Goal: Task Accomplishment & Management: Manage account settings

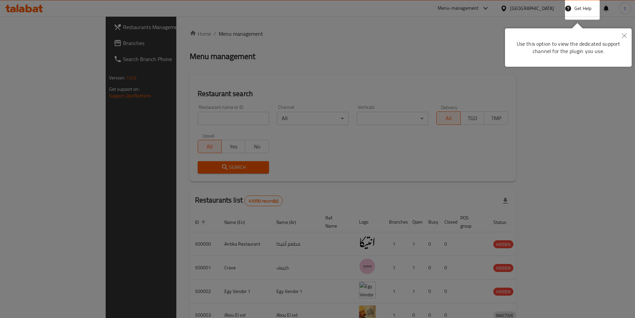
click at [619, 36] on button "Close" at bounding box center [624, 35] width 15 height 15
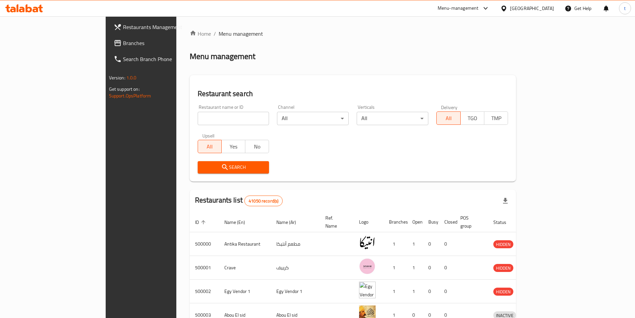
click at [545, 11] on div "Egypt" at bounding box center [532, 8] width 44 height 7
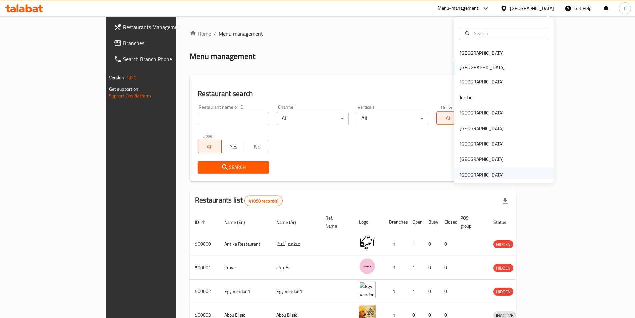
click at [491, 177] on div "[GEOGRAPHIC_DATA]" at bounding box center [482, 174] width 44 height 7
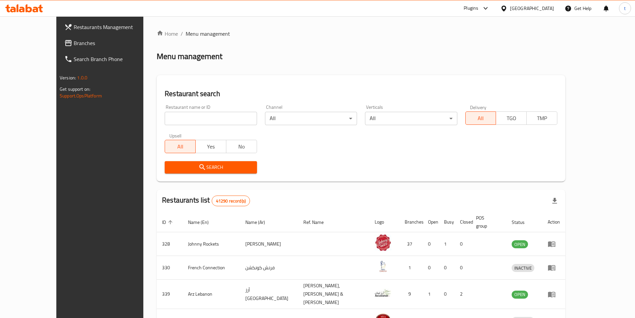
click at [64, 47] on link "Branches" at bounding box center [110, 43] width 103 height 16
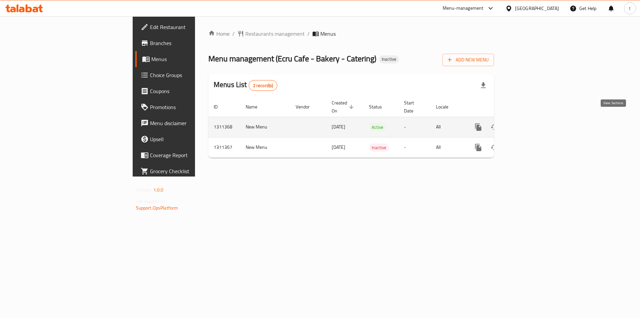
click at [530, 123] on icon "enhanced table" at bounding box center [526, 127] width 8 height 8
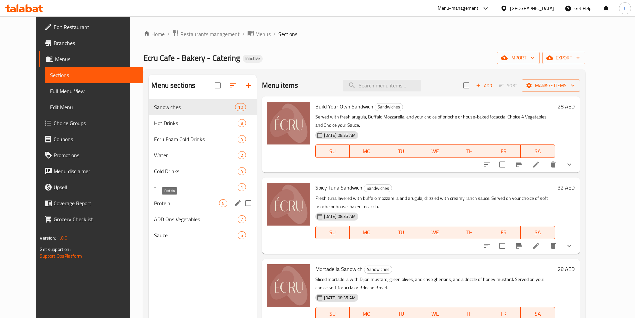
click at [158, 204] on span "Protein" at bounding box center [186, 203] width 65 height 8
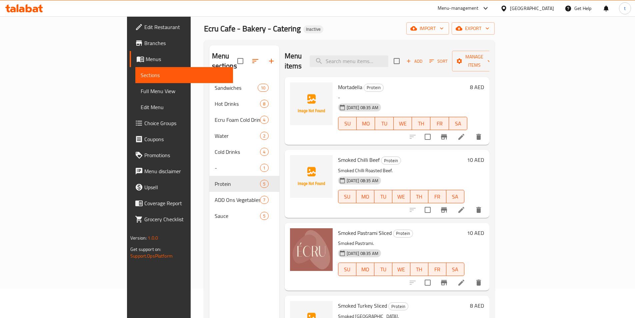
scroll to position [27, 0]
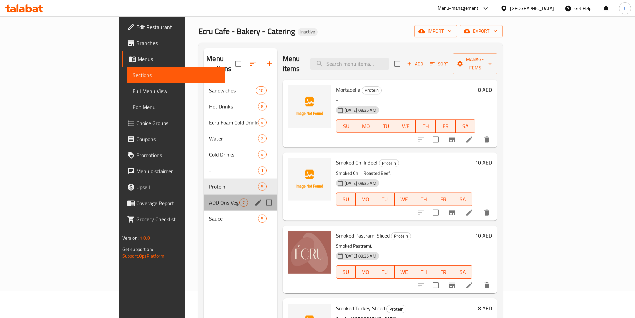
click at [204, 198] on div "ADD Ons Vegetables 7" at bounding box center [240, 202] width 73 height 16
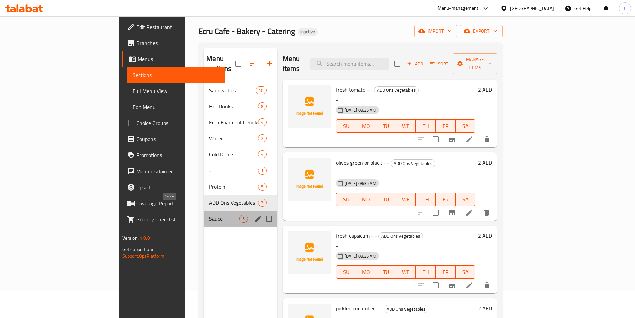
click at [209, 214] on span "Sauce" at bounding box center [224, 218] width 30 height 8
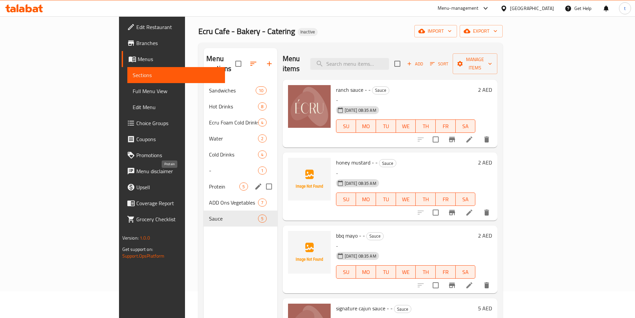
click at [209, 182] on span "Protein" at bounding box center [224, 186] width 30 height 8
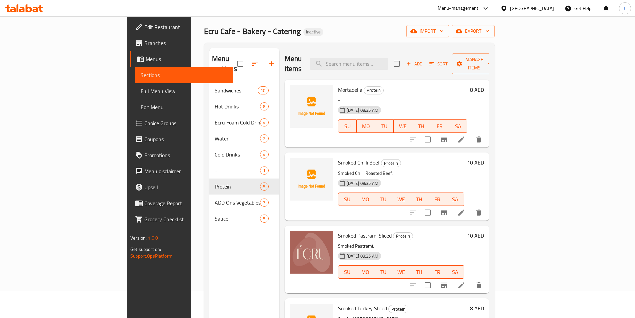
click at [471, 134] on li at bounding box center [461, 139] width 19 height 12
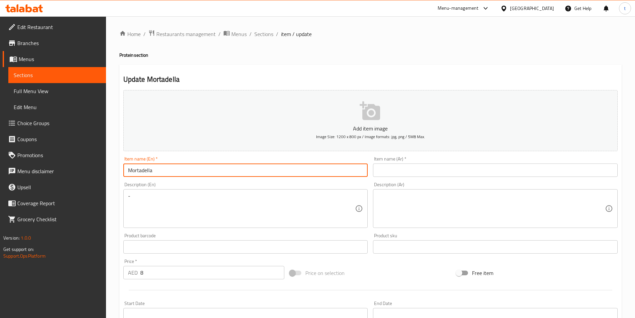
click at [189, 172] on input "Mortadella" at bounding box center [245, 169] width 245 height 13
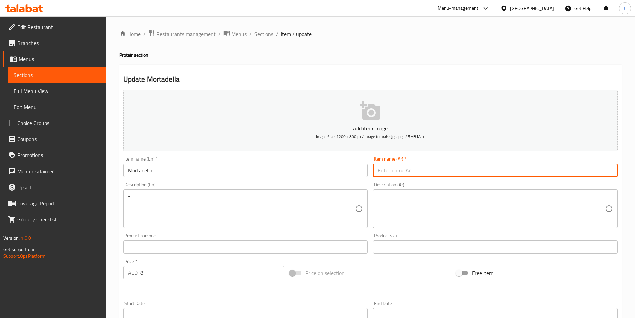
click at [494, 170] on input "text" at bounding box center [495, 169] width 245 height 13
paste input "مرتديلا‎"
click at [434, 158] on div "Item name (Ar)   * مرتديلا‎ Item name (Ar) *" at bounding box center [495, 166] width 245 height 20
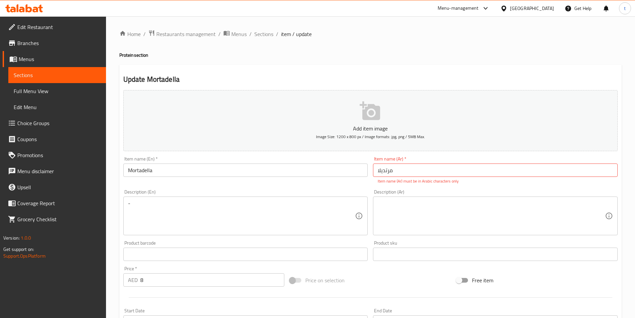
click at [409, 185] on div "Item name (Ar)   * مرتديلا‎ Item name (Ar) * Item name (Ar) must be in Arabic c…" at bounding box center [495, 170] width 250 height 33
click at [401, 171] on input "مرتديلا‎" at bounding box center [495, 169] width 245 height 13
type input "‎"
click at [401, 171] on input "‎" at bounding box center [495, 169] width 245 height 13
click at [427, 174] on input "‎" at bounding box center [495, 169] width 245 height 13
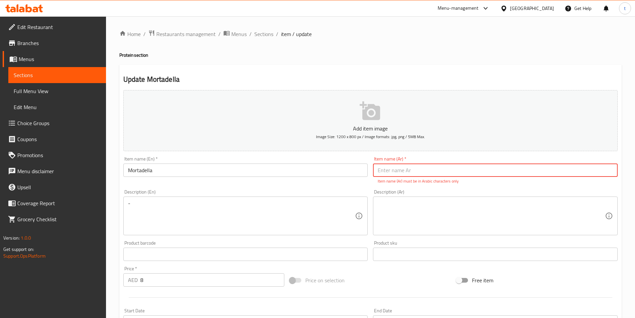
click at [443, 187] on div "Description (Ar) Description (Ar)" at bounding box center [495, 212] width 250 height 51
click at [419, 190] on div "Description (Ar) Description (Ar)" at bounding box center [495, 212] width 245 height 46
click at [416, 173] on input "text" at bounding box center [495, 169] width 245 height 13
type input "l"
click at [413, 186] on div "Add item image Image Size: 1200 x 800 px / Image formats: jpg, png / 5MB Max. I…" at bounding box center [370, 234] width 499 height 295
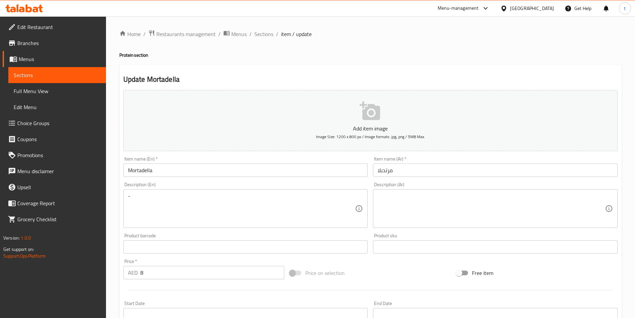
click at [381, 171] on input "مرتدبلا" at bounding box center [495, 169] width 245 height 13
click at [396, 183] on div "Description (Ar) Description (Ar)" at bounding box center [495, 205] width 245 height 46
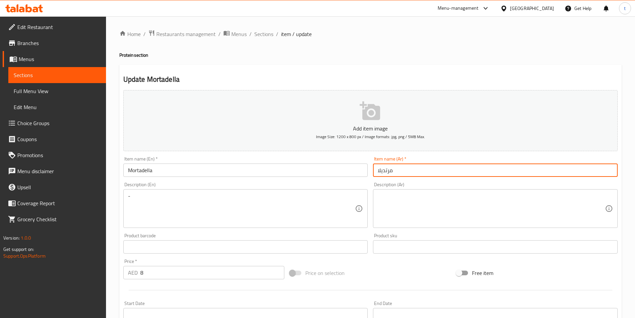
click at [414, 170] on input "مرتديلا" at bounding box center [495, 169] width 245 height 13
paste input "‎"
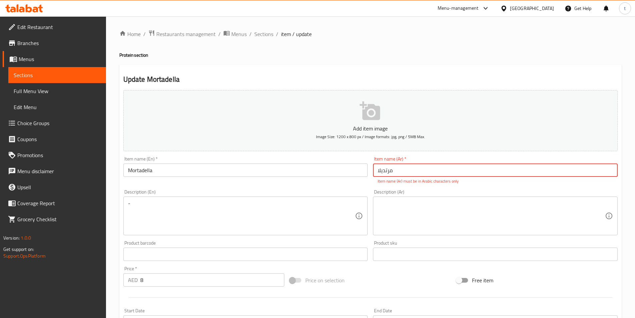
click at [380, 170] on input "مرتديلا‎" at bounding box center [495, 169] width 245 height 13
click at [403, 173] on input "مرتديلا‎" at bounding box center [495, 169] width 245 height 13
click at [385, 190] on div "Description (Ar) Description (Ar)" at bounding box center [495, 212] width 245 height 46
click at [400, 174] on input "مرتديلا‎" at bounding box center [495, 169] width 245 height 13
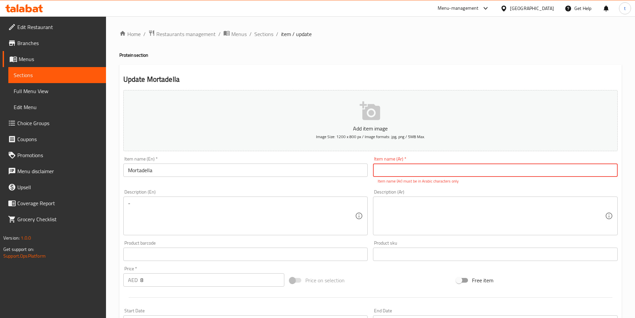
type input "‎"
click at [387, 185] on div "Item name (Ar)   * ‎ Item name (Ar) * Item name (Ar) must be in Arabic characte…" at bounding box center [495, 170] width 250 height 33
click at [354, 184] on div "Item name (En)   * Mortadella Item name (En) *" at bounding box center [246, 170] width 250 height 33
click at [403, 173] on input "‎" at bounding box center [495, 169] width 245 height 13
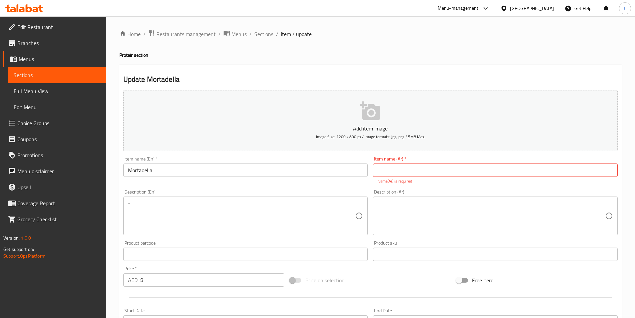
click at [55, 74] on span "Sections" at bounding box center [57, 75] width 87 height 8
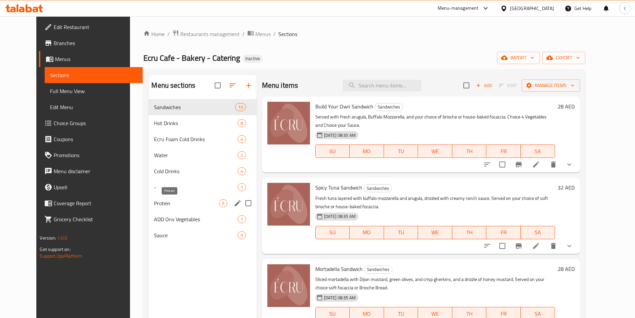
click at [154, 201] on span "Protein" at bounding box center [186, 203] width 65 height 8
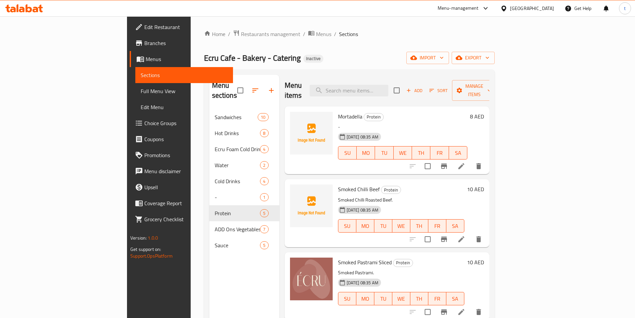
click at [471, 160] on li at bounding box center [461, 166] width 19 height 12
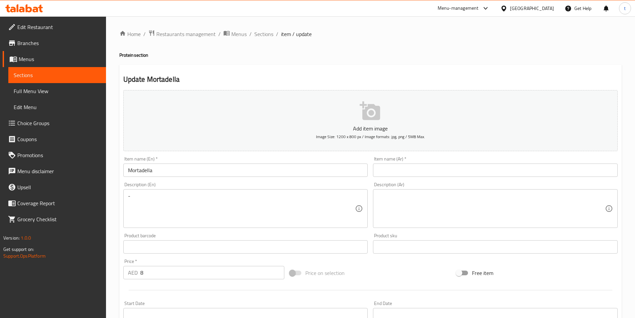
drag, startPoint x: 411, startPoint y: 169, endPoint x: 348, endPoint y: 169, distance: 63.3
click at [411, 169] on input "text" at bounding box center [495, 169] width 245 height 13
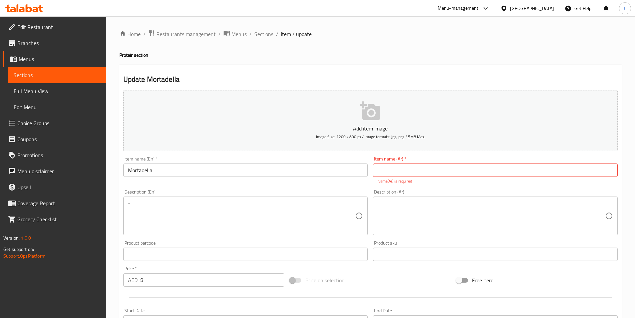
click at [404, 163] on div "Item name (Ar)   * Item name (Ar) * Name(Ar) is required" at bounding box center [495, 170] width 245 height 28
click at [402, 165] on input "text" at bounding box center [495, 169] width 245 height 13
paste input "مرتديلا"
type input "مرتديلا"
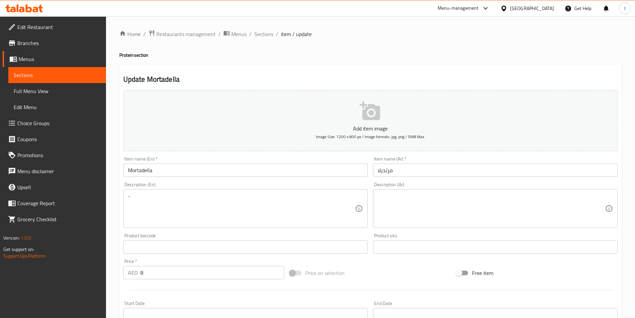
click at [346, 183] on div "Add item image Image Size: 1200 x 800 px / Image formats: jpg, png / 5MB Max. I…" at bounding box center [370, 230] width 499 height 287
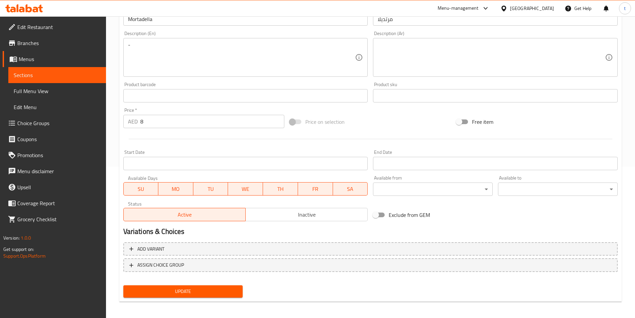
scroll to position [153, 0]
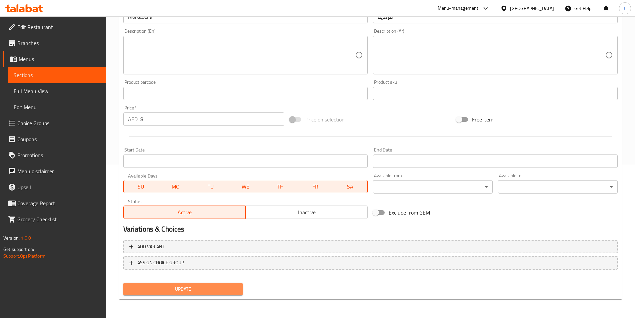
click at [185, 294] on button "Update" at bounding box center [183, 289] width 120 height 12
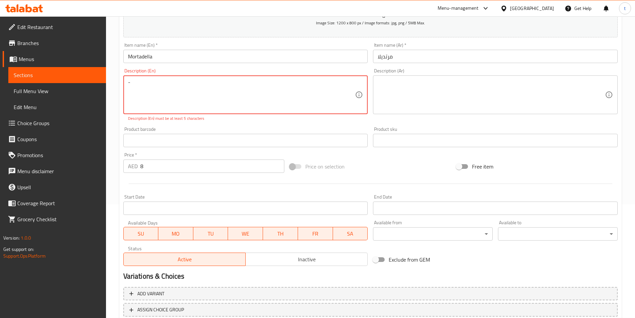
scroll to position [53, 0]
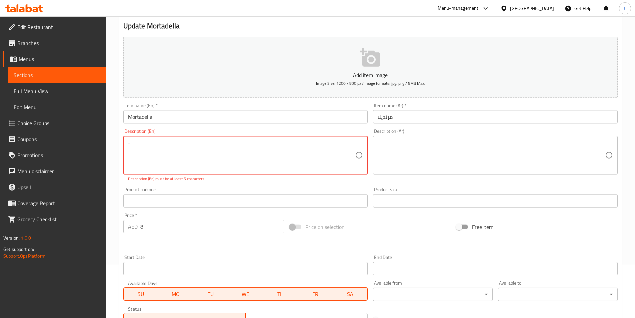
click at [184, 157] on textarea "-" at bounding box center [241, 155] width 227 height 32
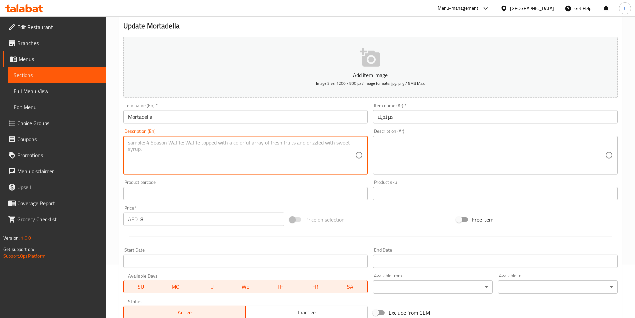
click at [213, 182] on div "Product barcode Product barcode" at bounding box center [245, 190] width 245 height 20
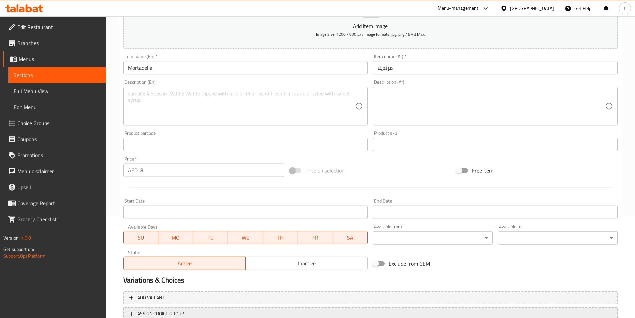
scroll to position [153, 0]
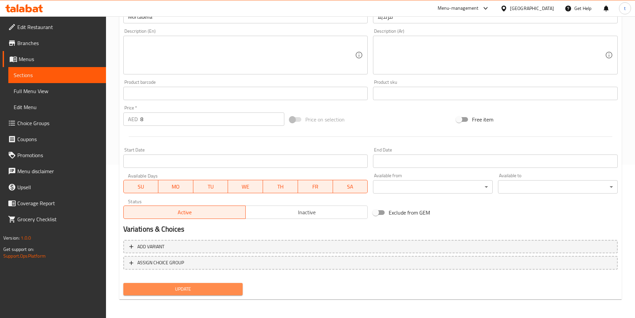
click at [167, 294] on button "Update" at bounding box center [183, 289] width 120 height 12
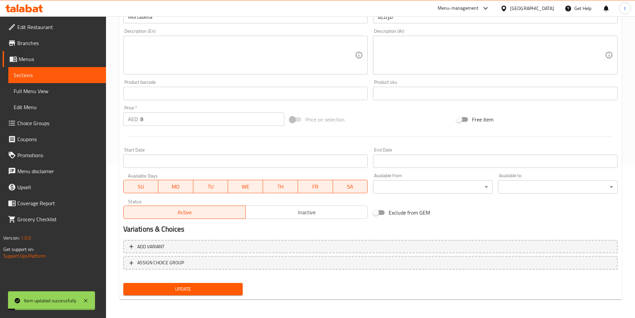
scroll to position [87, 0]
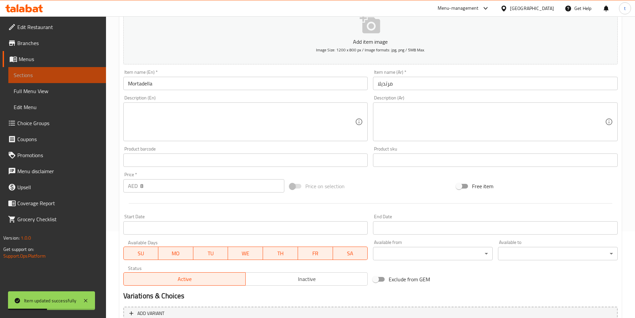
click at [39, 75] on span "Sections" at bounding box center [57, 75] width 87 height 8
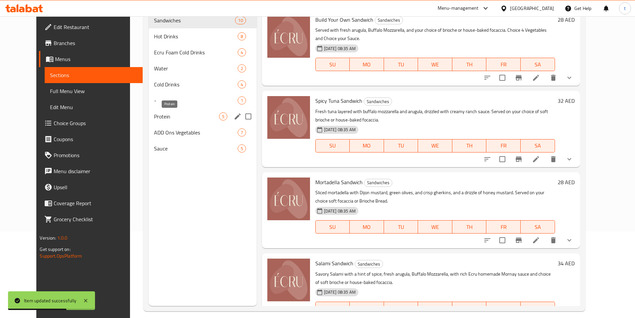
scroll to position [20, 0]
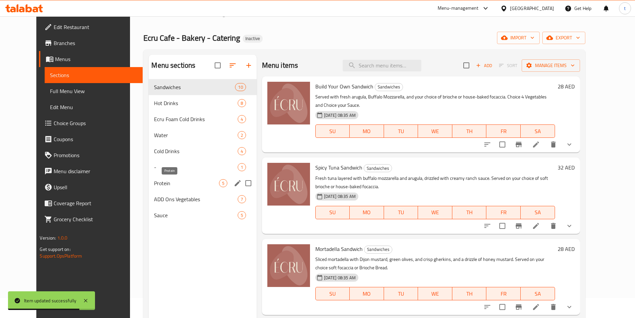
click at [177, 187] on span "Protein" at bounding box center [186, 183] width 65 height 8
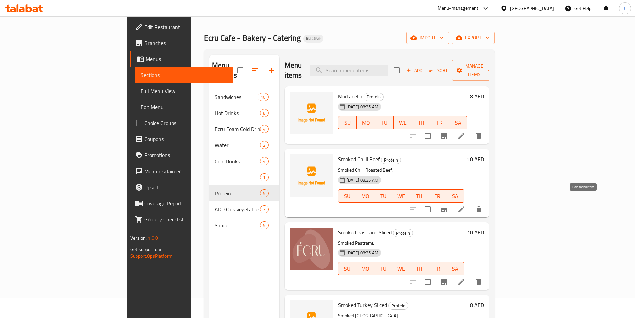
click at [464, 206] on icon at bounding box center [461, 209] width 6 height 6
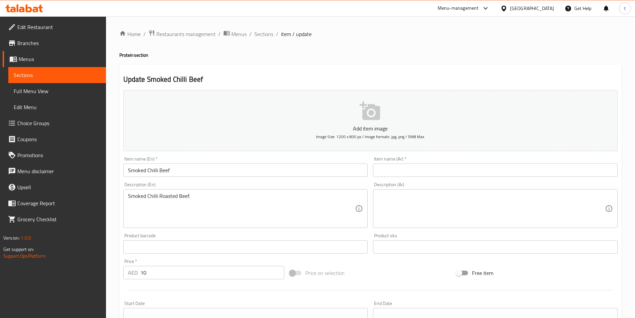
click at [139, 171] on input "Smoked Chilli Beef" at bounding box center [245, 169] width 245 height 13
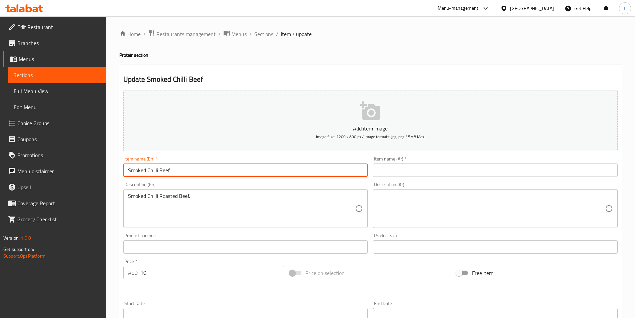
click at [139, 171] on input "Smoked Chilli Beef" at bounding box center [245, 169] width 245 height 13
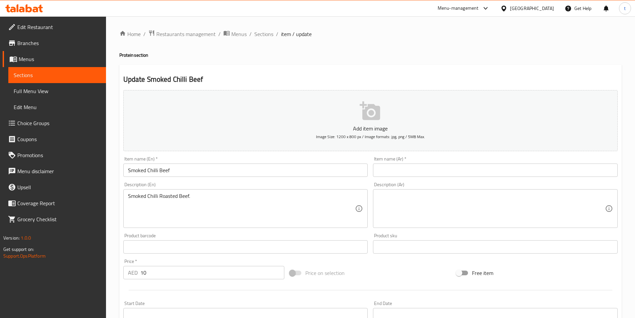
click at [154, 170] on input "Smoked Chilli Beef" at bounding box center [245, 169] width 245 height 13
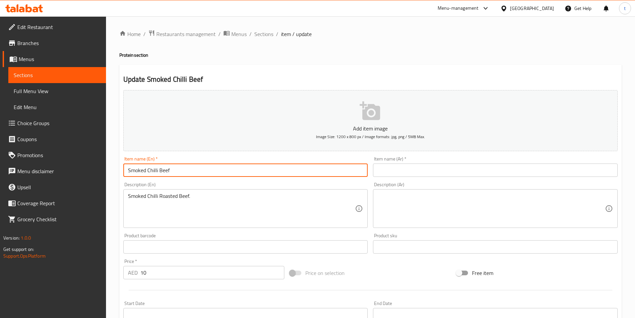
click at [154, 170] on input "Smoked Chilli Beef" at bounding box center [245, 169] width 245 height 13
click at [405, 170] on input "text" at bounding box center [495, 169] width 245 height 13
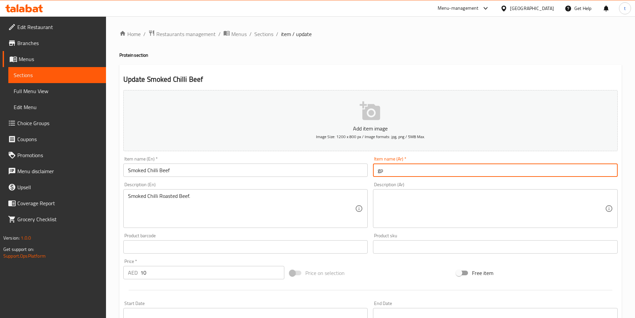
type input "g"
type input "لحم بقري تشيلي مدخن"
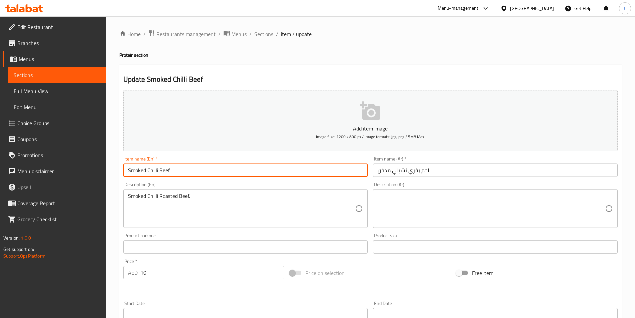
click at [152, 169] on input "Smoked Chilli Beef" at bounding box center [245, 169] width 245 height 13
click at [171, 170] on input "Smoked Chilli Beef" at bounding box center [245, 169] width 245 height 13
drag, startPoint x: 171, startPoint y: 170, endPoint x: 148, endPoint y: 177, distance: 24.1
click at [148, 177] on div "Item name (En)   * Smoked Chilli Beef Item name (En) *" at bounding box center [246, 167] width 250 height 26
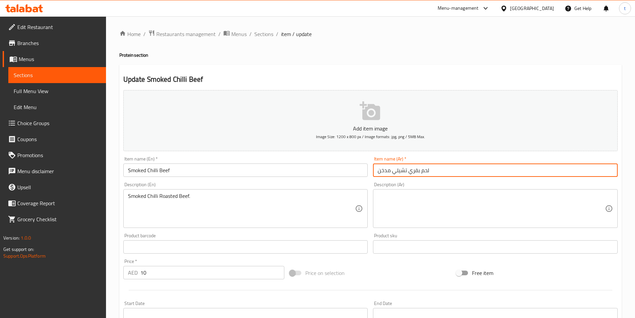
click at [450, 166] on input "لحم بقري تشيلي مدخن" at bounding box center [495, 169] width 245 height 13
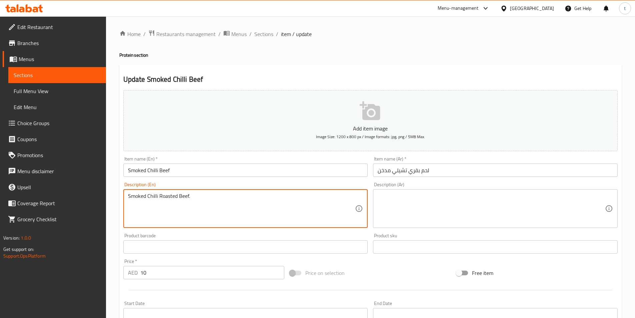
click at [165, 197] on textarea "Smoked Chilli Roasted Beef." at bounding box center [241, 209] width 227 height 32
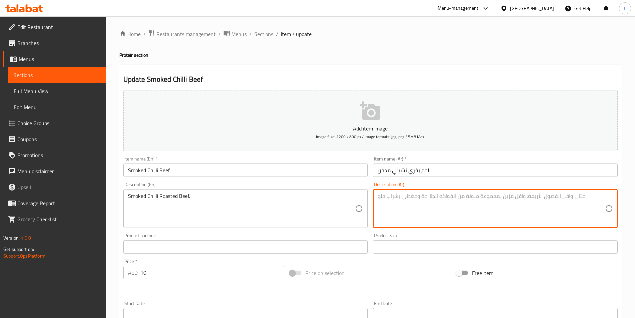
click at [446, 203] on textarea at bounding box center [491, 209] width 227 height 32
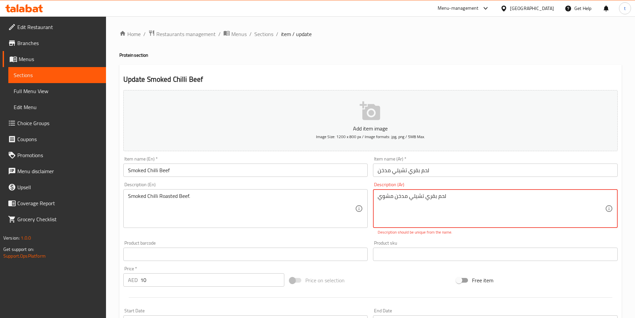
type textarea "لحم بقري تشيلي مدخن مشوي"
click at [363, 236] on div "Add item image Image Size: 1200 x 800 px / Image formats: jpg, png / 5MB Max. I…" at bounding box center [370, 234] width 499 height 295
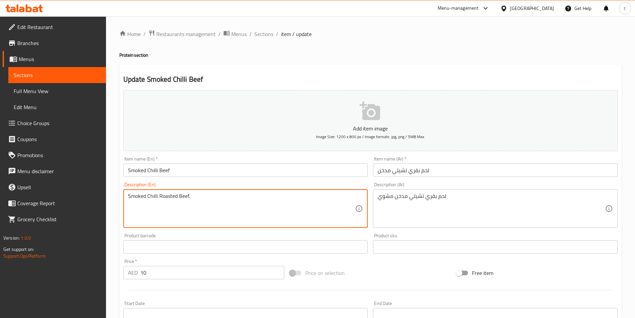
click at [138, 198] on textarea "Smoked Chilli Roasted Beef." at bounding box center [241, 209] width 227 height 32
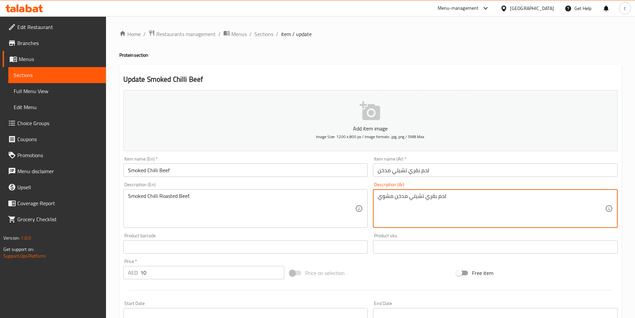
click at [402, 194] on textarea "لحم بقري تشيلي مدخن مشوي" at bounding box center [491, 209] width 227 height 32
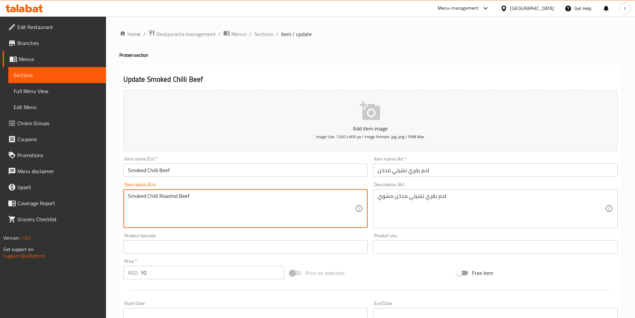
click at [173, 197] on textarea "Smoked Chilli Roasted Beef." at bounding box center [241, 209] width 227 height 32
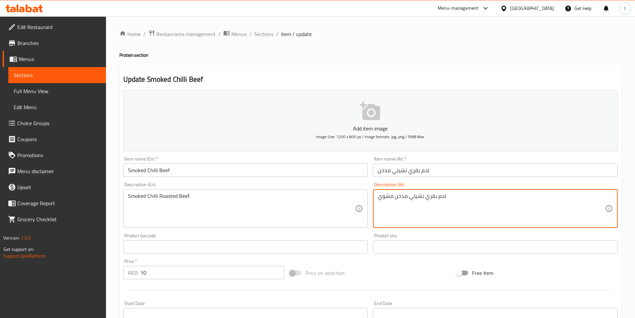
click at [387, 197] on textarea "لحم بقري تشيلي مدخن مشوي" at bounding box center [491, 209] width 227 height 32
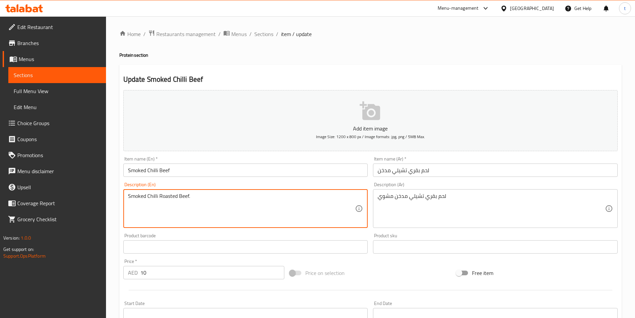
click at [147, 197] on textarea "Smoked Chilli Roasted Beef." at bounding box center [241, 209] width 227 height 32
click at [207, 213] on textarea "Smoked Chilli Roasted Beef." at bounding box center [241, 209] width 227 height 32
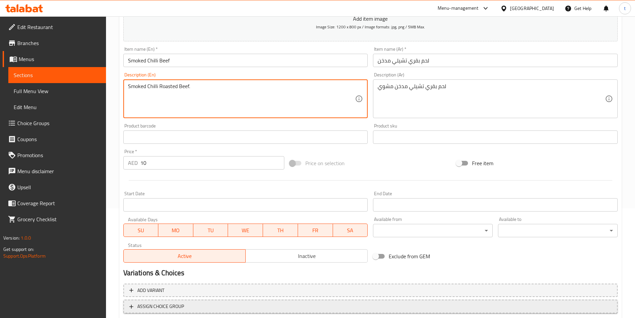
scroll to position [153, 0]
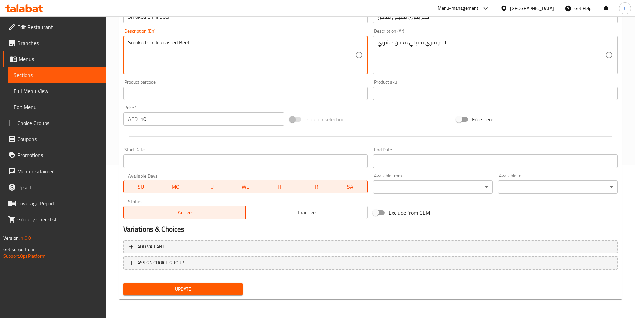
click at [180, 294] on button "Update" at bounding box center [183, 289] width 120 height 12
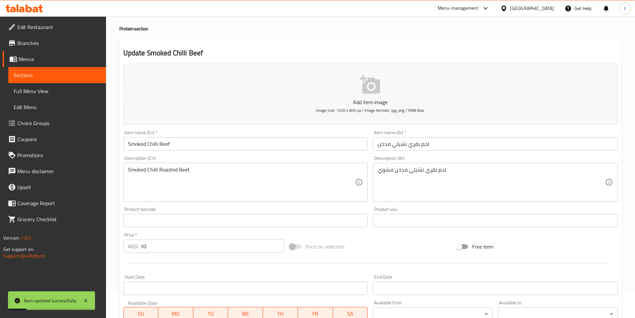
scroll to position [0, 0]
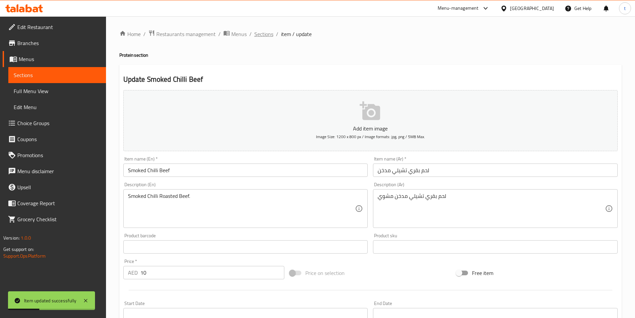
click at [259, 36] on span "Sections" at bounding box center [263, 34] width 19 height 8
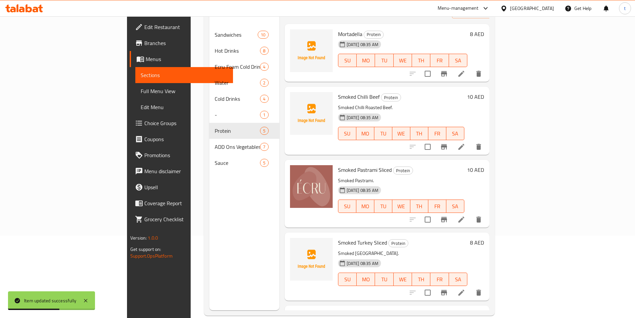
scroll to position [93, 0]
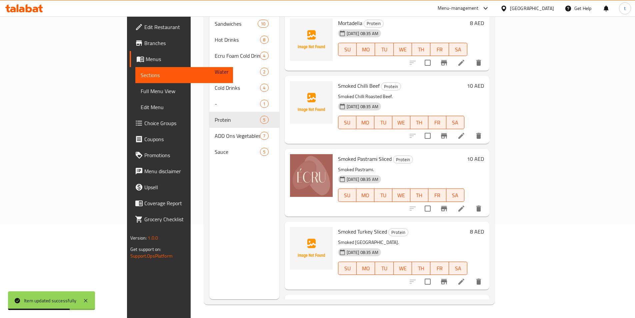
click at [471, 203] on li at bounding box center [461, 208] width 19 height 12
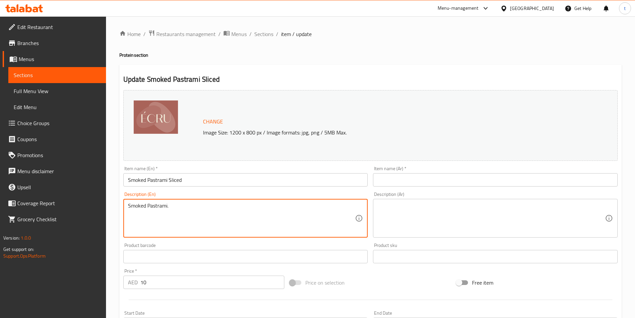
click at [189, 210] on textarea "Smoked Pastrami." at bounding box center [241, 218] width 227 height 32
click at [211, 182] on input "Smoked Pastrami Sliced" at bounding box center [245, 179] width 245 height 13
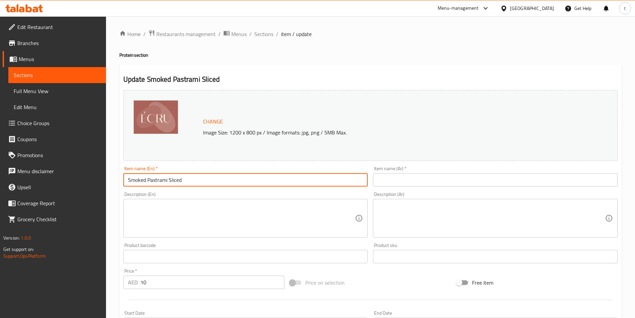
click at [136, 178] on input "Smoked Pastrami Sliced" at bounding box center [245, 179] width 245 height 13
drag, startPoint x: 199, startPoint y: 181, endPoint x: 112, endPoint y: 181, distance: 87.3
click at [112, 181] on div "Home / Restaurants management / Menus / Sections / item / update Protein sectio…" at bounding box center [370, 248] width 529 height 464
click at [202, 179] on input "Smoked Pastrami Sliced" at bounding box center [245, 179] width 245 height 13
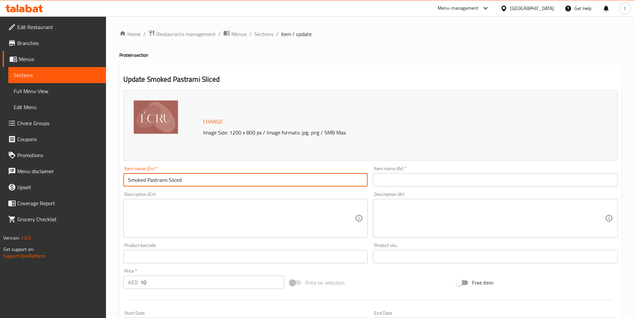
click at [202, 179] on input "Smoked Pastrami Sliced" at bounding box center [245, 179] width 245 height 13
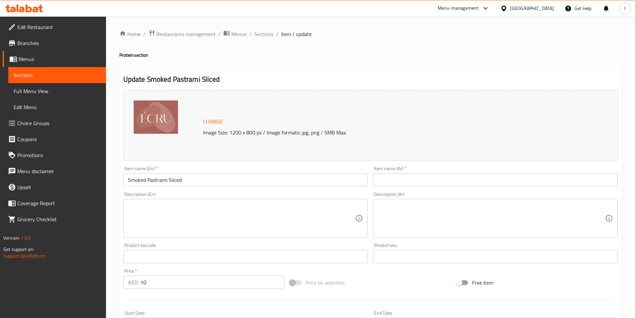
click at [406, 180] on input "text" at bounding box center [495, 179] width 245 height 13
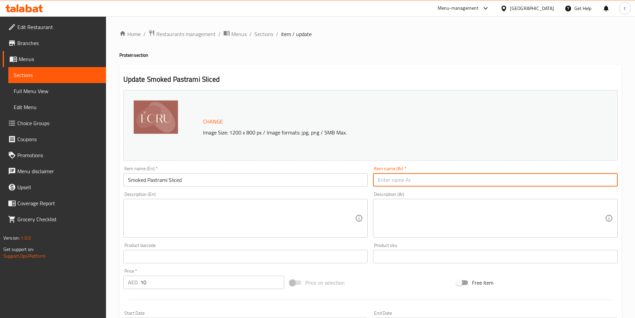
paste input "شرائح باسترامي مدخنة"
click at [395, 180] on input "شرائح باسترامي مدخنة" at bounding box center [495, 179] width 245 height 13
click at [162, 180] on input "Smoked Pastrami Sliced" at bounding box center [245, 179] width 245 height 13
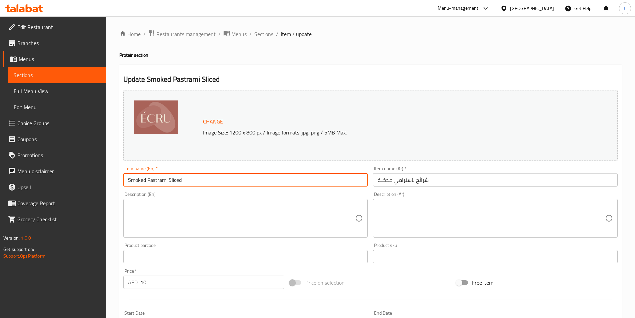
click at [162, 180] on input "Smoked Pastrami Sliced" at bounding box center [245, 179] width 245 height 13
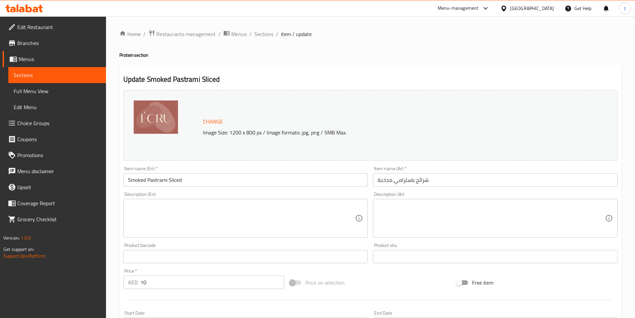
click at [406, 178] on input "شرائح باسترامي مدخنة" at bounding box center [495, 179] width 245 height 13
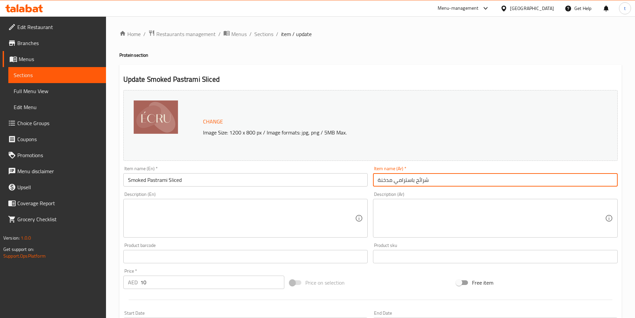
click at [406, 178] on input "شرائح باسترامي مدخنة" at bounding box center [495, 179] width 245 height 13
paste input "طرمة"
type input "شرائح بسطرمة مدخنة"
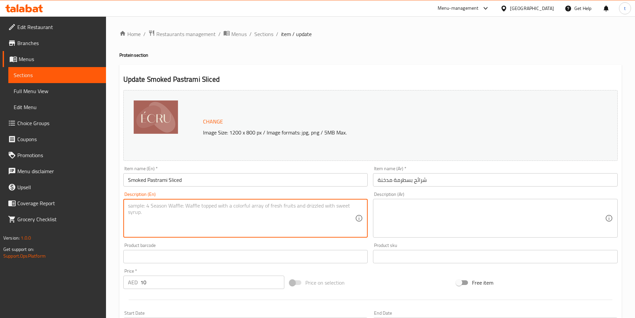
click at [280, 204] on textarea at bounding box center [241, 218] width 227 height 32
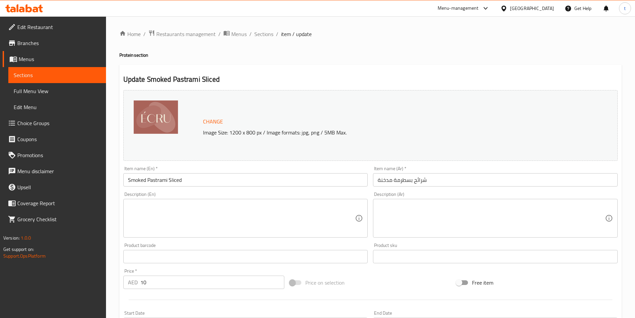
click at [203, 180] on input "Smoked Pastrami Sliced" at bounding box center [245, 179] width 245 height 13
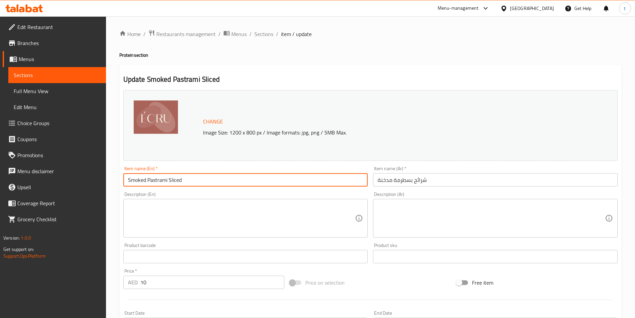
click at [203, 180] on input "Smoked Pastrami Sliced" at bounding box center [245, 179] width 245 height 13
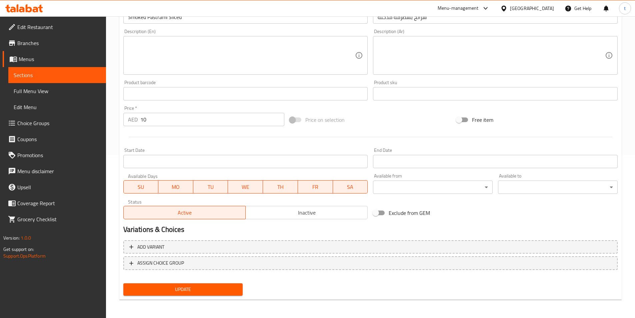
scroll to position [163, 0]
click at [163, 289] on span "Update" at bounding box center [183, 289] width 109 height 8
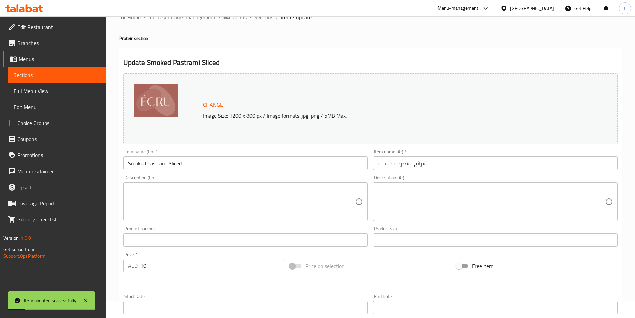
scroll to position [0, 0]
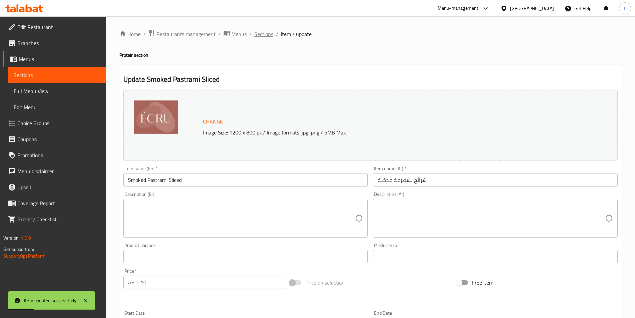
click at [261, 33] on span "Sections" at bounding box center [263, 34] width 19 height 8
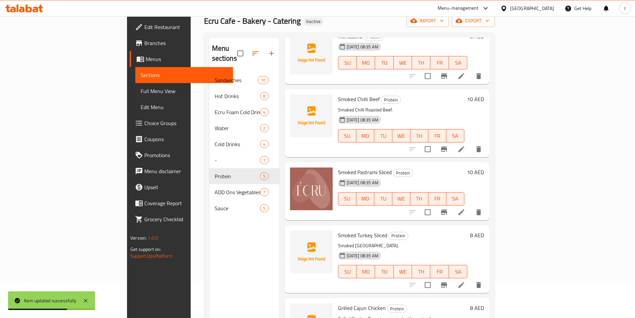
scroll to position [93, 0]
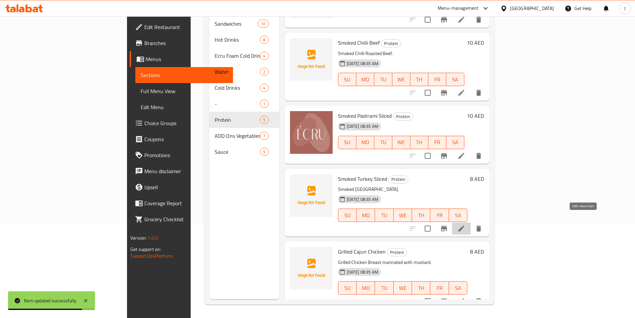
click at [465, 224] on icon at bounding box center [461, 228] width 8 height 8
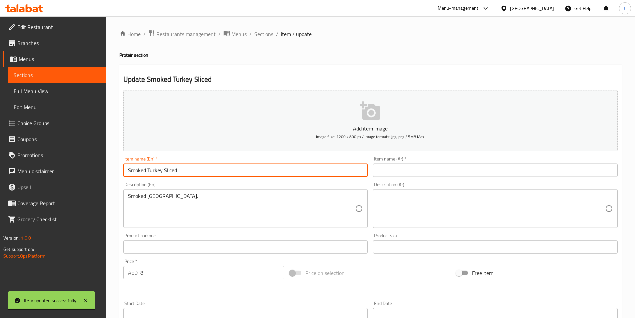
drag, startPoint x: 186, startPoint y: 173, endPoint x: 113, endPoint y: 177, distance: 73.4
click at [113, 177] on div "Home / Restaurants management / Menus / Sections / item / update Protein sectio…" at bounding box center [370, 243] width 529 height 455
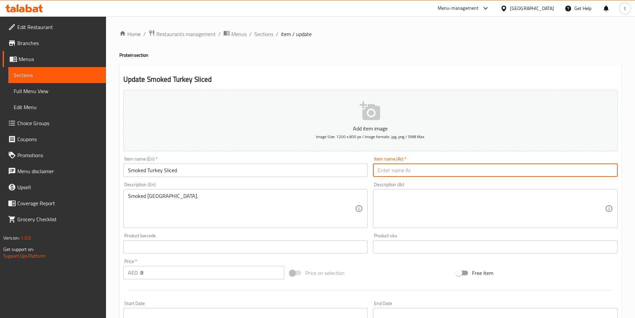
click at [404, 173] on input "text" at bounding box center [495, 169] width 245 height 13
paste input "شرائح ديك رومي مدخن"
drag, startPoint x: 414, startPoint y: 169, endPoint x: 372, endPoint y: 173, distance: 42.1
click at [372, 173] on div "Item name (Ar)   * شرائح ديك رومي مدخن Item name (Ar) *" at bounding box center [495, 167] width 250 height 26
paste input "رك"
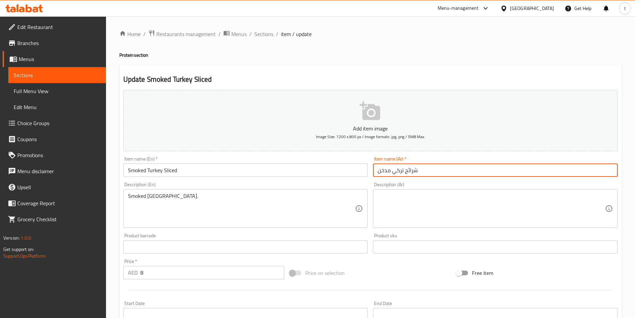
type input "شرائح تركي مدخن"
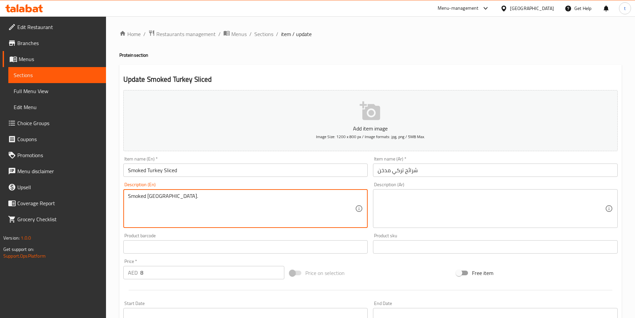
click at [195, 202] on textarea "Smoked [GEOGRAPHIC_DATA]." at bounding box center [241, 209] width 227 height 32
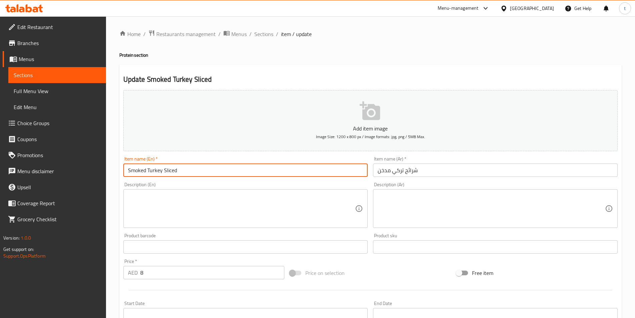
click at [190, 173] on input "Smoked Turkey Sliced" at bounding box center [245, 169] width 245 height 13
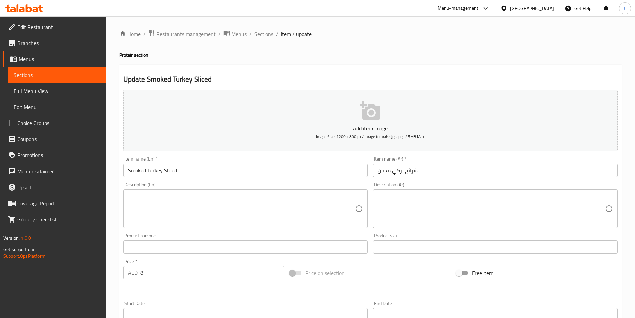
click at [183, 168] on input "Smoked Turkey Sliced" at bounding box center [245, 169] width 245 height 13
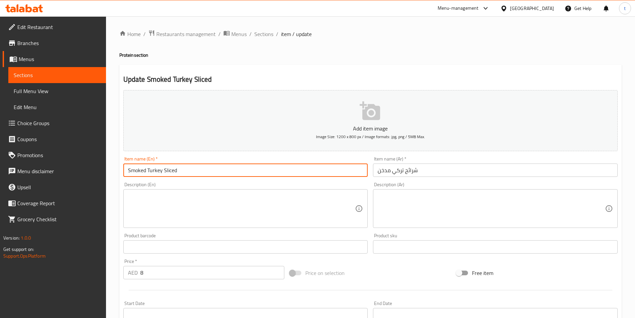
click at [183, 168] on input "Smoked Turkey Sliced" at bounding box center [245, 169] width 245 height 13
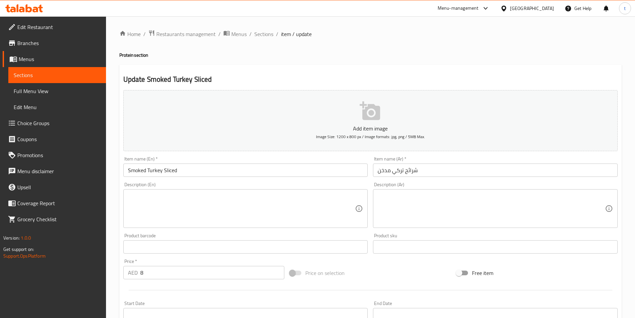
click at [176, 205] on textarea at bounding box center [241, 209] width 227 height 32
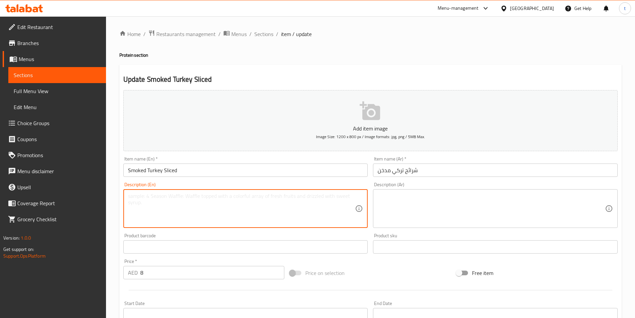
scroll to position [153, 0]
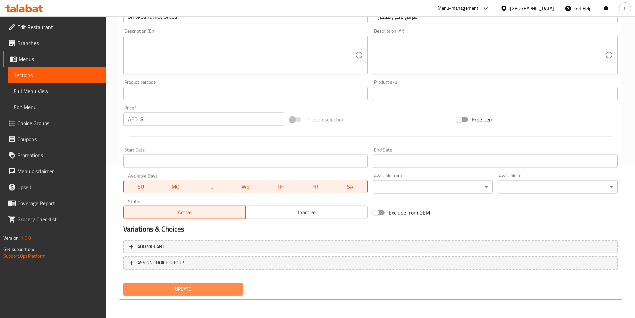
click at [152, 290] on span "Update" at bounding box center [183, 289] width 109 height 8
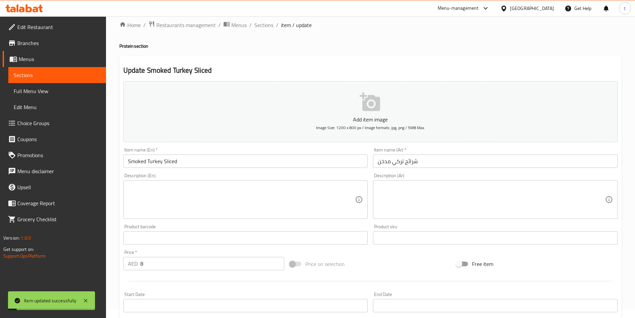
scroll to position [0, 0]
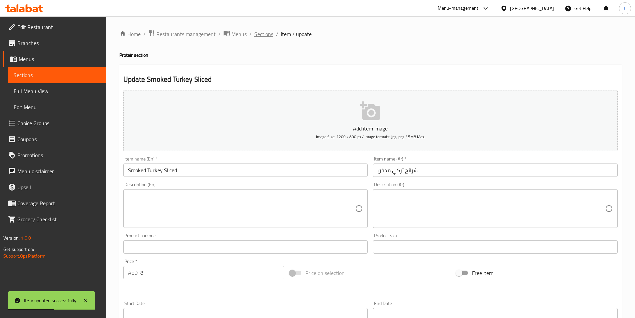
click at [265, 30] on span "Sections" at bounding box center [263, 34] width 19 height 8
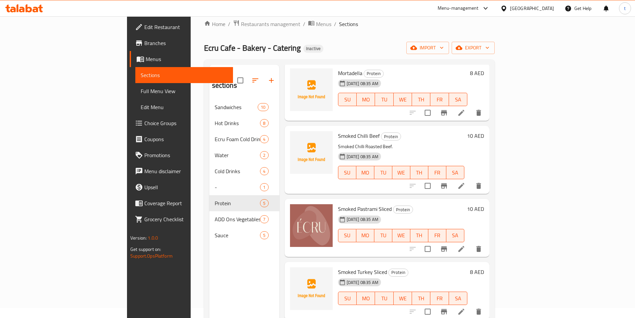
scroll to position [93, 0]
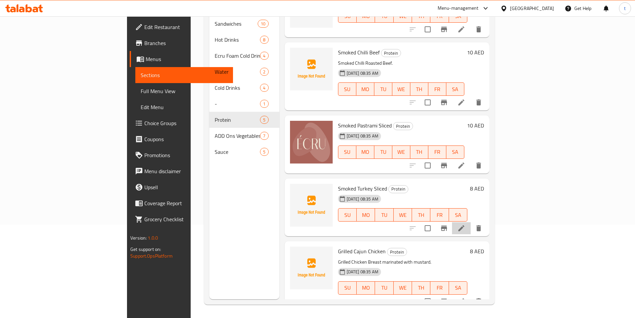
click at [471, 222] on li at bounding box center [461, 228] width 19 height 12
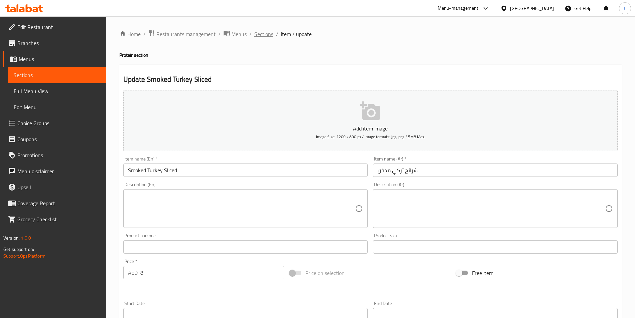
click at [264, 37] on span "Sections" at bounding box center [263, 34] width 19 height 8
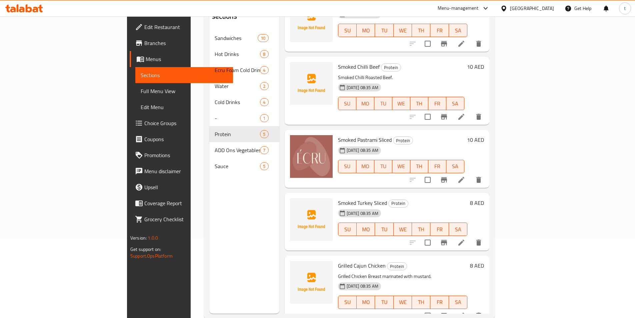
scroll to position [93, 0]
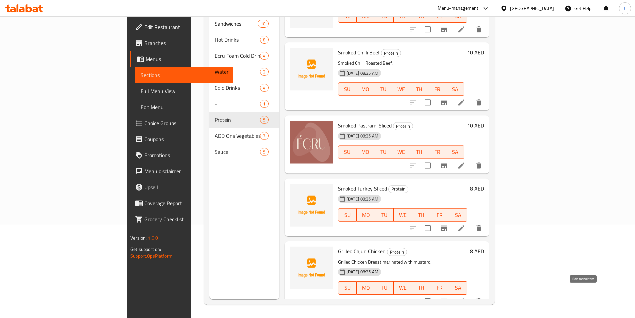
click at [465, 297] on icon at bounding box center [461, 301] width 8 height 8
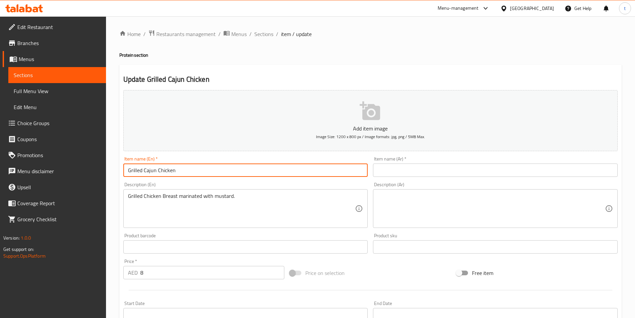
click at [185, 171] on input "Grilled Cajun Chicken" at bounding box center [245, 169] width 245 height 13
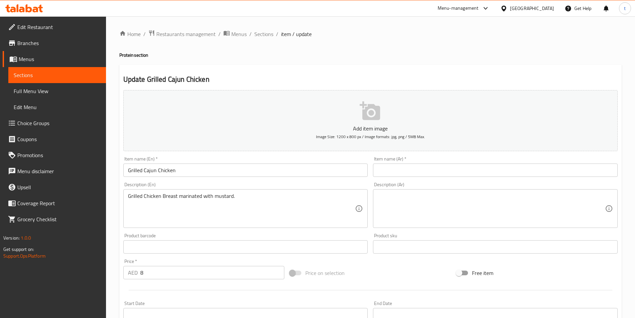
click at [386, 174] on input "text" at bounding box center [495, 169] width 245 height 13
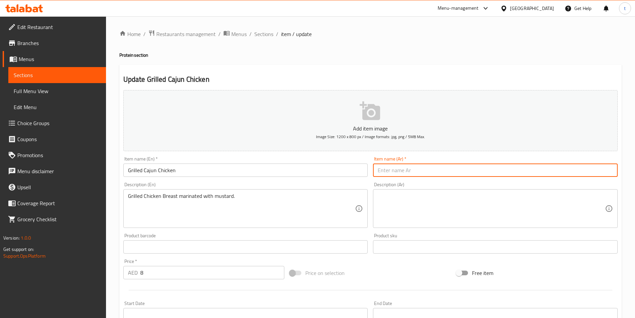
paste input "دجاج كاجون مشوي"
click at [146, 169] on input "Grilled Cajun Chicken" at bounding box center [245, 169] width 245 height 13
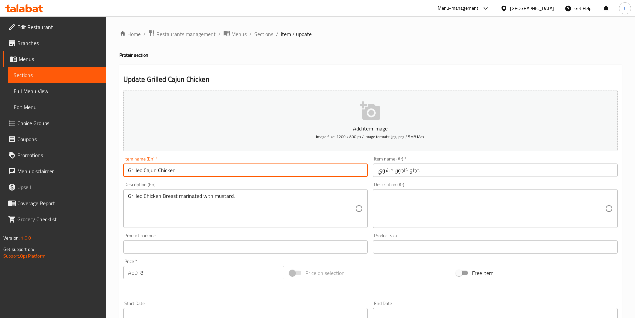
click at [146, 169] on input "Grilled Cajun Chicken" at bounding box center [245, 169] width 245 height 13
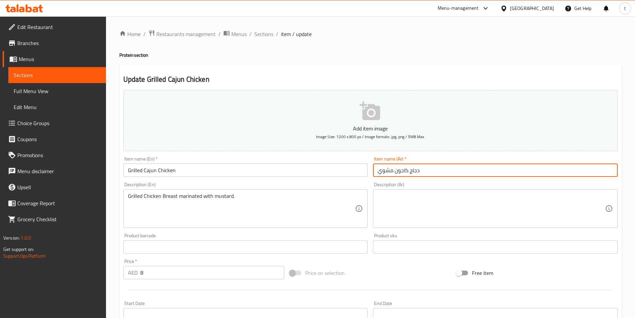
click at [399, 169] on input "دجاج كاجون مشوي" at bounding box center [495, 169] width 245 height 13
paste input "text"
type input "دجاج كاجون مشوي"
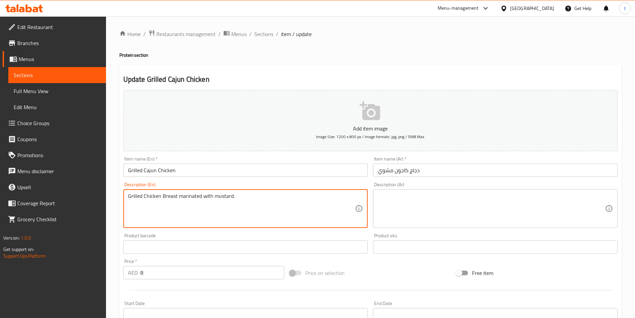
click at [261, 208] on textarea "Grilled Chicken Breast marinated with mustard." at bounding box center [241, 209] width 227 height 32
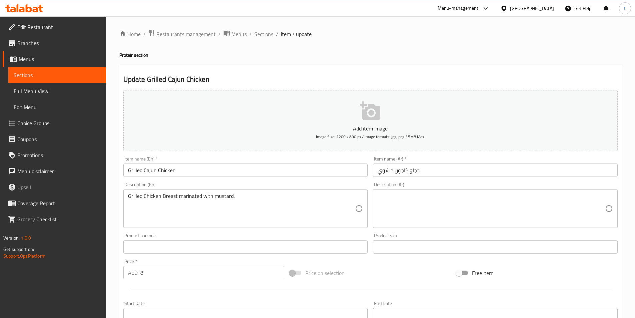
click at [417, 191] on div "Description (Ar)" at bounding box center [495, 208] width 245 height 39
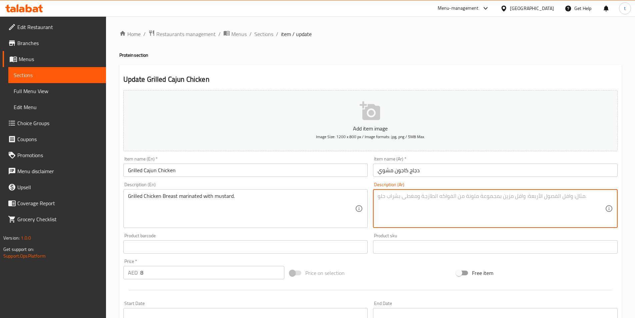
paste textarea "صدر دجاج مشوي متبل بالخردل."
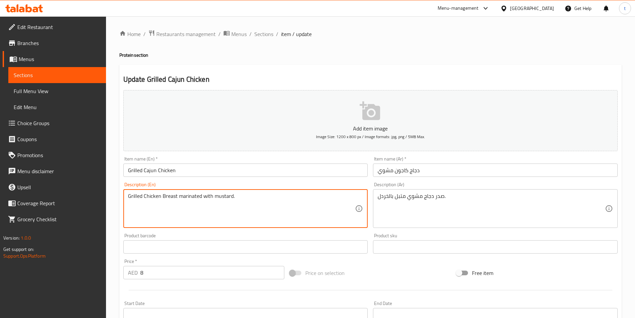
click at [220, 194] on textarea "Grilled Chicken Breast marinated with mustard." at bounding box center [241, 209] width 227 height 32
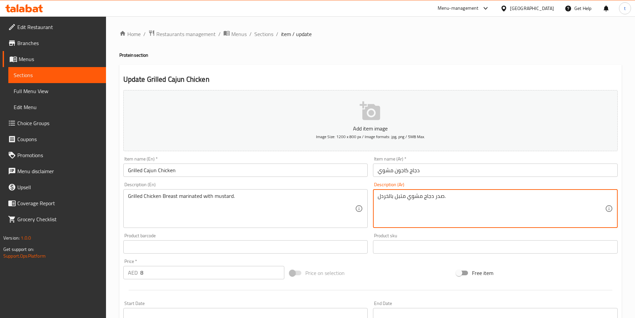
drag, startPoint x: 379, startPoint y: 197, endPoint x: 393, endPoint y: 203, distance: 15.4
paste textarea "مستردة"
click at [394, 196] on textarea "صدر دجاج مشوي متبل بمستردة." at bounding box center [491, 209] width 227 height 32
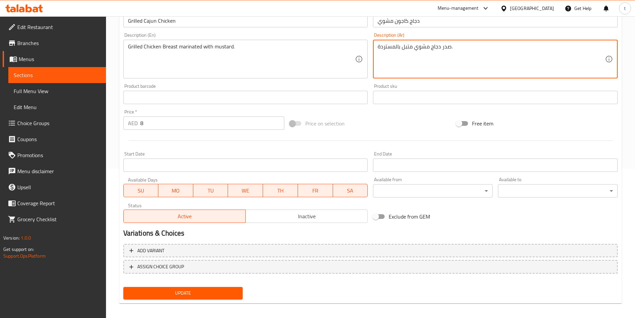
scroll to position [153, 0]
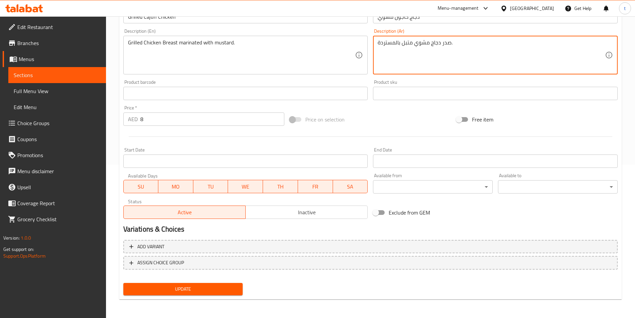
type textarea "صدر دجاج مشوي متبل بالمستردة."
click at [206, 286] on span "Update" at bounding box center [183, 289] width 109 height 8
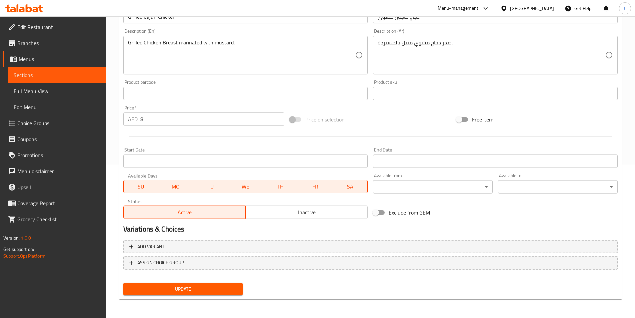
click at [174, 290] on span "Update" at bounding box center [183, 289] width 109 height 8
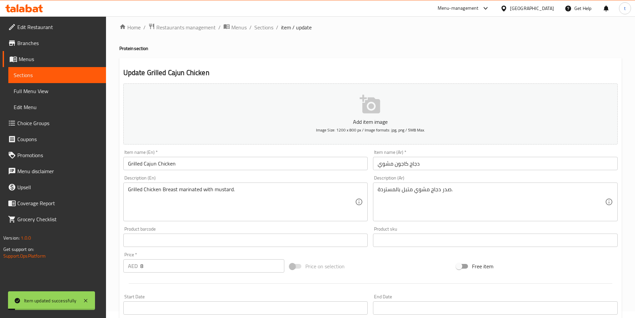
scroll to position [0, 0]
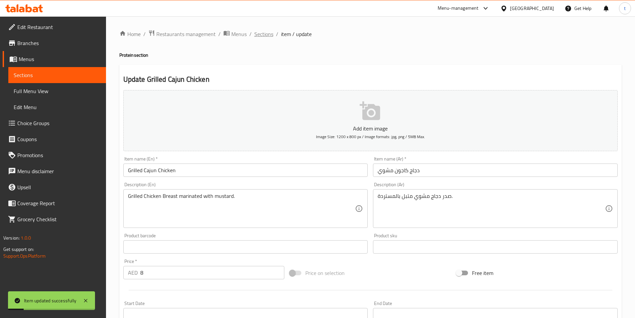
click at [254, 31] on span "Sections" at bounding box center [263, 34] width 19 height 8
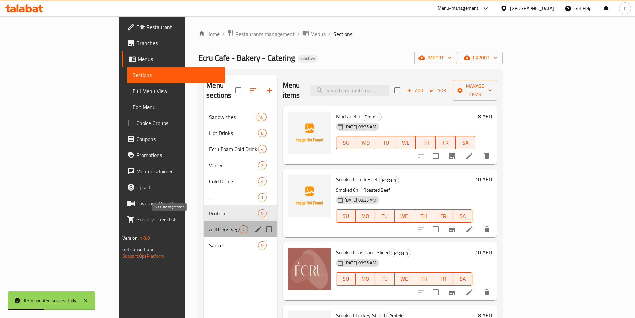
click at [209, 225] on span "ADD Ons Vegetables" at bounding box center [224, 229] width 30 height 8
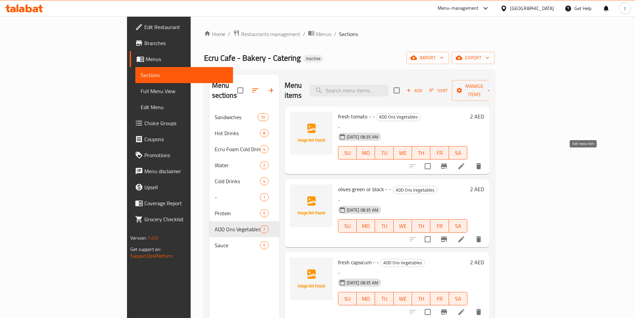
click at [464, 163] on icon at bounding box center [461, 166] width 6 height 6
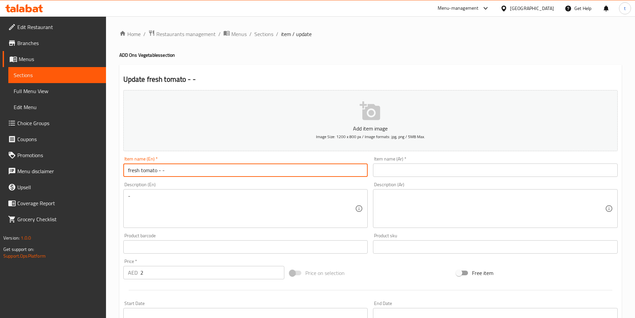
click at [142, 170] on input "fresh tomato - -" at bounding box center [245, 169] width 245 height 13
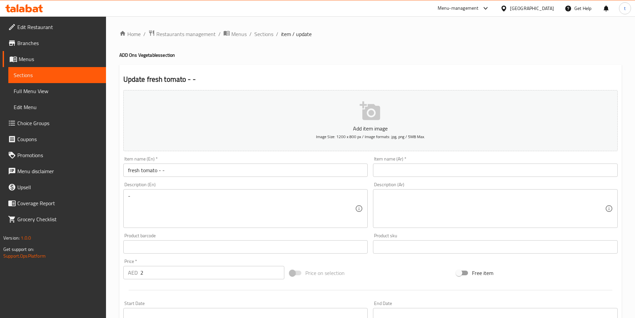
click at [427, 175] on input "text" at bounding box center [495, 169] width 245 height 13
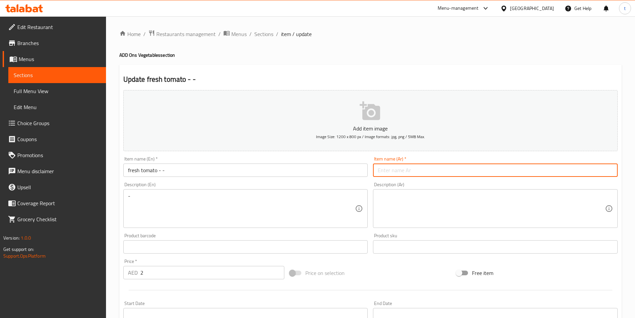
paste input "طماطم طازجة - -"
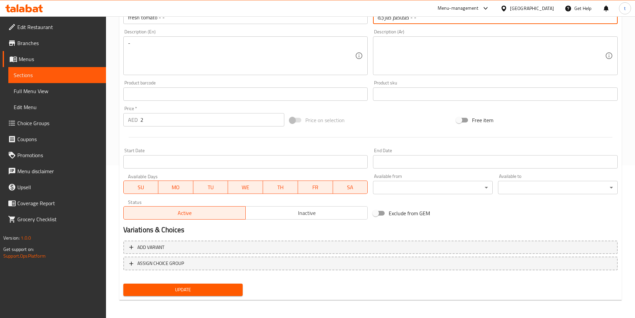
scroll to position [153, 0]
type input "طماطم طازجة - -"
click at [195, 286] on span "Update" at bounding box center [183, 289] width 109 height 8
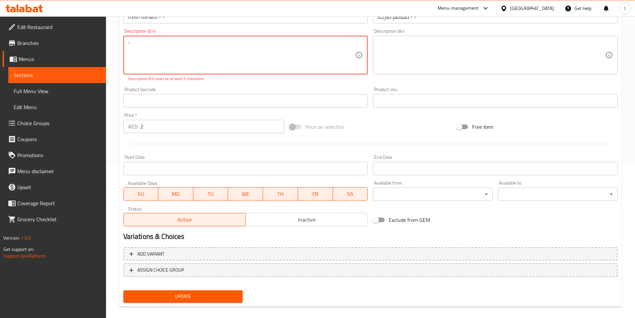
click at [173, 40] on textarea "-" at bounding box center [241, 55] width 227 height 32
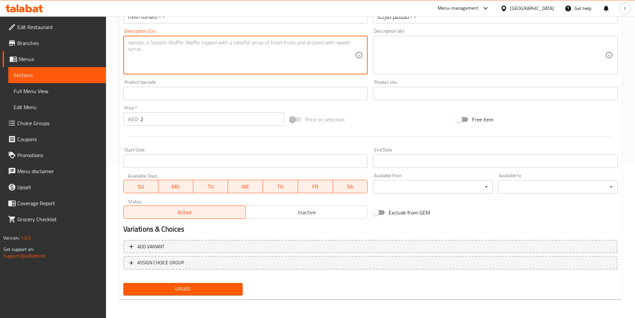
click at [182, 286] on span "Update" at bounding box center [183, 289] width 109 height 8
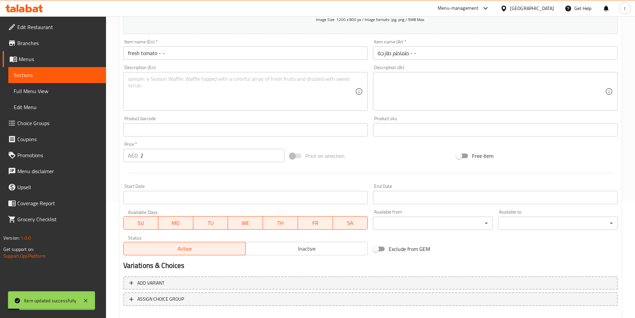
scroll to position [87, 0]
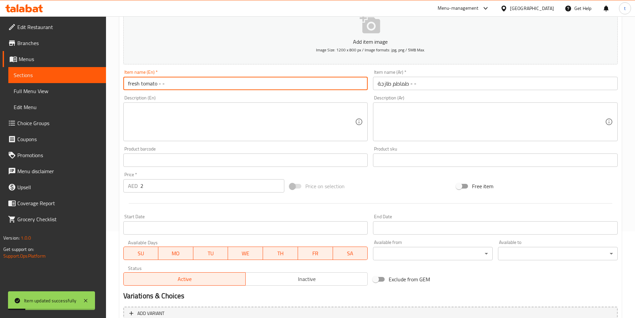
click at [187, 84] on input "fresh tomato - -" at bounding box center [245, 83] width 245 height 13
type input "fresh tomato - -"
click at [445, 87] on input "طماطم طازجة - -" at bounding box center [495, 83] width 245 height 13
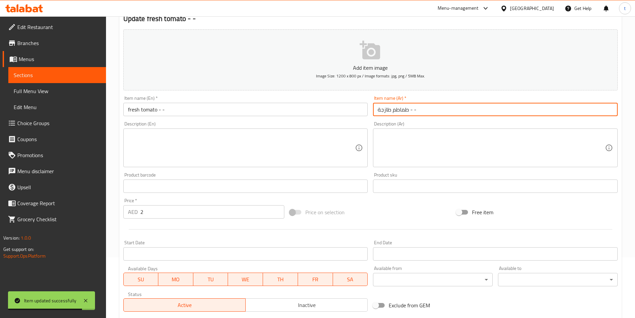
scroll to position [0, 0]
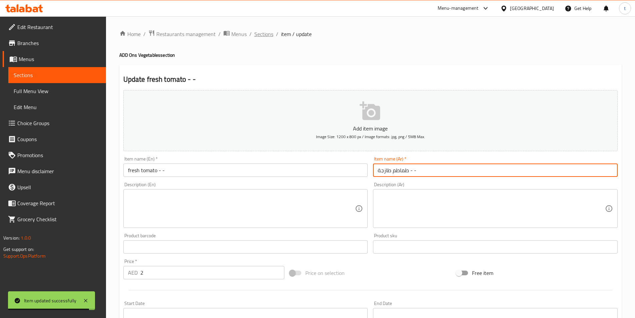
click at [257, 33] on span "Sections" at bounding box center [263, 34] width 19 height 8
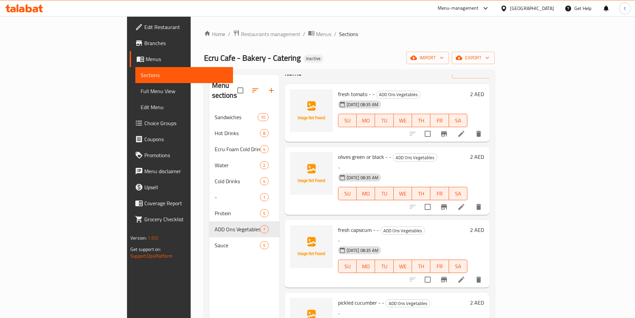
scroll to position [33, 0]
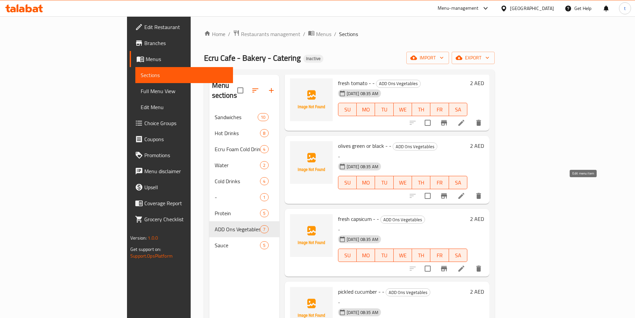
click at [465, 192] on icon at bounding box center [461, 196] width 8 height 8
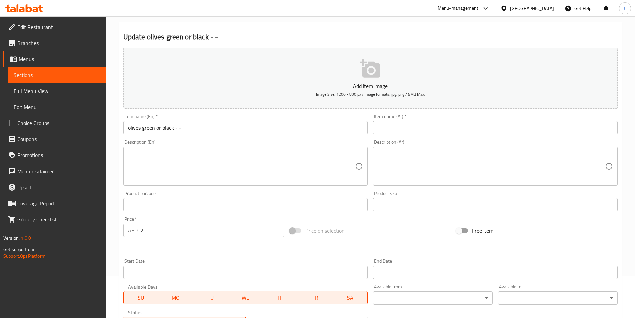
scroll to position [20, 0]
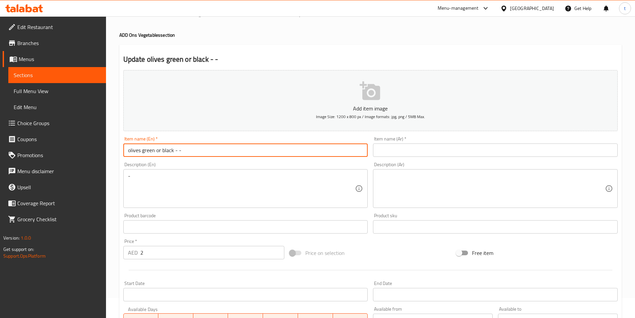
click at [187, 147] on input "olives green or black - -" at bounding box center [245, 149] width 245 height 13
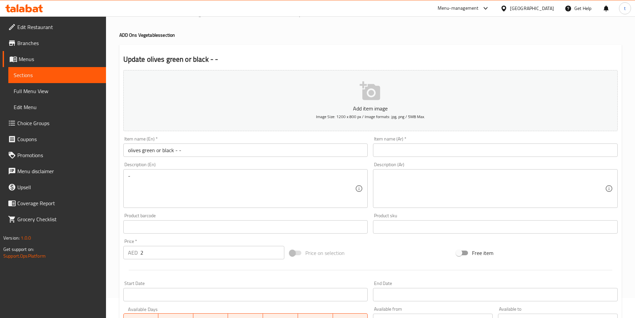
click at [389, 156] on input "text" at bounding box center [495, 149] width 245 height 13
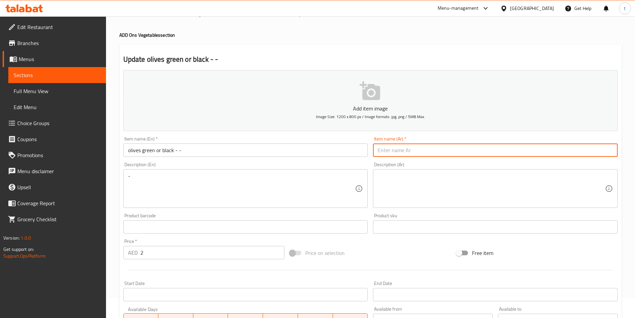
paste input "زيتون أخضر أو ​​أسود - -"
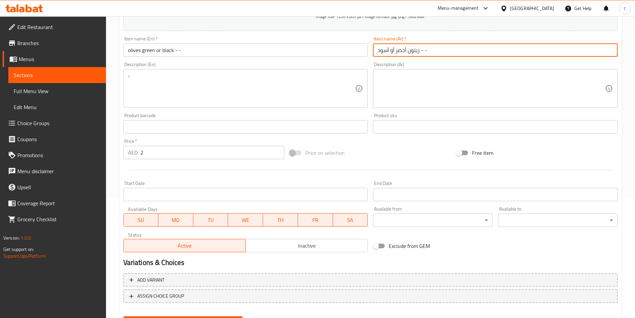
scroll to position [153, 0]
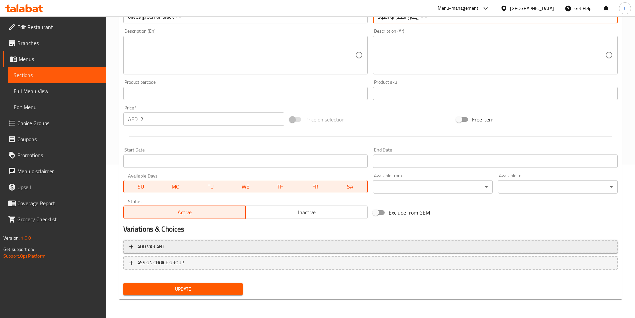
type input "زيتون أخضر أو ​​أسود - -"
click at [177, 249] on span "Add variant" at bounding box center [370, 246] width 482 height 8
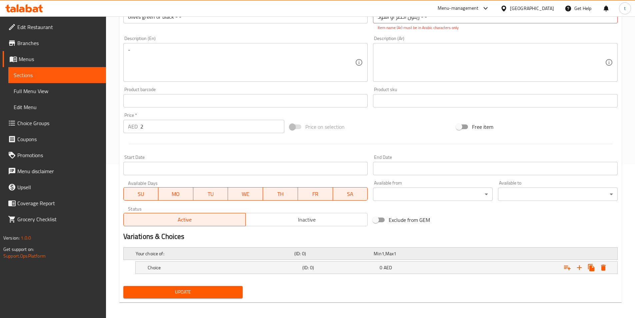
scroll to position [156, 0]
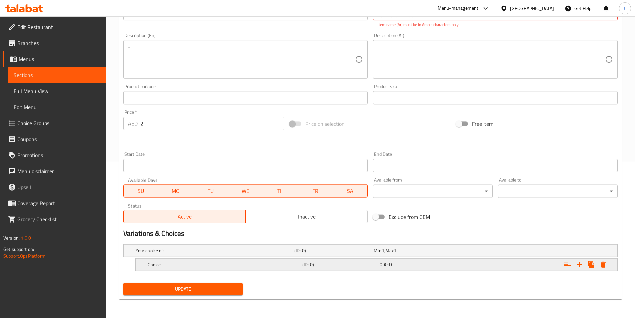
click at [260, 264] on h5 "Choice" at bounding box center [224, 264] width 152 height 7
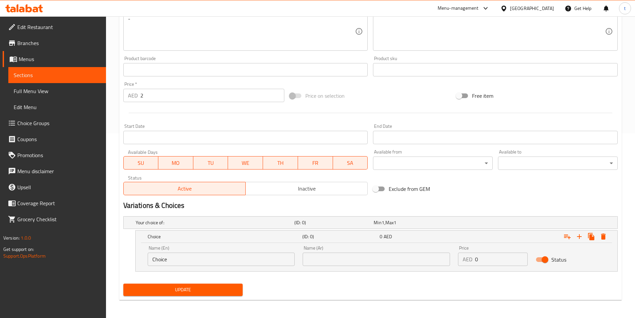
scroll to position [185, 0]
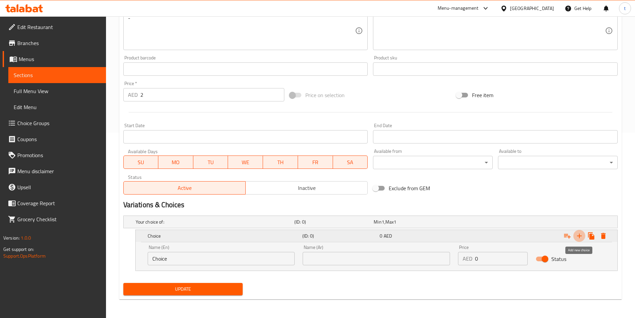
click at [581, 236] on icon "Expand" at bounding box center [579, 236] width 8 height 8
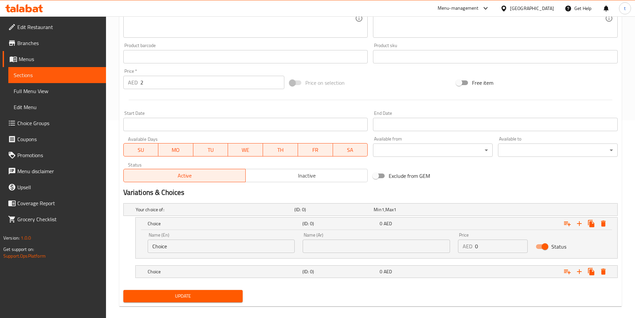
scroll to position [204, 0]
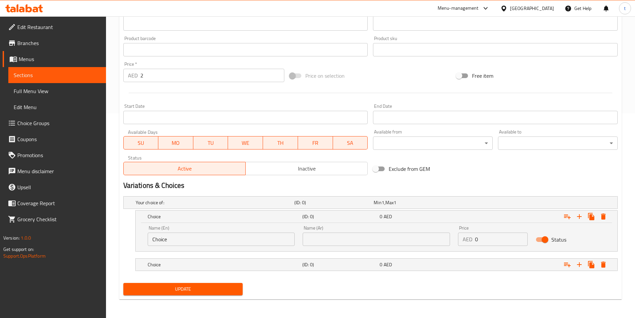
click at [209, 242] on input "Choice" at bounding box center [221, 238] width 147 height 13
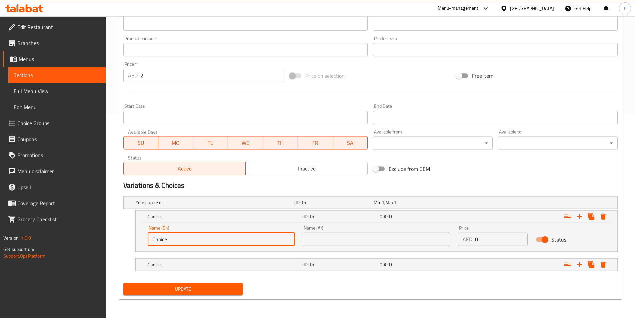
click at [209, 242] on input "Choice" at bounding box center [221, 238] width 147 height 13
click at [169, 234] on input "text" at bounding box center [221, 238] width 147 height 13
paste input "green"
click at [174, 239] on input "green" at bounding box center [221, 238] width 147 height 13
paste input "olives"
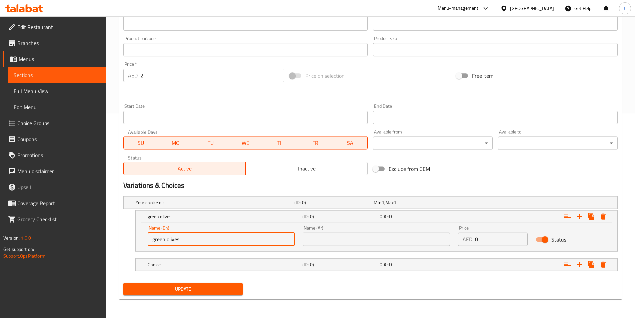
drag, startPoint x: 188, startPoint y: 244, endPoint x: 140, endPoint y: 241, distance: 48.1
click at [140, 241] on div "Name (En) green olives Name (En) Name (Ar) Name (Ar) Price AED 0 Price Status" at bounding box center [377, 237] width 482 height 28
type input "green olives"
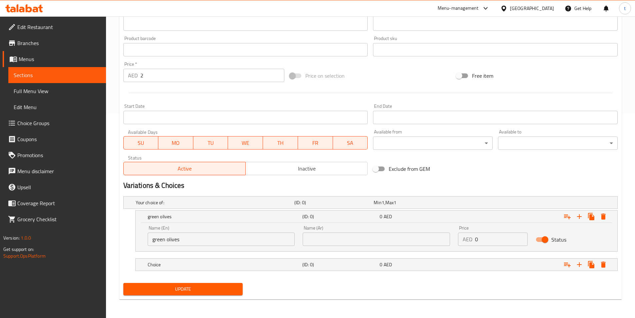
click at [325, 244] on input "text" at bounding box center [376, 238] width 147 height 13
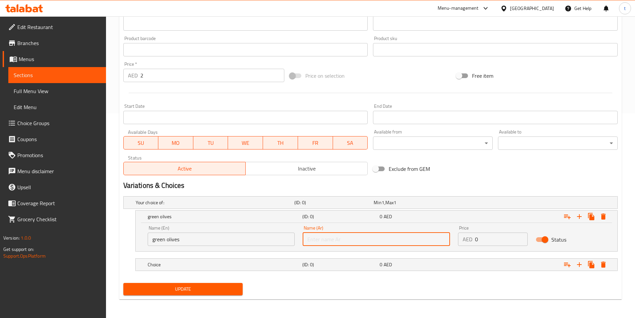
paste input "زيتون أخضر"
type input "زيتون أخضر"
click at [261, 267] on h5 "Choice" at bounding box center [224, 264] width 152 height 7
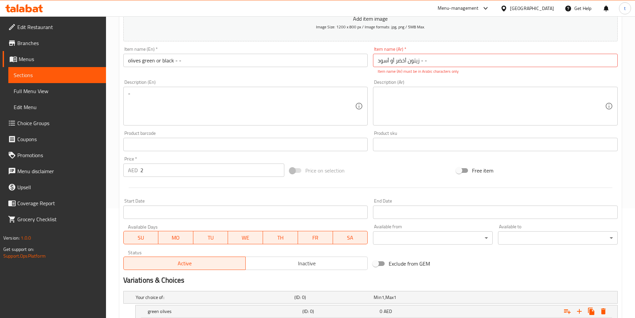
scroll to position [104, 0]
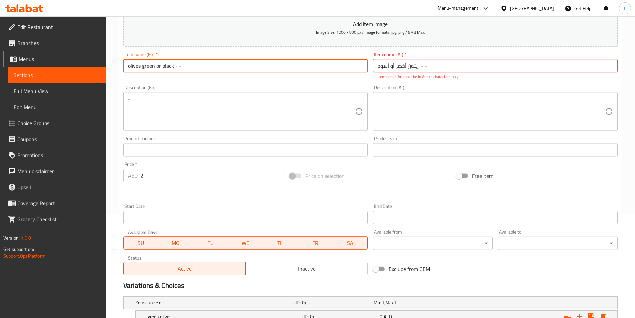
click at [166, 67] on input "olives green or black - -" at bounding box center [245, 65] width 245 height 13
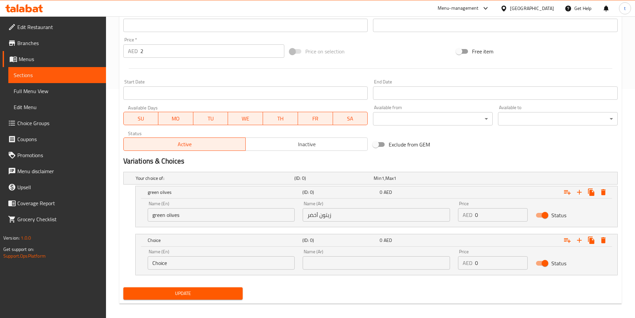
scroll to position [233, 0]
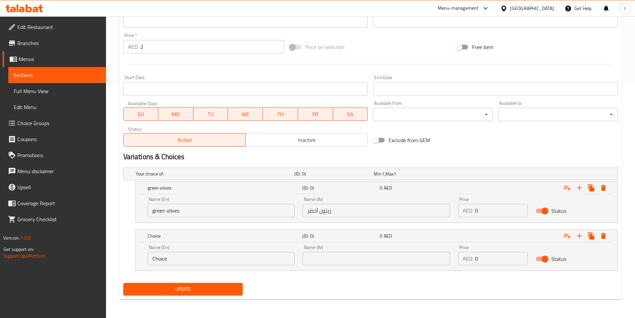
click at [177, 259] on input "Choice" at bounding box center [221, 258] width 147 height 13
paste input "black"
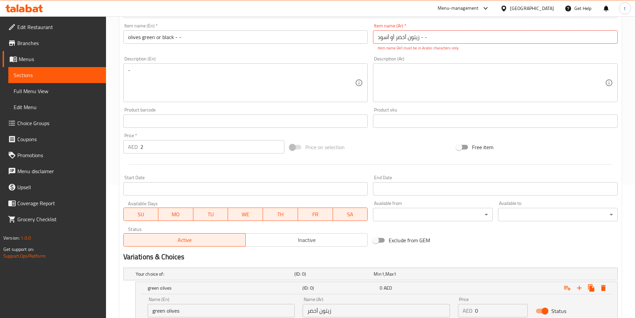
type input "black"
click at [128, 40] on input "olives green or black - -" at bounding box center [245, 36] width 245 height 13
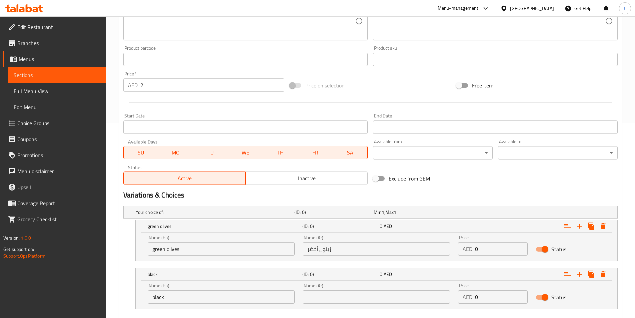
scroll to position [233, 0]
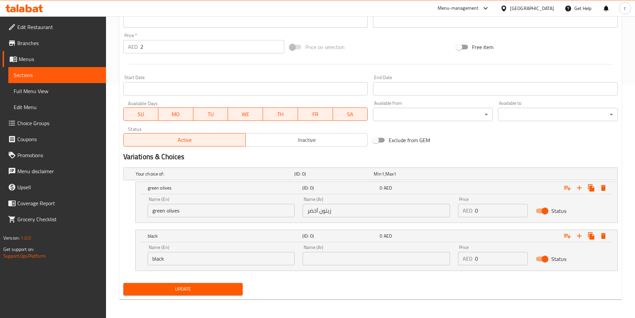
click at [333, 252] on input "text" at bounding box center [376, 258] width 147 height 13
paste input "زيتون أسود"
click at [327, 261] on input "زيتون أسود" at bounding box center [376, 258] width 147 height 13
type input "أسود"
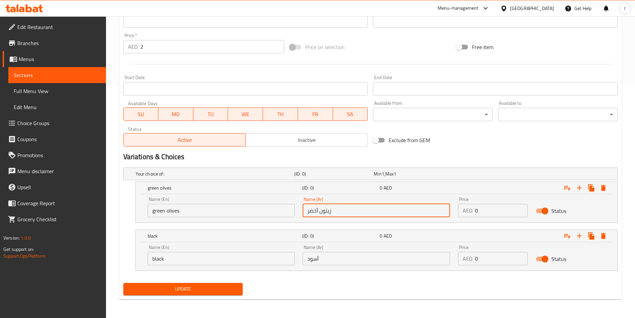
click at [327, 209] on input "زيتون أخضر" at bounding box center [376, 210] width 147 height 13
type input "أخضر"
click at [175, 211] on input "green olives" at bounding box center [221, 210] width 147 height 13
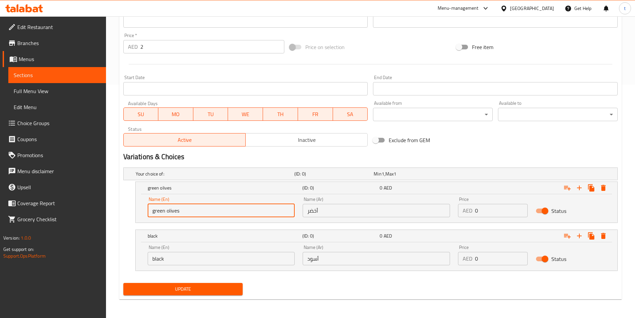
click at [175, 211] on input "green olives" at bounding box center [221, 210] width 147 height 13
type input "green"
click at [226, 285] on span "Update" at bounding box center [183, 289] width 109 height 8
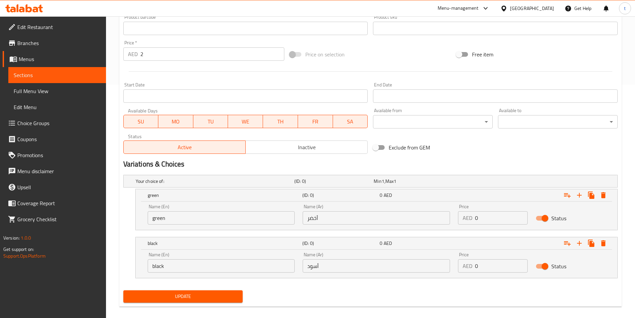
scroll to position [11, 0]
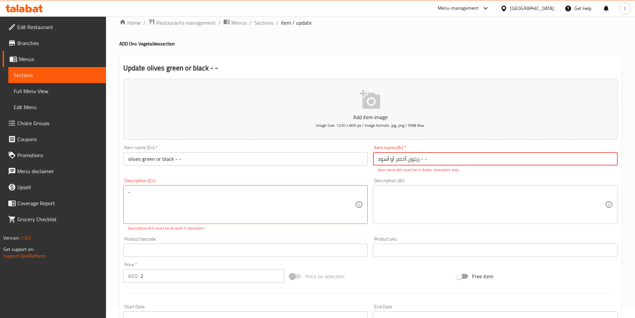
click at [446, 162] on input "زيتون أخضر أو ​​أسود - -" at bounding box center [495, 158] width 245 height 13
type input "زيتون أخضر أو ​​أسود"
click at [358, 172] on div "Item name (En)   * olives green or black - - Item name (En) *" at bounding box center [246, 158] width 250 height 33
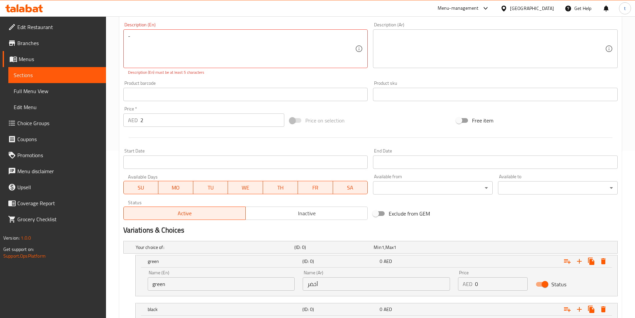
scroll to position [167, 0]
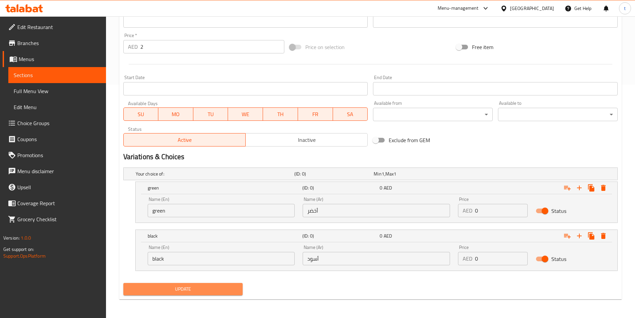
click at [179, 288] on span "Update" at bounding box center [183, 289] width 109 height 8
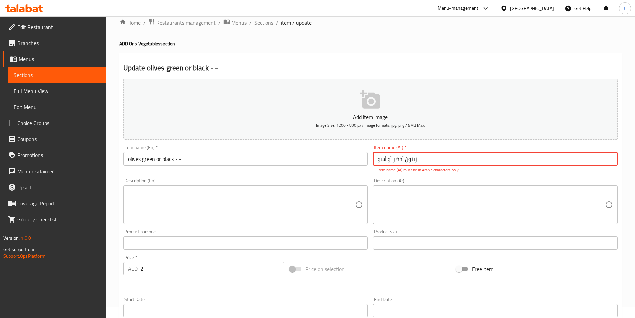
type input "زيتون أخضر أو ​​أسود"
click at [376, 173] on div "Item name (Ar)   * زيتون أخضر أو ​​أسود Item name (Ar) * Item name (Ar) must be…" at bounding box center [495, 158] width 250 height 33
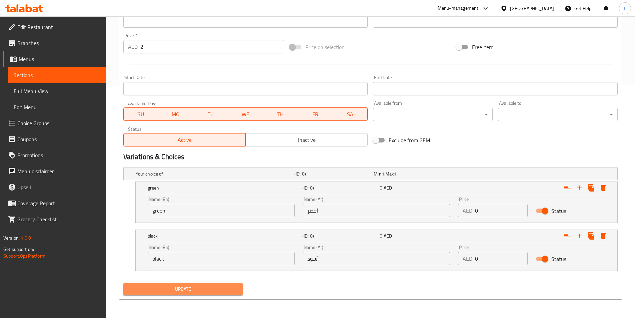
click at [175, 288] on span "Update" at bounding box center [183, 289] width 109 height 8
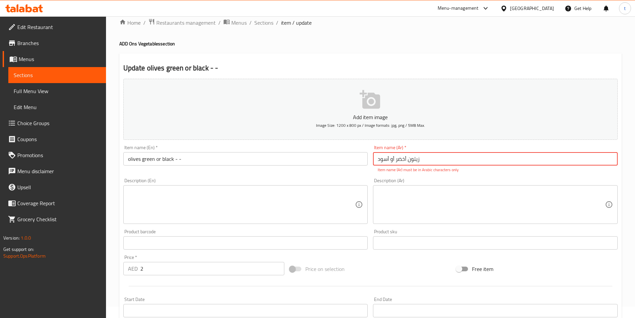
drag, startPoint x: 429, startPoint y: 160, endPoint x: 373, endPoint y: 169, distance: 56.8
click at [373, 169] on div "Item name (Ar)   * زيتون أخضر أو ​​أسود Item name (Ar) * Item name (Ar) must be…" at bounding box center [495, 159] width 245 height 28
click at [435, 158] on input "زيتون أخضر أو ​​أسود" at bounding box center [495, 158] width 245 height 13
click at [422, 162] on input "زيتون أخضر أو ​​أسود" at bounding box center [495, 158] width 245 height 13
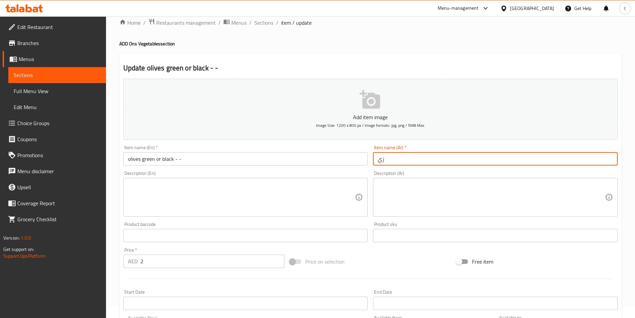
type input "ز"
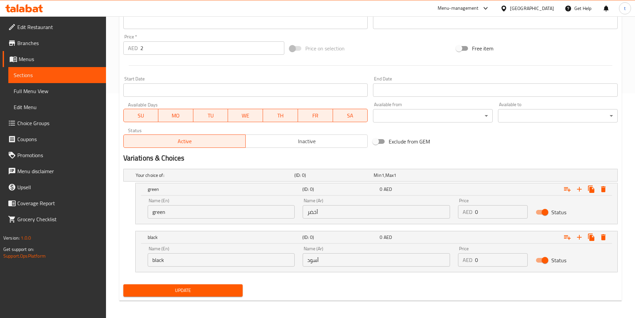
scroll to position [226, 0]
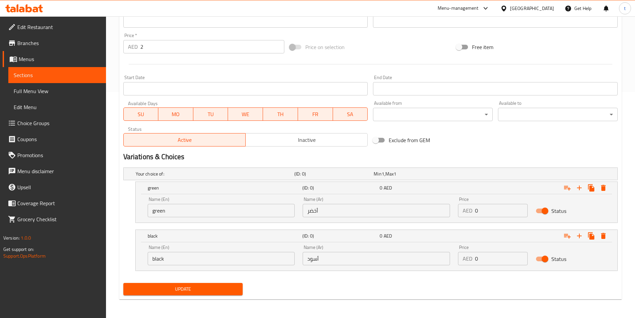
type input "زيتون اخضر او اسود"
click at [192, 290] on span "Update" at bounding box center [183, 289] width 109 height 8
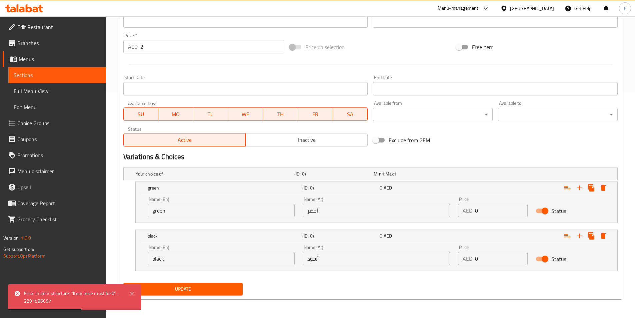
click at [179, 47] on input "2" at bounding box center [212, 46] width 144 height 13
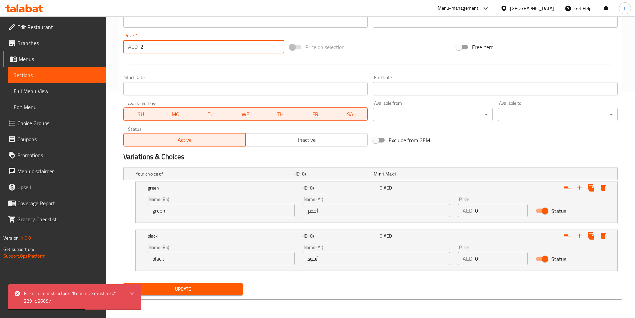
click at [179, 47] on input "2" at bounding box center [212, 46] width 144 height 13
click at [487, 211] on input "0" at bounding box center [501, 210] width 53 height 13
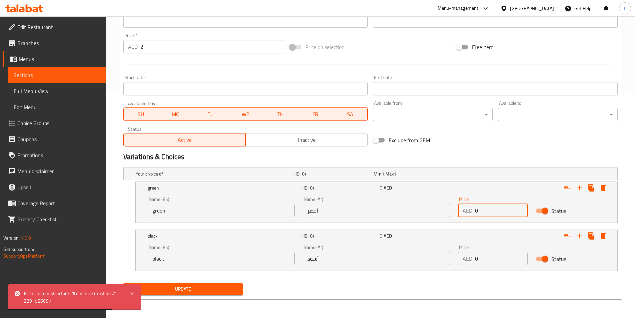
click at [487, 211] on input "0" at bounding box center [501, 210] width 53 height 13
click at [486, 211] on input "0" at bounding box center [501, 210] width 53 height 13
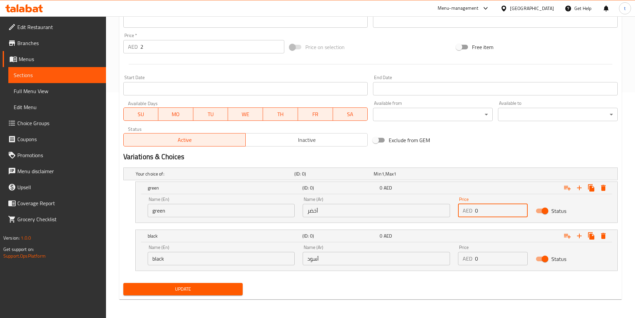
click at [162, 48] on input "2" at bounding box center [212, 46] width 144 height 13
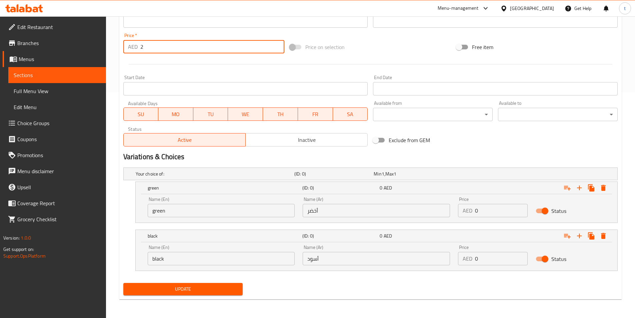
click at [162, 48] on input "2" at bounding box center [212, 46] width 144 height 13
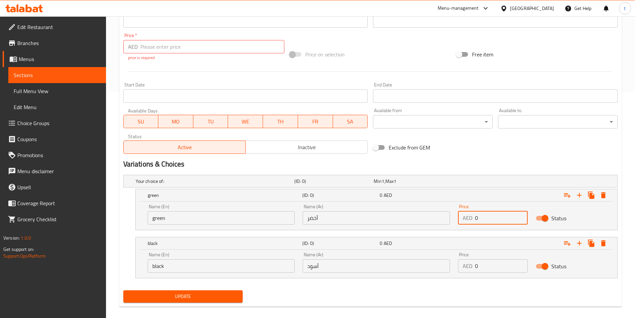
click at [485, 220] on input "0" at bounding box center [501, 217] width 53 height 13
type input "2"
click at [480, 267] on input "0" at bounding box center [501, 265] width 53 height 13
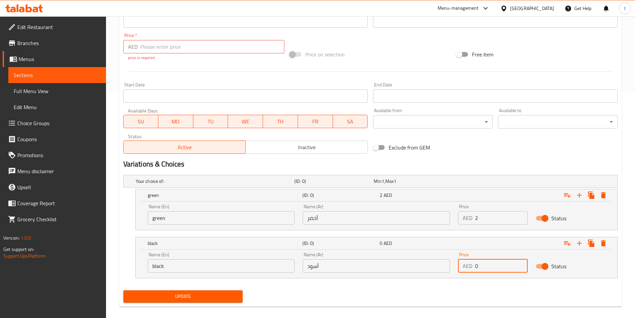
click at [480, 267] on input "0" at bounding box center [501, 265] width 53 height 13
type input "2"
click at [416, 294] on div "Update" at bounding box center [370, 296] width 499 height 18
click at [213, 296] on span "Update" at bounding box center [183, 296] width 109 height 8
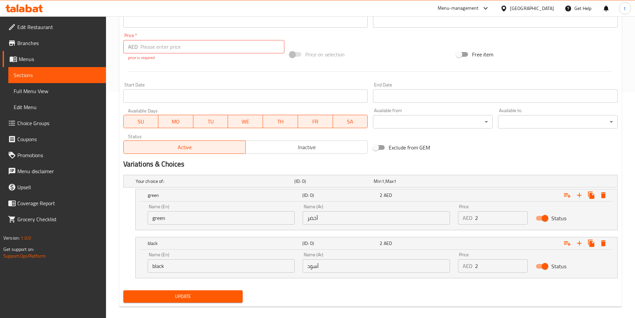
click at [295, 36] on div "Add item image Image Size: 1200 x 800 px / Image formats: jpg, png / 5MB Max. I…" at bounding box center [370, 9] width 499 height 295
click at [231, 44] on input "number" at bounding box center [212, 46] width 144 height 13
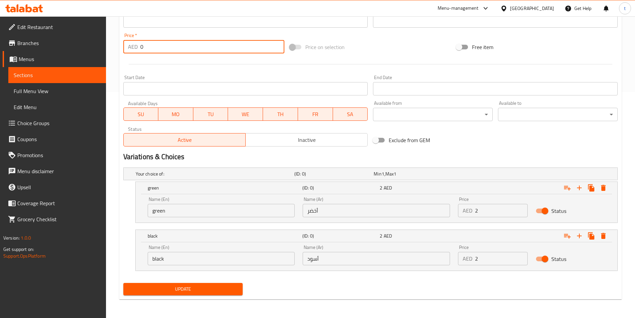
type input "0"
click at [178, 288] on span "Update" at bounding box center [183, 289] width 109 height 8
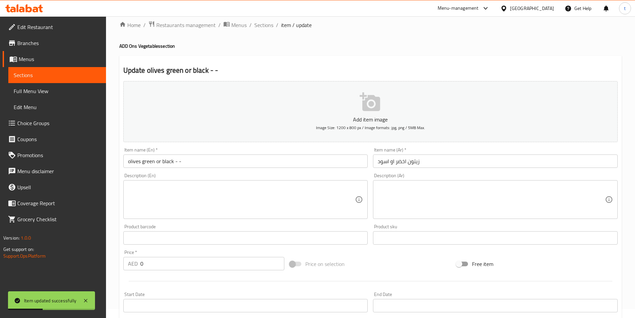
scroll to position [0, 0]
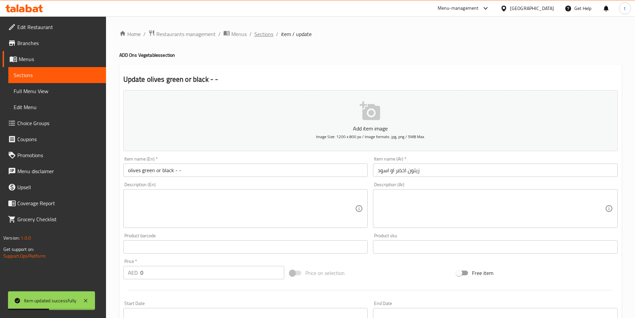
click at [267, 37] on span "Sections" at bounding box center [263, 34] width 19 height 8
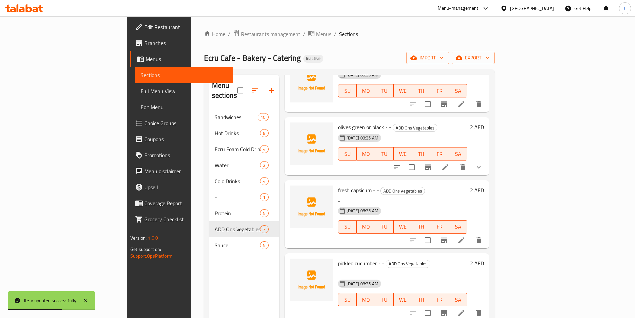
scroll to position [67, 0]
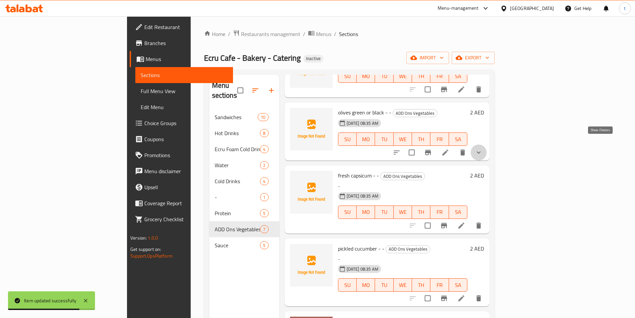
click at [483, 148] on icon "show more" at bounding box center [479, 152] width 8 height 8
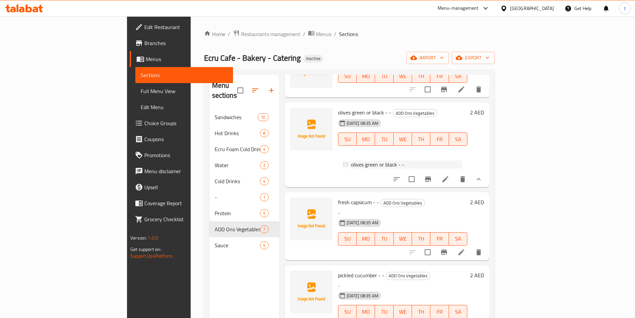
click at [462, 160] on div "olives green or black - -" at bounding box center [406, 164] width 111 height 8
click at [483, 175] on icon "show more" at bounding box center [479, 179] width 8 height 8
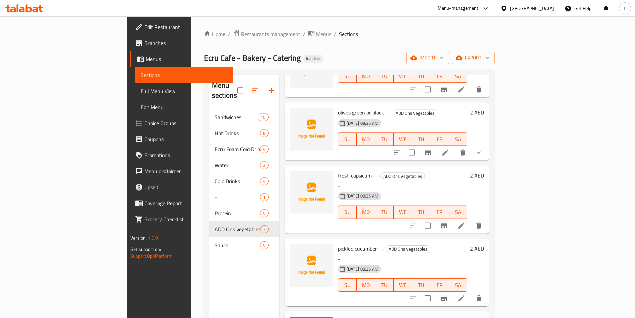
click at [471, 219] on li at bounding box center [461, 225] width 19 height 12
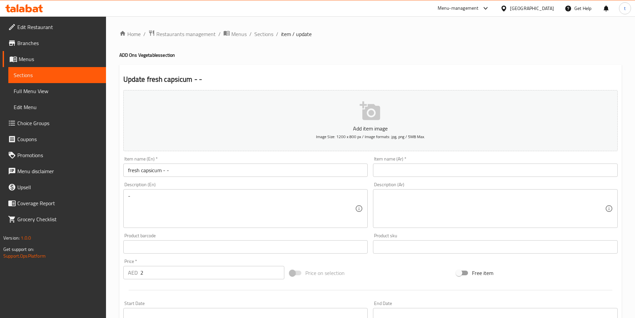
click at [171, 168] on input "fresh capsicum - -" at bounding box center [245, 169] width 245 height 13
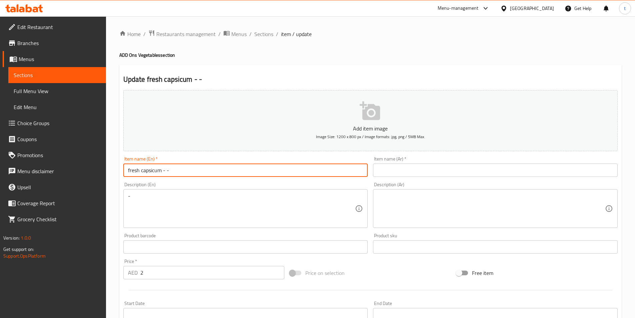
click at [171, 168] on input "fresh capsicum - -" at bounding box center [245, 169] width 245 height 13
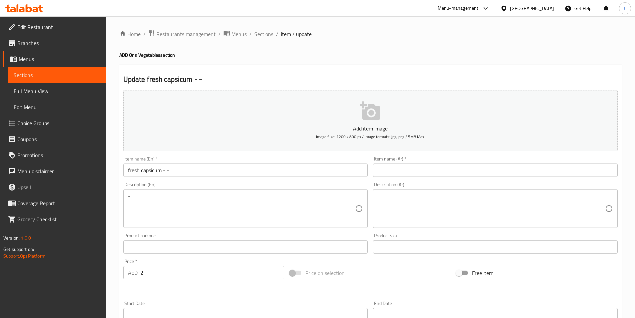
click at [390, 172] on input "text" at bounding box center [495, 169] width 245 height 13
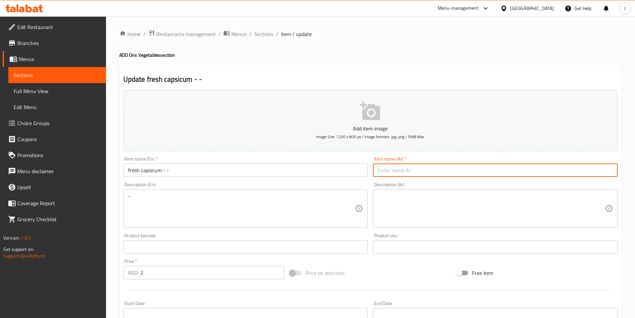
paste input "الفلفل الطازج - -"
type input "الفلفل الطازج - -"
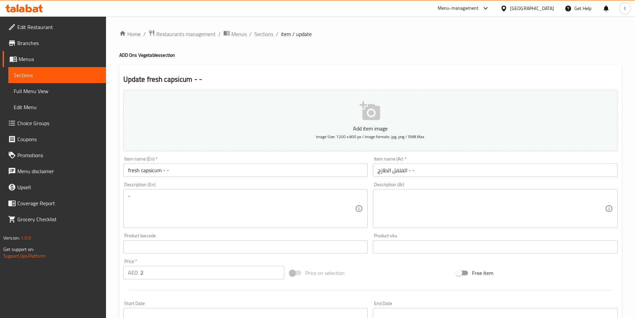
click at [348, 182] on div "Description (En) - Description (En)" at bounding box center [246, 204] width 250 height 51
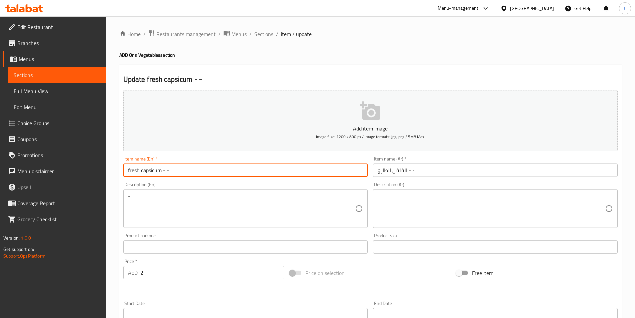
click at [157, 172] on input "fresh capsicum - -" at bounding box center [245, 169] width 245 height 13
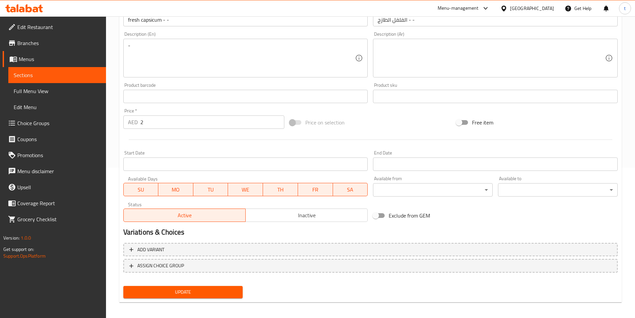
scroll to position [153, 0]
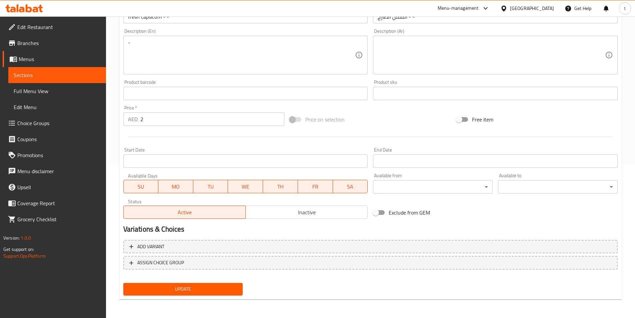
click at [174, 288] on span "Update" at bounding box center [183, 289] width 109 height 8
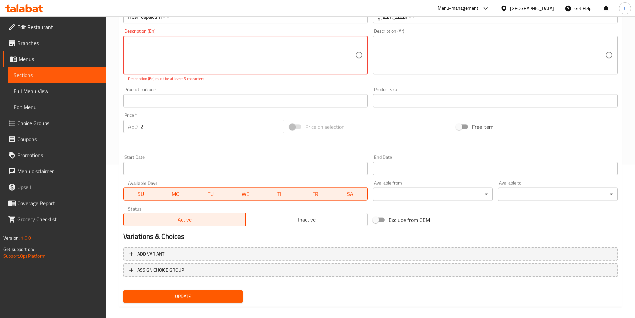
click at [146, 43] on textarea "-" at bounding box center [241, 55] width 227 height 32
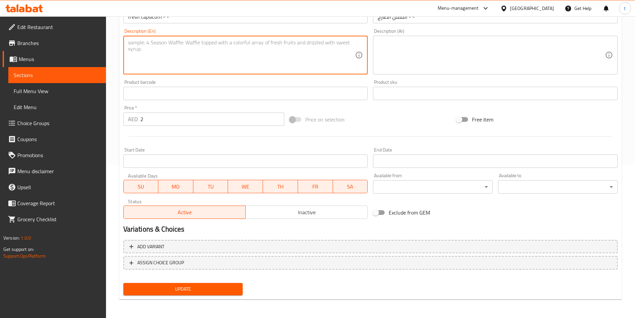
click at [170, 287] on span "Update" at bounding box center [183, 289] width 109 height 8
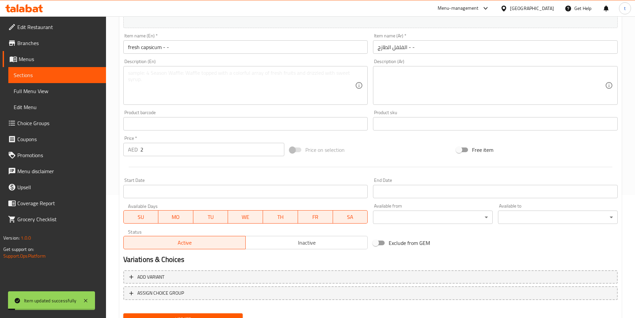
scroll to position [53, 0]
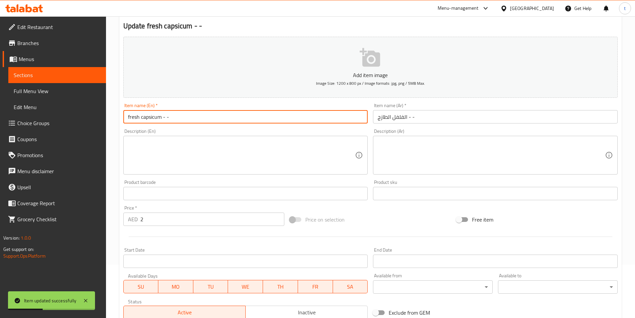
click at [199, 118] on input "fresh capsicum - -" at bounding box center [245, 116] width 245 height 13
type input "fresh capsicum"
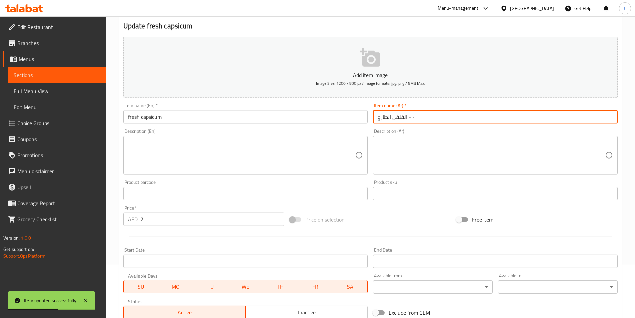
click at [447, 119] on input "الفلفل الطازج - -" at bounding box center [495, 116] width 245 height 13
type input "الفلفل الطازج - -"
click at [188, 117] on input "fresh capsicum" at bounding box center [245, 116] width 245 height 13
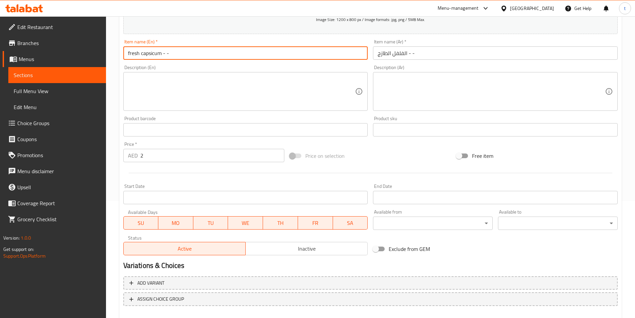
scroll to position [120, 0]
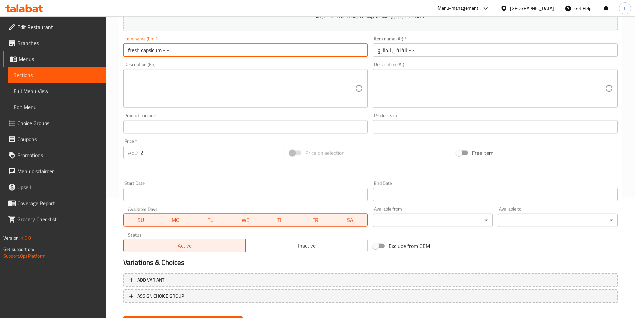
type input "fresh capsicum - -"
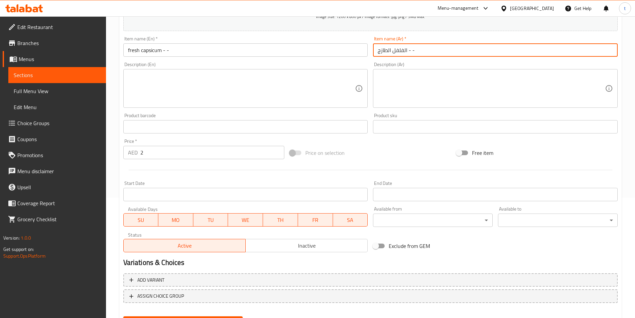
drag, startPoint x: 393, startPoint y: 52, endPoint x: 403, endPoint y: 58, distance: 11.6
click at [403, 58] on div "Item name (Ar)   * الفلفل الطازج - - Item name (Ar) *" at bounding box center [495, 47] width 250 height 26
paste input "فلة"
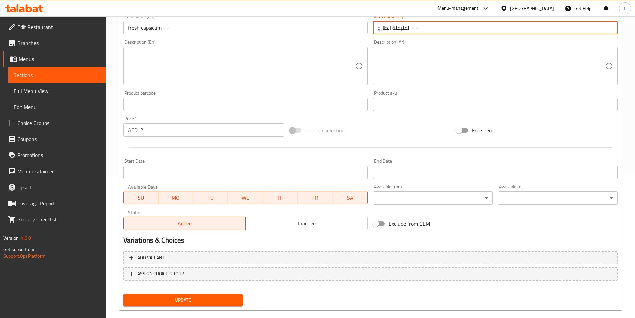
scroll to position [153, 0]
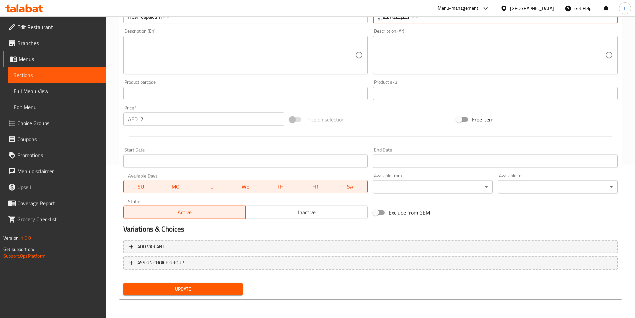
type input "الفليفلة الطازج - -"
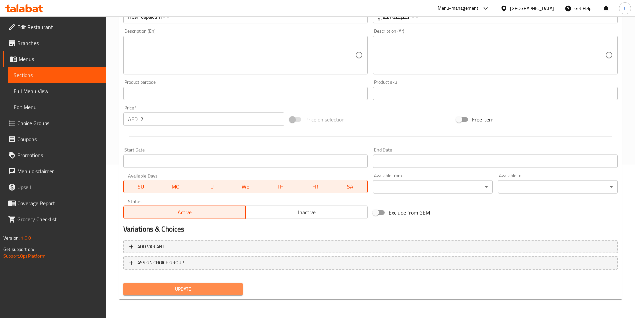
click at [173, 288] on span "Update" at bounding box center [183, 289] width 109 height 8
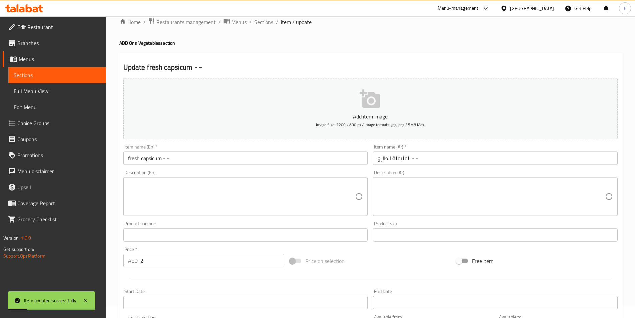
scroll to position [0, 0]
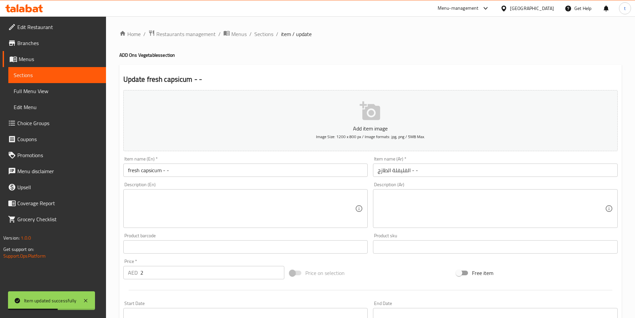
click at [180, 218] on textarea at bounding box center [241, 209] width 227 height 32
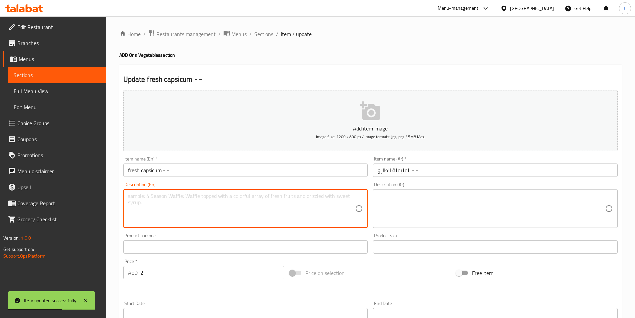
type textarea "-"
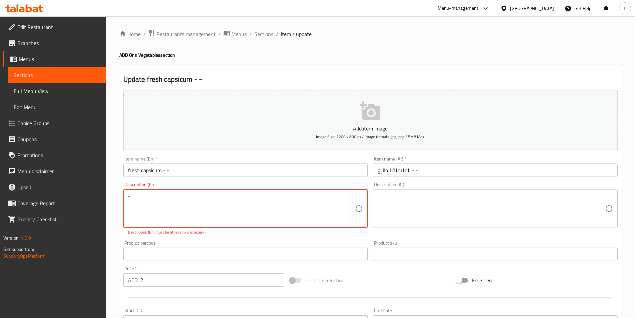
type textarea "-"
click at [199, 237] on div "Description (En) - Description (En) Description (En) must be at least 5 charact…" at bounding box center [246, 208] width 250 height 58
click at [167, 212] on textarea "-" at bounding box center [241, 209] width 227 height 32
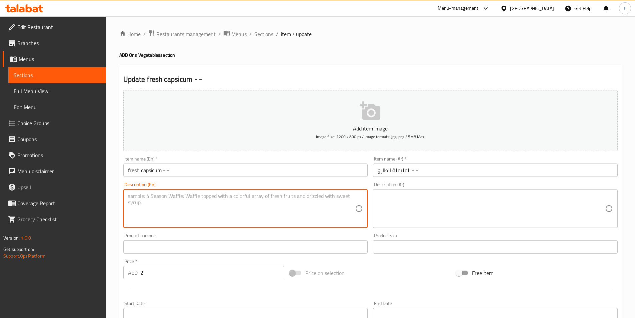
click at [191, 232] on div "Product barcode Product barcode" at bounding box center [246, 243] width 250 height 26
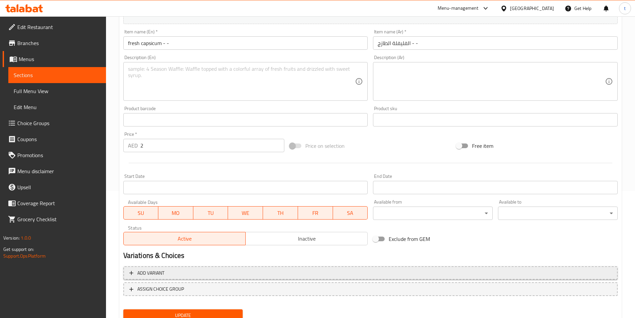
scroll to position [153, 0]
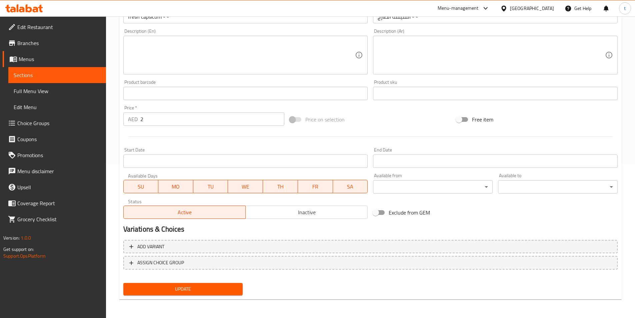
click at [186, 288] on span "Update" at bounding box center [183, 289] width 109 height 8
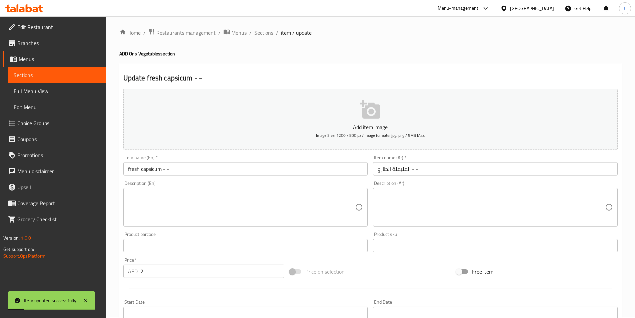
scroll to position [0, 0]
click at [260, 32] on span "Sections" at bounding box center [263, 34] width 19 height 8
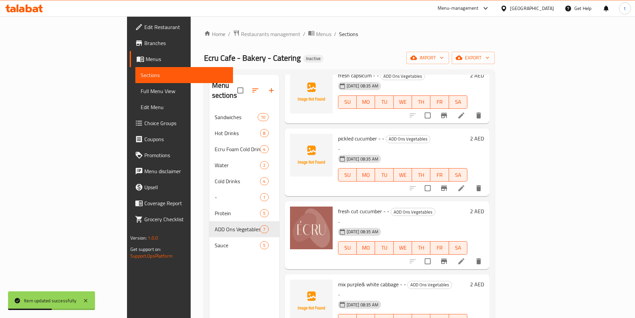
scroll to position [179, 0]
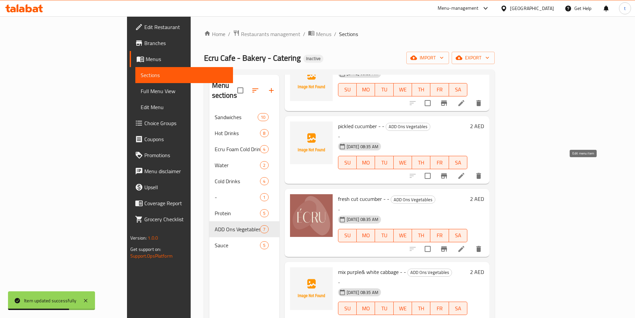
click at [464, 173] on icon at bounding box center [461, 176] width 6 height 6
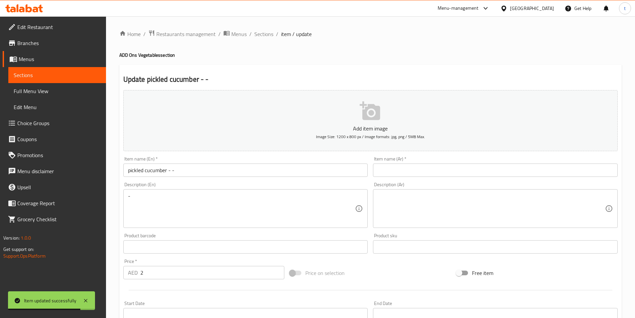
click at [193, 172] on input "pickled cucumber - -" at bounding box center [245, 169] width 245 height 13
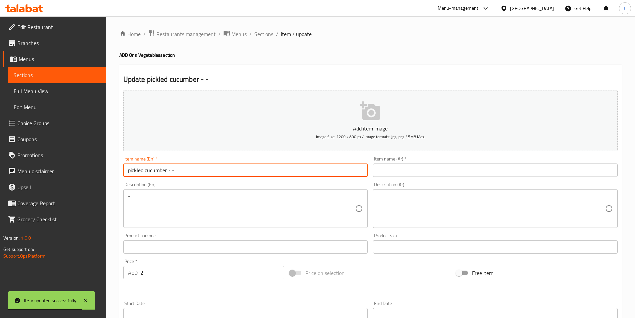
click at [193, 172] on input "pickled cucumber - -" at bounding box center [245, 169] width 245 height 13
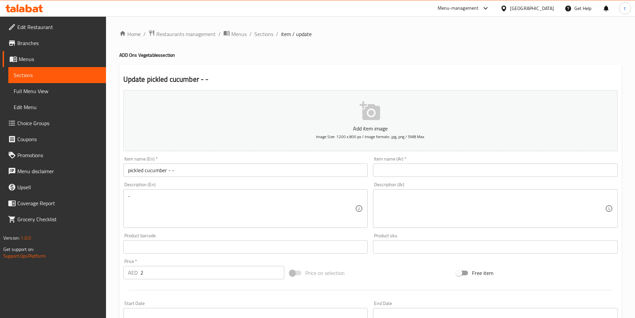
click at [396, 169] on input "text" at bounding box center [495, 169] width 245 height 13
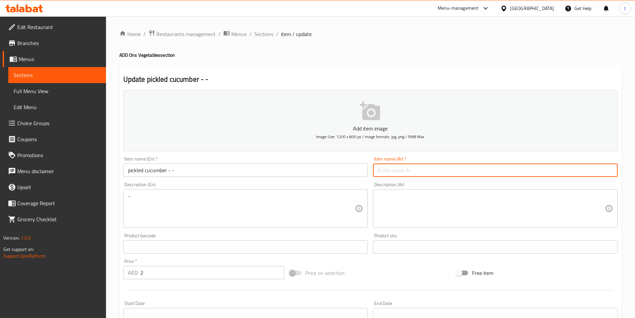
paste input "خيار مخلل - -"
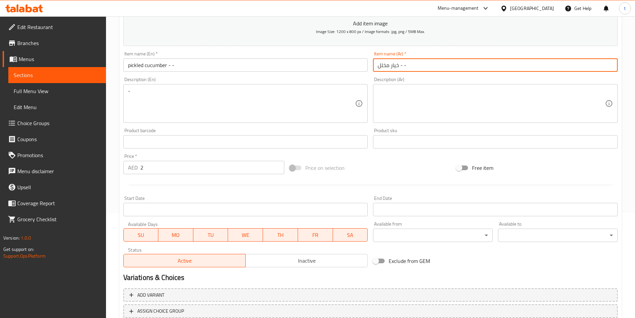
scroll to position [153, 0]
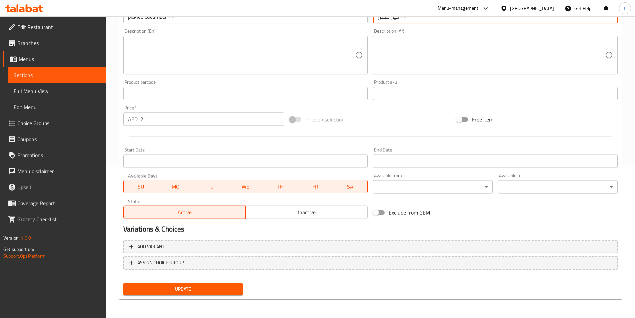
type input "خيار مخلل - -"
click at [197, 293] on button "Update" at bounding box center [183, 289] width 120 height 12
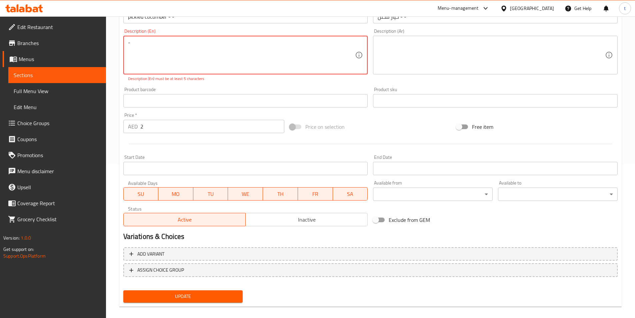
click at [169, 46] on textarea "-" at bounding box center [241, 55] width 227 height 32
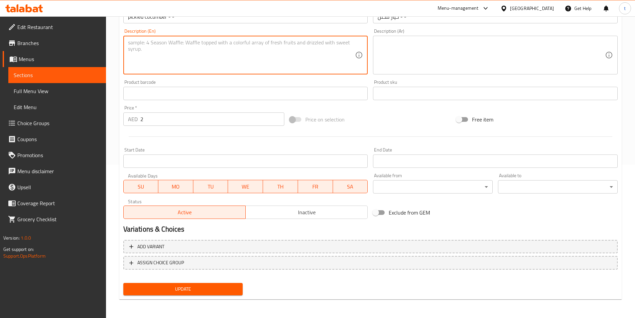
click at [180, 291] on span "Update" at bounding box center [183, 289] width 109 height 8
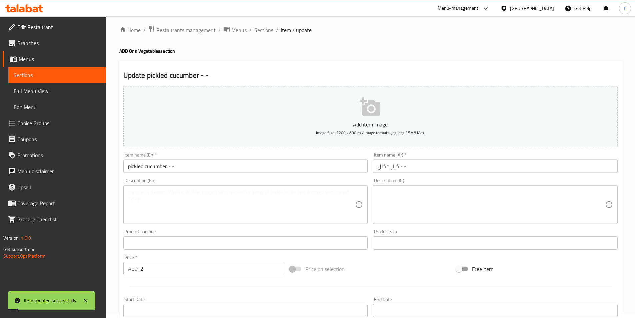
scroll to position [0, 0]
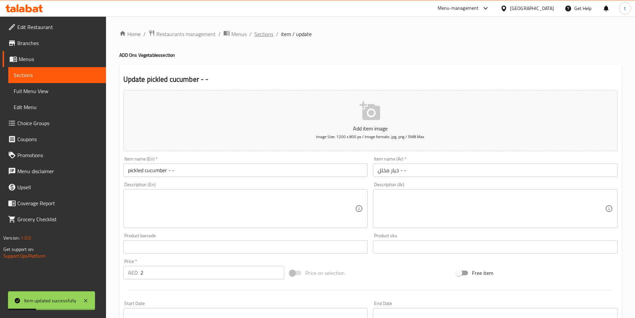
click at [269, 36] on span "Sections" at bounding box center [263, 34] width 19 height 8
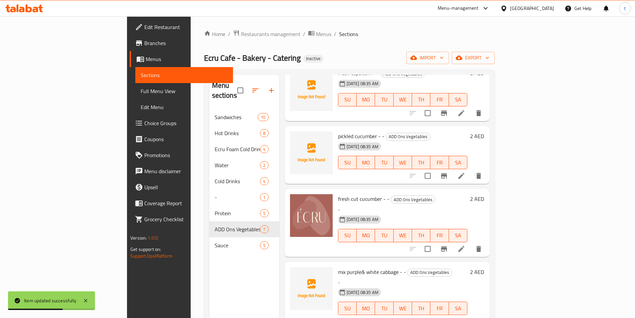
scroll to position [67, 0]
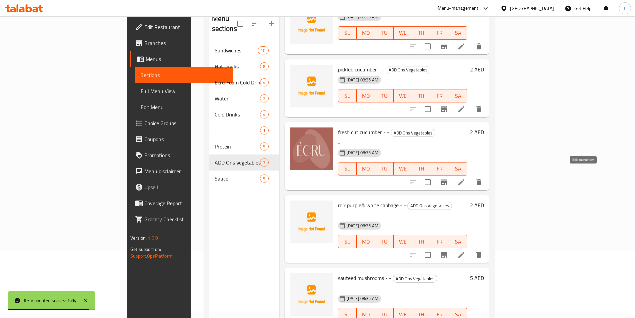
click at [465, 178] on icon at bounding box center [461, 182] width 8 height 8
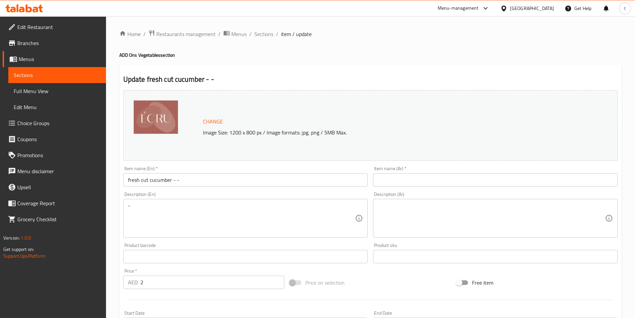
click at [225, 173] on input "fresh cut cucumber - -" at bounding box center [245, 179] width 245 height 13
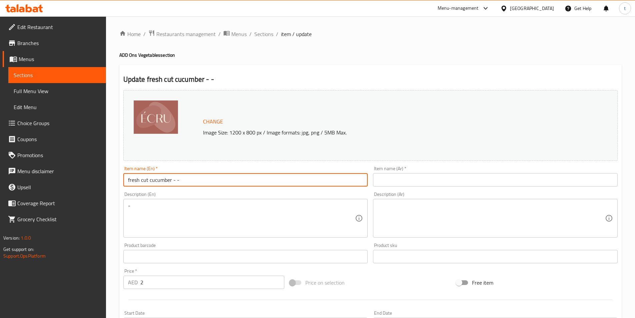
click at [225, 173] on input "fresh cut cucumber - -" at bounding box center [245, 179] width 245 height 13
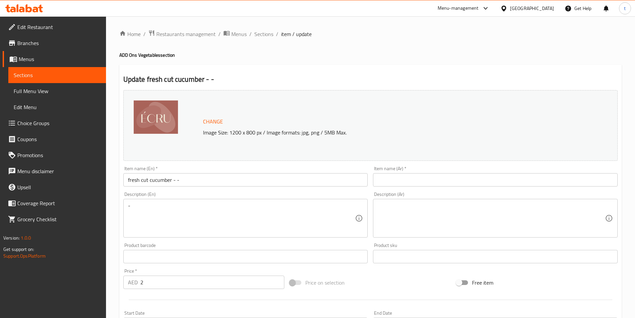
click at [389, 177] on input "text" at bounding box center [495, 179] width 245 height 13
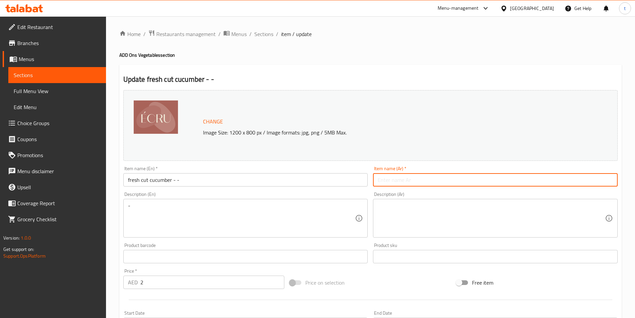
paste input "خيار مقطع طازج - -"
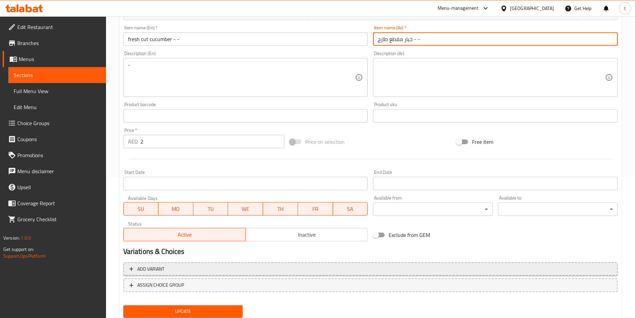
scroll to position [163, 0]
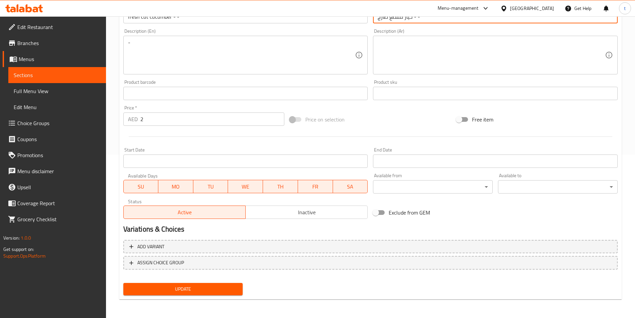
type input "خيار مقطع طازج - -"
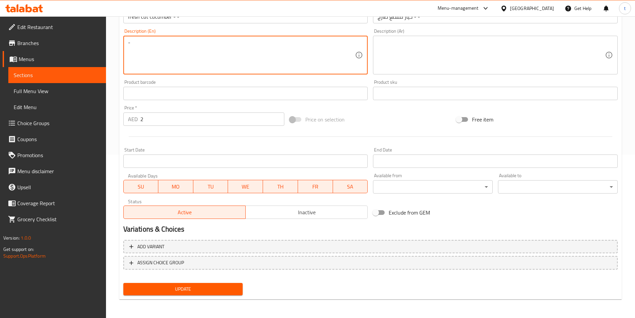
click at [144, 46] on textarea "-" at bounding box center [241, 55] width 227 height 32
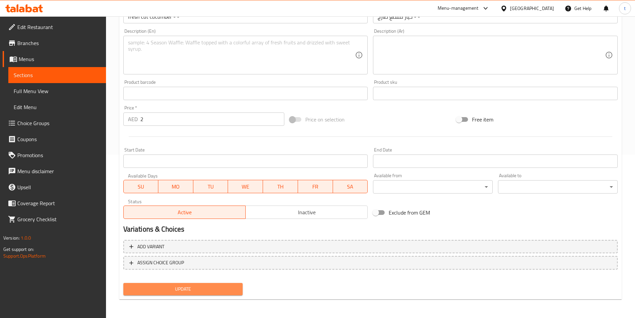
click at [164, 289] on span "Update" at bounding box center [183, 289] width 109 height 8
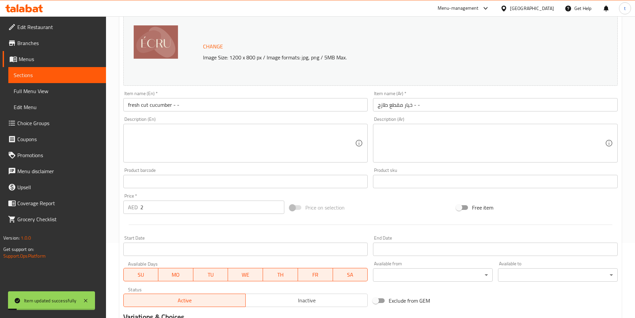
scroll to position [0, 0]
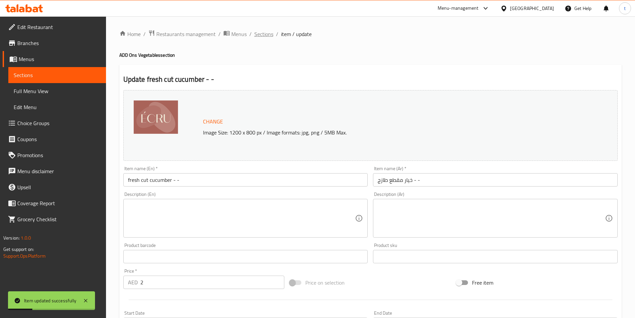
click at [264, 36] on span "Sections" at bounding box center [263, 34] width 19 height 8
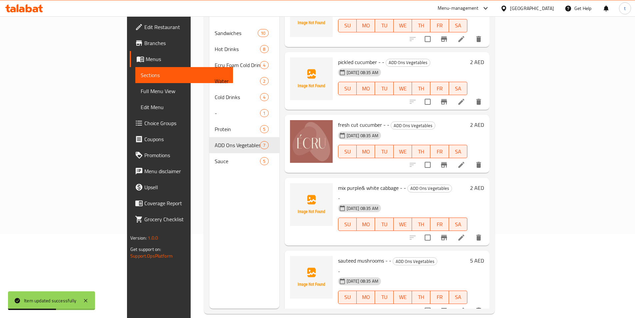
scroll to position [93, 0]
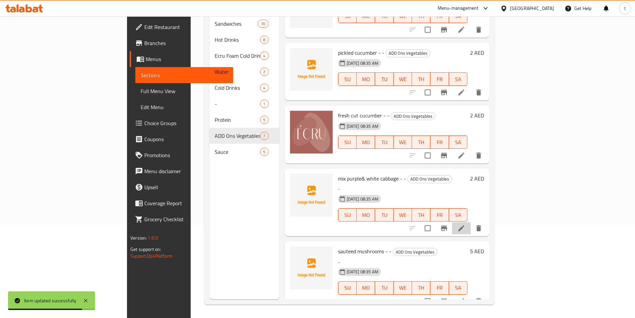
click at [471, 222] on li at bounding box center [461, 228] width 19 height 12
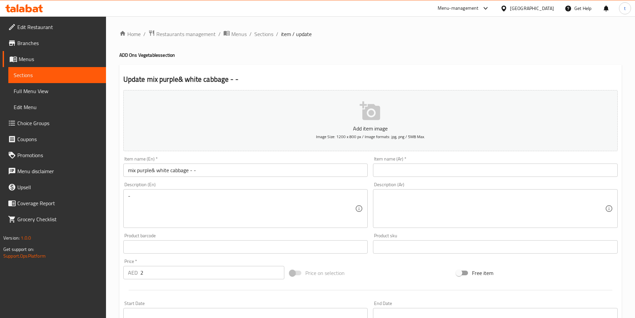
click at [214, 172] on input "mix purple& white cabbage - -" at bounding box center [245, 169] width 245 height 13
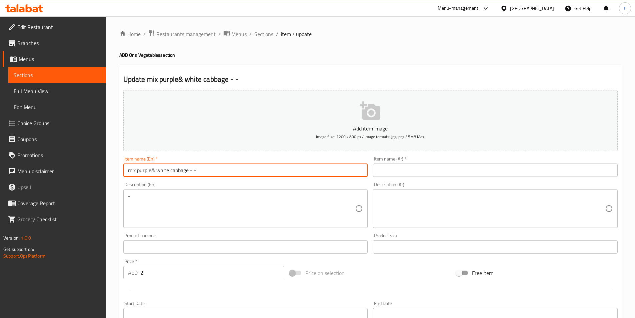
click at [214, 172] on input "mix purple& white cabbage - -" at bounding box center [245, 169] width 245 height 13
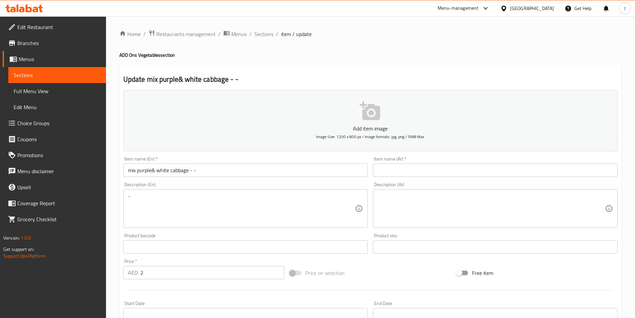
click at [410, 167] on input "text" at bounding box center [495, 169] width 245 height 13
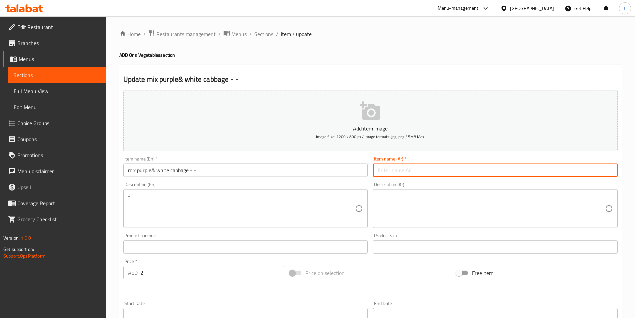
click at [410, 167] on input "text" at bounding box center [495, 169] width 245 height 13
paste input "مزيج من الملفوف الأرجواني والأبيض - -"
click at [439, 170] on input "مزيج من الملفوف الأرجواني والأبيض - -" at bounding box center [495, 169] width 245 height 13
click at [443, 173] on input "مزيج من الملفوف الأرجواني والأبيض - -" at bounding box center [495, 169] width 245 height 13
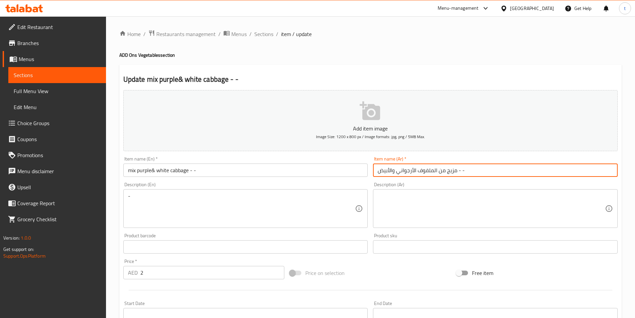
click at [441, 171] on input "مزيج من الملفوف الأرجواني والأبيض - -" at bounding box center [495, 169] width 245 height 13
type input "مزيج الملفوف الأرجواني والأبيض - -"
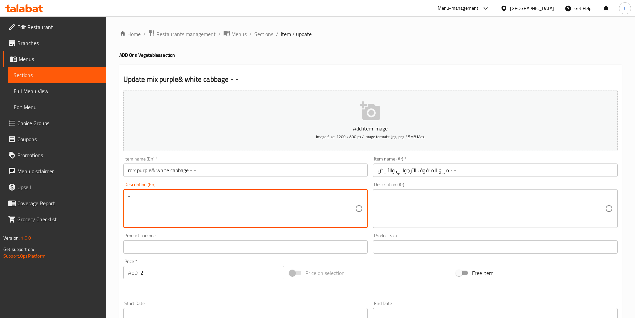
click at [182, 216] on textarea "-" at bounding box center [241, 209] width 227 height 32
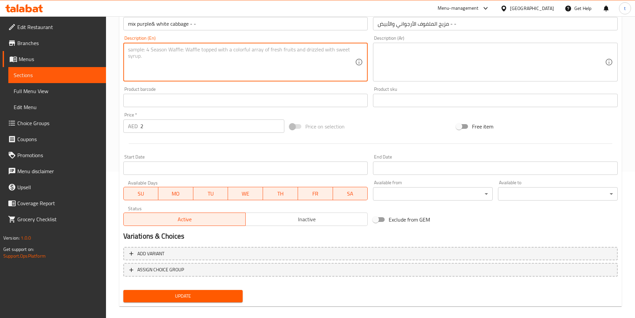
scroll to position [153, 0]
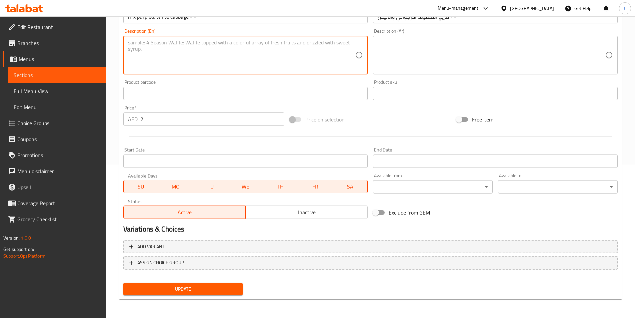
click at [200, 286] on span "Update" at bounding box center [183, 289] width 109 height 8
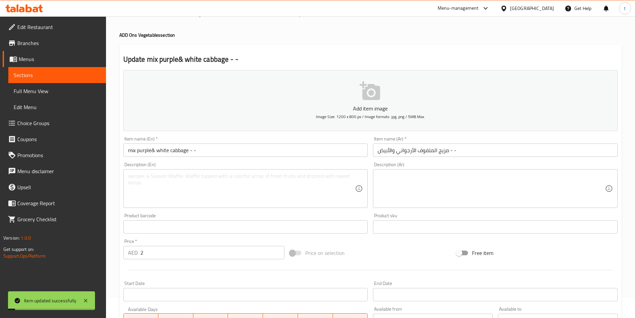
scroll to position [53, 0]
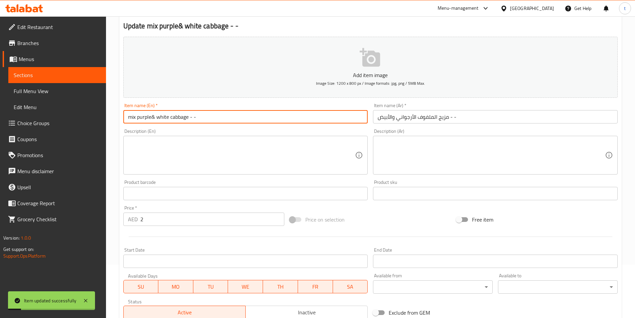
click at [161, 115] on input "mix purple& white cabbage - -" at bounding box center [245, 116] width 245 height 13
click at [142, 115] on input "mix purple& white cabbage - -" at bounding box center [245, 116] width 245 height 13
click at [141, 114] on input "mix purple& white cabbage - -" at bounding box center [245, 116] width 245 height 13
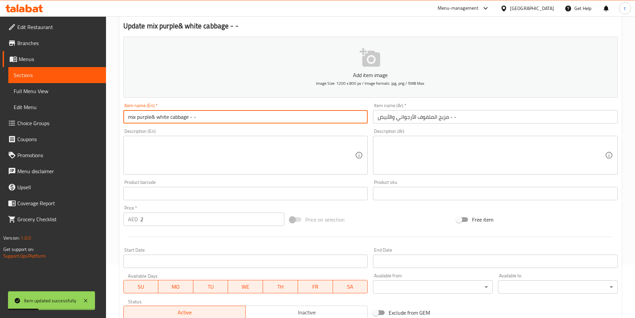
click at [141, 114] on input "mix purple& white cabbage - -" at bounding box center [245, 116] width 245 height 13
click at [146, 118] on input "mix purple& white cabbage - -" at bounding box center [245, 116] width 245 height 13
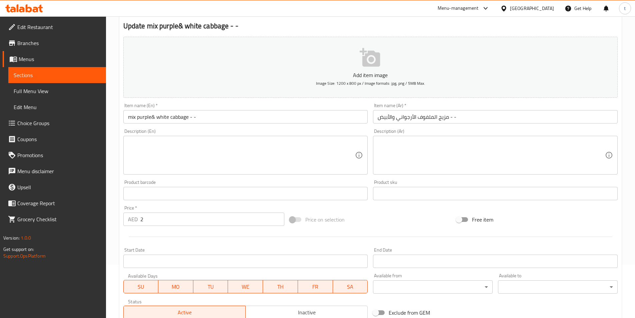
click at [240, 149] on textarea at bounding box center [241, 155] width 227 height 32
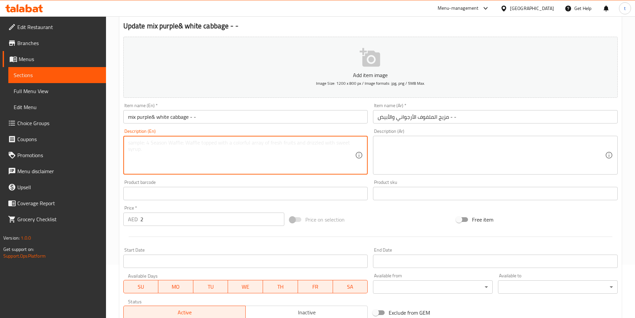
scroll to position [153, 0]
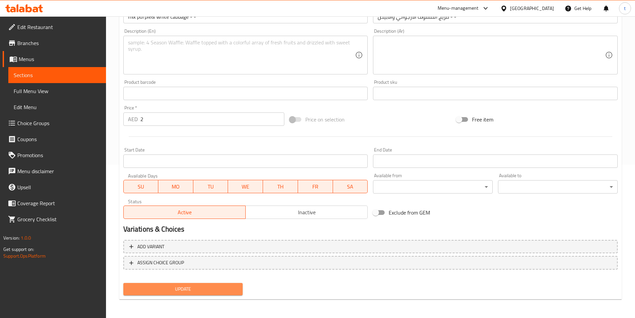
click at [200, 283] on button "Update" at bounding box center [183, 289] width 120 height 12
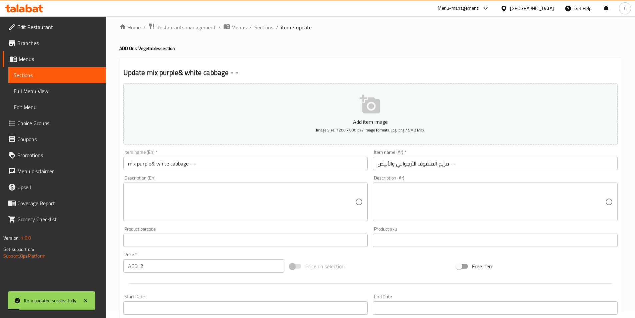
scroll to position [0, 0]
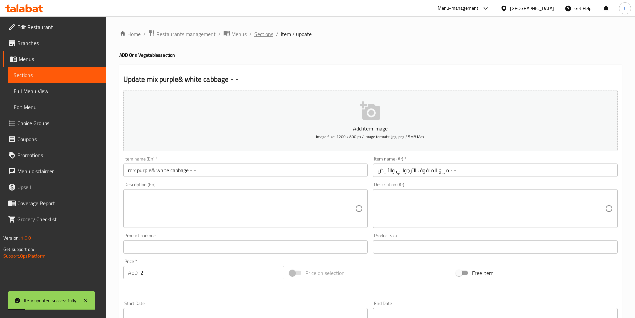
click at [262, 38] on span "Sections" at bounding box center [263, 34] width 19 height 8
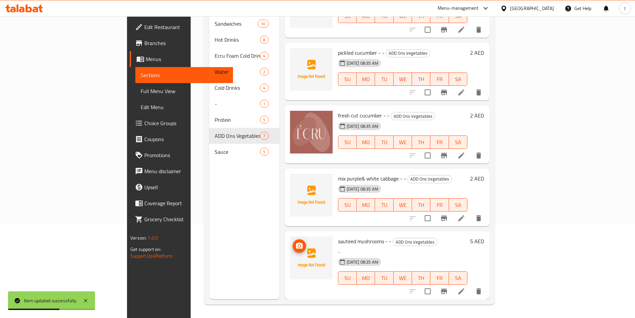
scroll to position [149, 0]
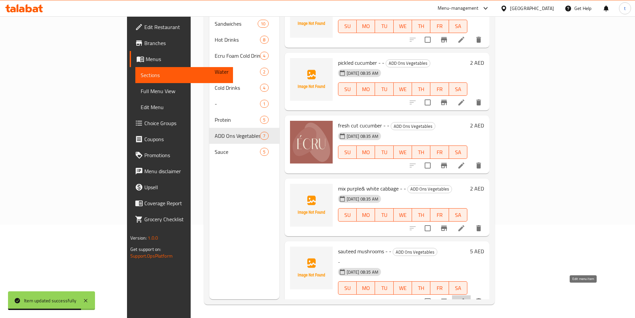
click at [464, 298] on icon at bounding box center [461, 301] width 6 height 6
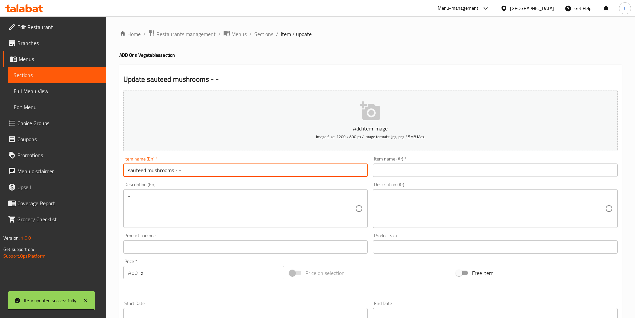
click at [204, 169] on input "sauteed mushrooms - -" at bounding box center [245, 169] width 245 height 13
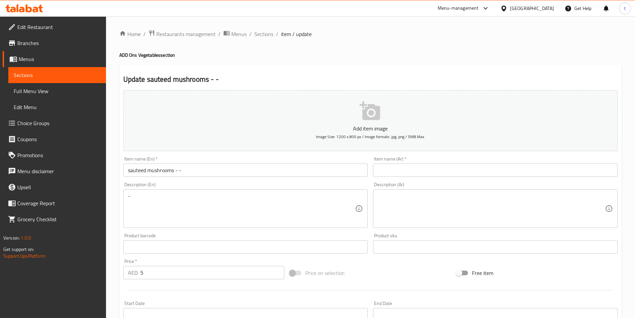
click at [406, 171] on input "text" at bounding box center [495, 169] width 245 height 13
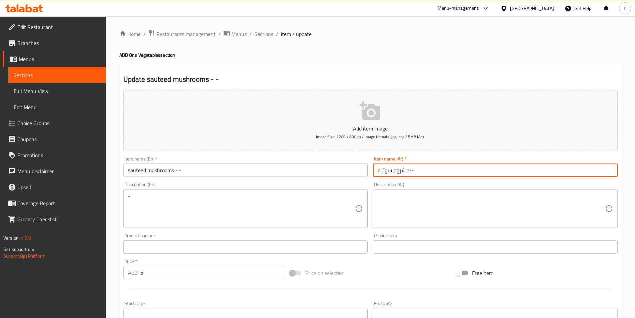
click at [409, 171] on input "مشروم سوتيه--" at bounding box center [495, 169] width 245 height 13
click at [412, 170] on input "مشروم سوتيه --" at bounding box center [495, 169] width 245 height 13
click at [421, 171] on input "مشروم سوتيه - -" at bounding box center [495, 169] width 245 height 13
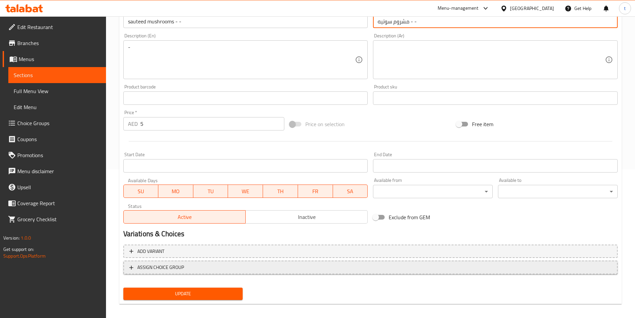
scroll to position [153, 0]
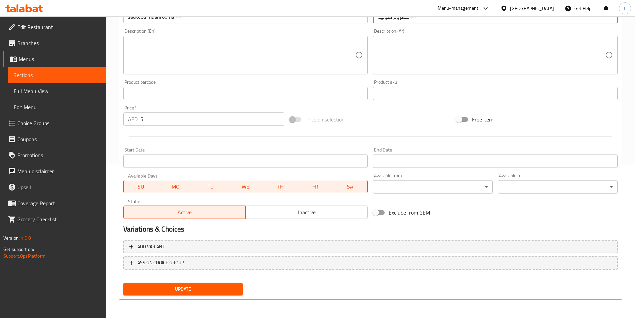
type input "مشروم سوتيه - -"
click at [193, 287] on span "Update" at bounding box center [183, 289] width 109 height 8
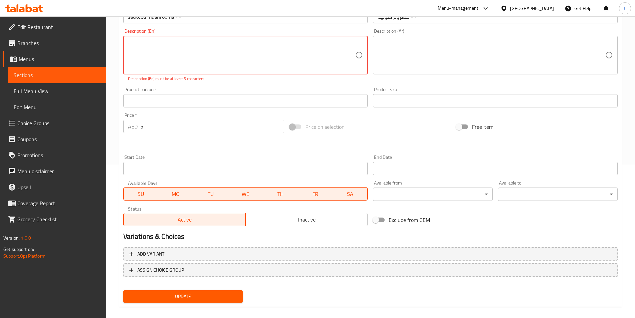
click at [138, 32] on div "Description (En) - Description (En) Description (En) must be at least 5 charact…" at bounding box center [245, 55] width 245 height 53
click at [141, 42] on textarea "-" at bounding box center [241, 55] width 227 height 32
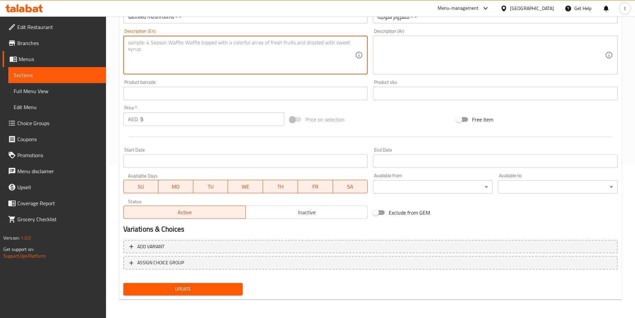
click at [169, 289] on span "Update" at bounding box center [183, 289] width 109 height 8
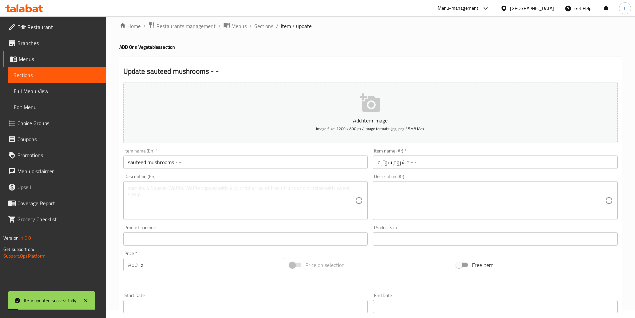
scroll to position [0, 0]
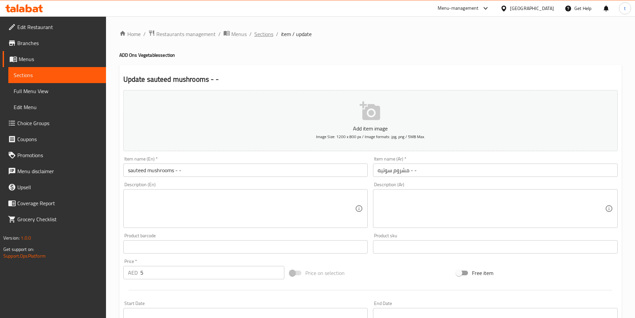
click at [262, 34] on span "Sections" at bounding box center [263, 34] width 19 height 8
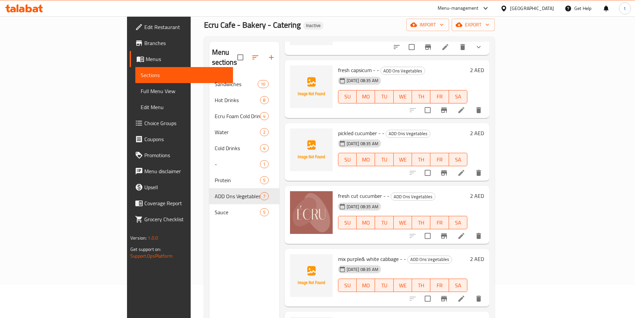
scroll to position [93, 0]
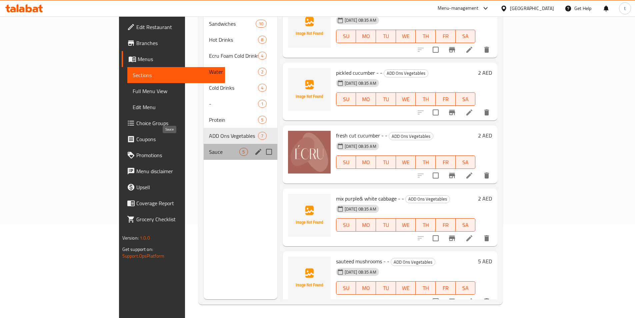
click at [209, 148] on span "Sauce" at bounding box center [224, 152] width 30 height 8
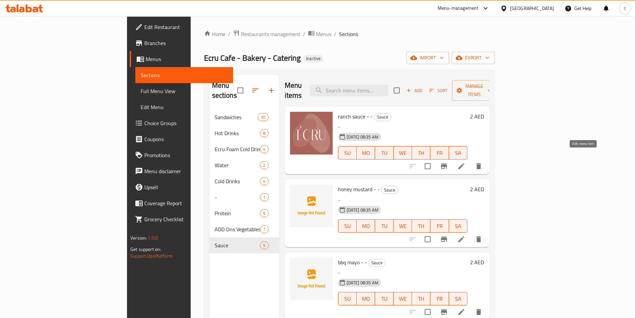
click at [464, 163] on icon at bounding box center [461, 166] width 6 height 6
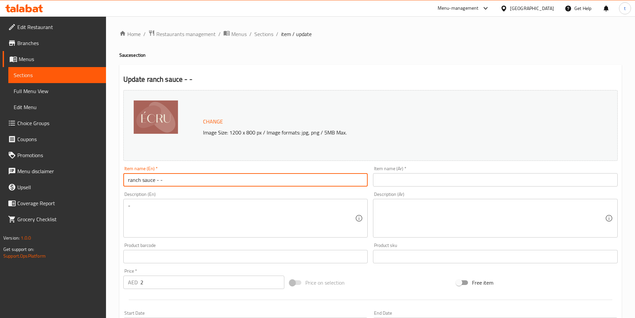
click at [181, 184] on input "ranch sauce - -" at bounding box center [245, 179] width 245 height 13
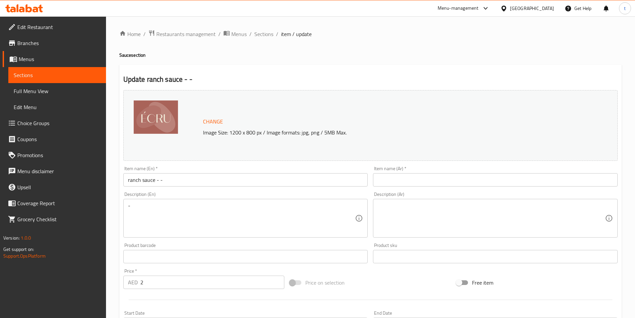
click at [400, 181] on input "text" at bounding box center [495, 179] width 245 height 13
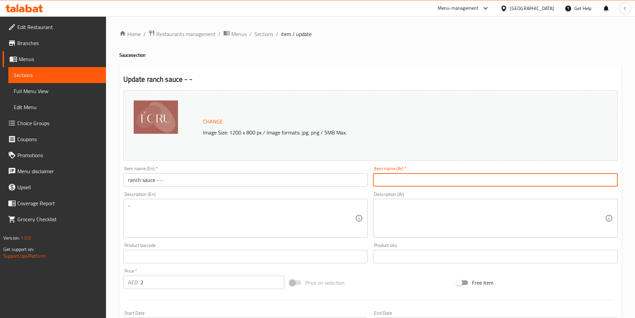
paste input "صلصة الرانش - -"
click at [401, 181] on input "صلصة الرانش - -" at bounding box center [495, 179] width 245 height 13
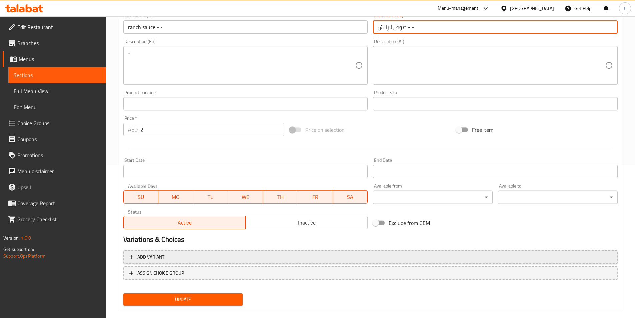
scroll to position [163, 0]
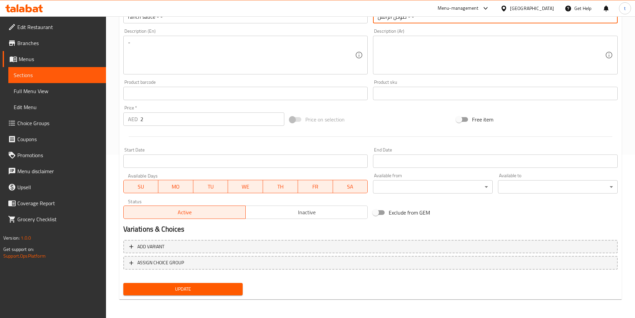
type input "صوص الرانش - -"
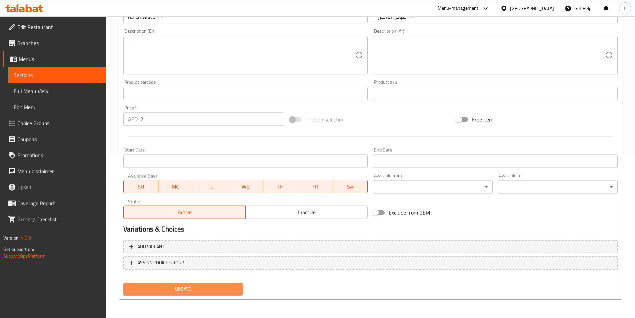
click at [222, 288] on span "Update" at bounding box center [183, 289] width 109 height 8
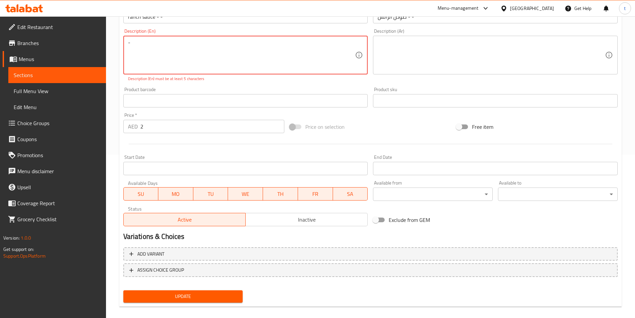
click at [154, 49] on textarea "-" at bounding box center [241, 55] width 227 height 32
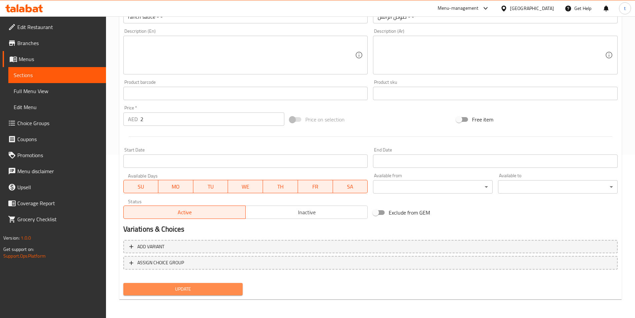
click at [169, 289] on span "Update" at bounding box center [183, 289] width 109 height 8
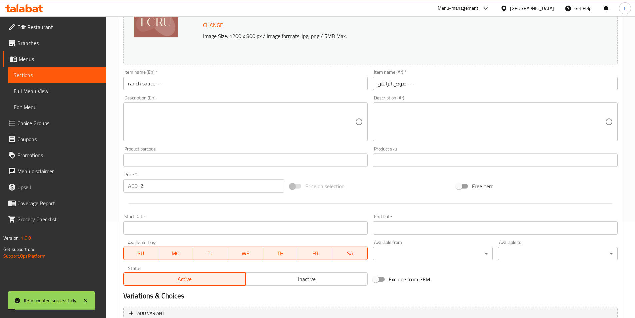
scroll to position [0, 0]
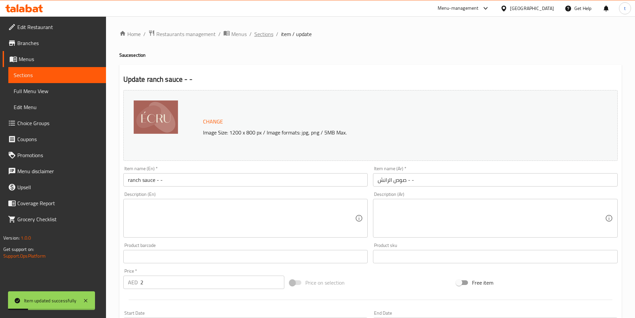
click at [266, 38] on span "Sections" at bounding box center [263, 34] width 19 height 8
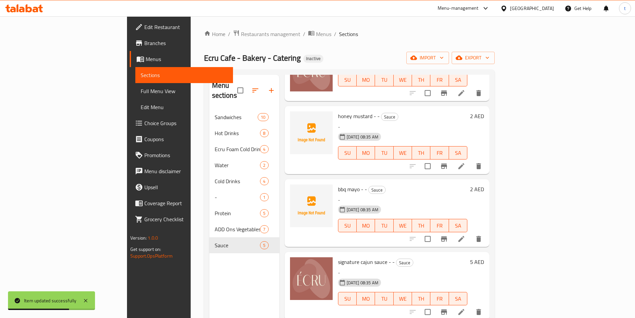
scroll to position [53, 0]
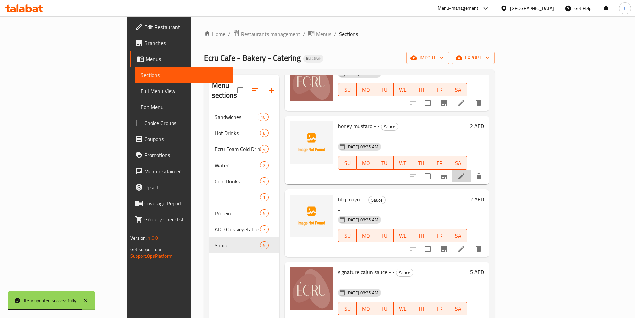
click at [471, 170] on li at bounding box center [461, 176] width 19 height 12
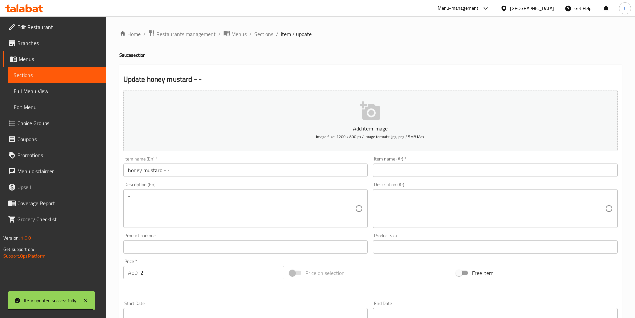
click at [172, 169] on input "honey mustard - -" at bounding box center [245, 169] width 245 height 13
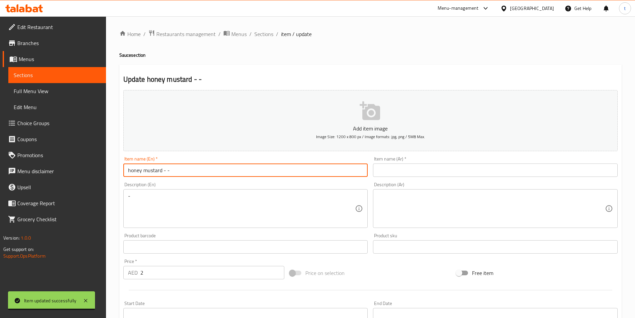
click at [172, 169] on input "honey mustard - -" at bounding box center [245, 169] width 245 height 13
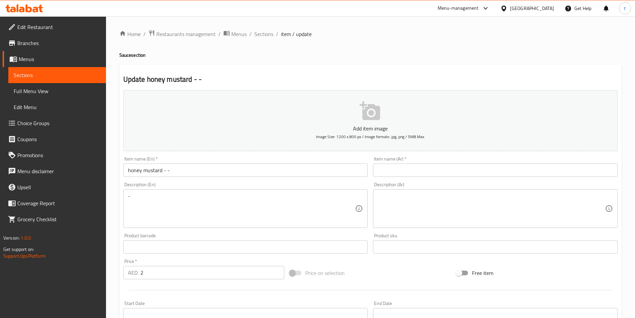
click at [402, 169] on input "text" at bounding box center [495, 169] width 245 height 13
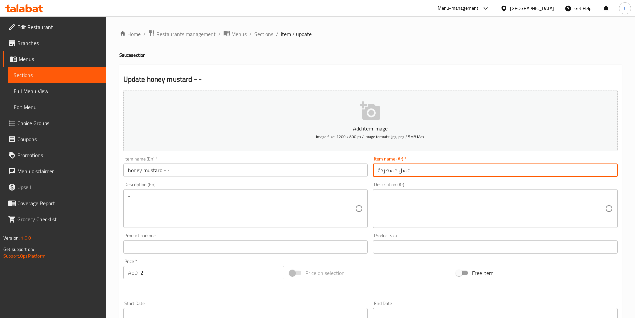
click at [152, 170] on input "honey mustard - -" at bounding box center [245, 169] width 245 height 13
drag, startPoint x: 378, startPoint y: 169, endPoint x: 398, endPoint y: 172, distance: 19.9
click at [398, 172] on input "عسل مسطردة" at bounding box center [495, 169] width 245 height 13
paste input "ردة"
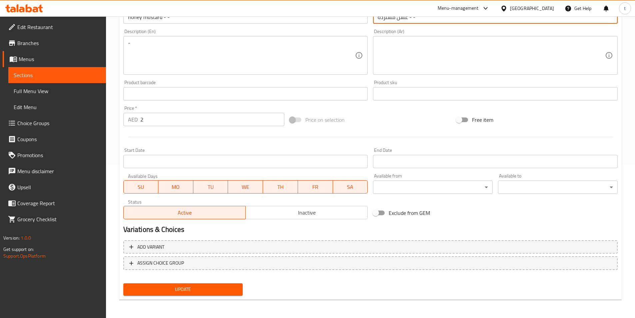
scroll to position [153, 0]
type input "عسل مستردة - -"
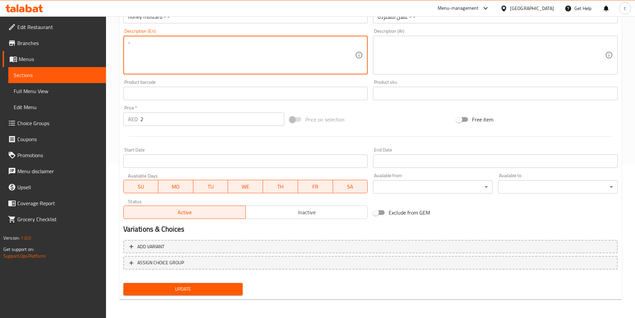
click at [144, 51] on textarea "-" at bounding box center [241, 55] width 227 height 32
click at [200, 286] on span "Update" at bounding box center [183, 289] width 109 height 8
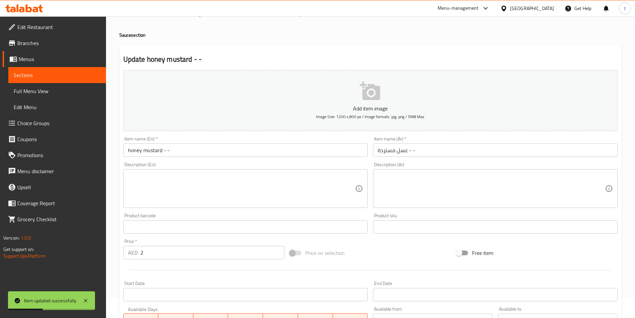
scroll to position [0, 0]
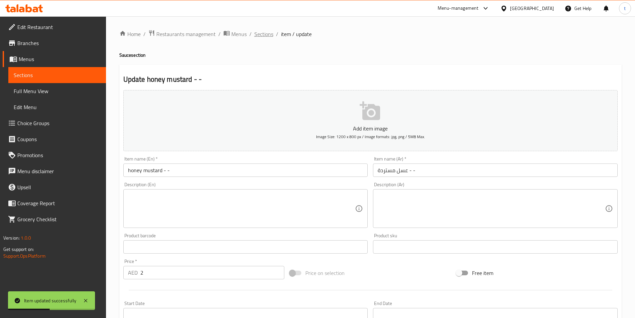
click at [264, 33] on span "Sections" at bounding box center [263, 34] width 19 height 8
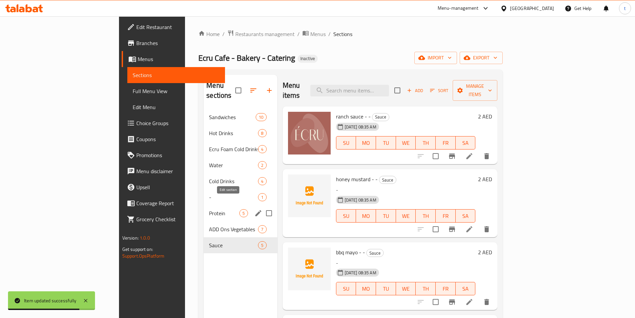
click at [254, 209] on icon "edit" at bounding box center [258, 213] width 8 height 8
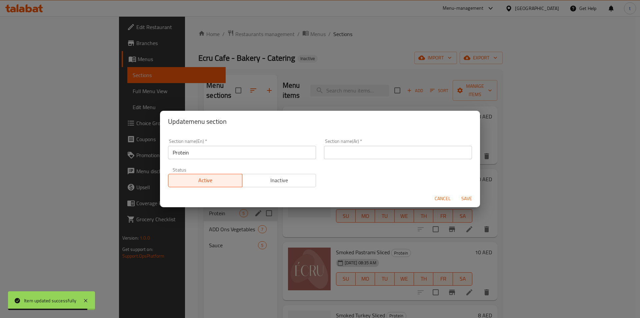
click at [349, 159] on div "Section name(Ar)   * Section name(Ar) *" at bounding box center [398, 149] width 156 height 28
click at [347, 155] on input "text" at bounding box center [398, 152] width 148 height 13
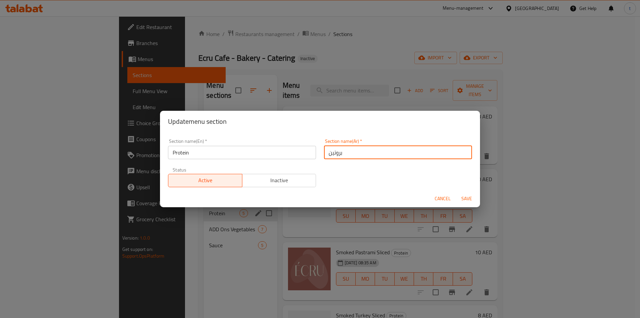
type input "بروتين"
click at [469, 199] on span "Save" at bounding box center [467, 198] width 16 height 8
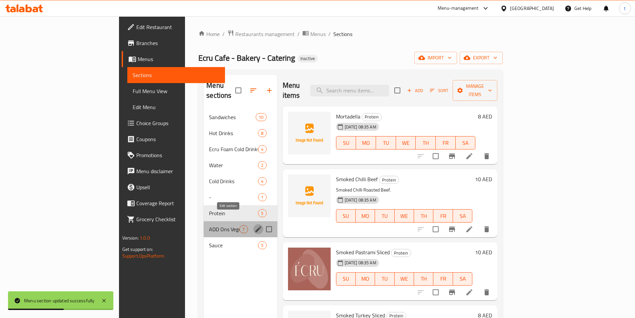
click at [253, 224] on button "edit" at bounding box center [258, 229] width 10 height 10
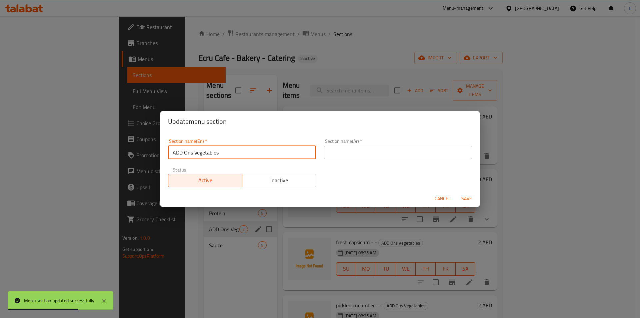
drag, startPoint x: 223, startPoint y: 151, endPoint x: 170, endPoint y: 155, distance: 53.8
click at [170, 155] on input "ADD Ons Vegetables" at bounding box center [242, 152] width 148 height 13
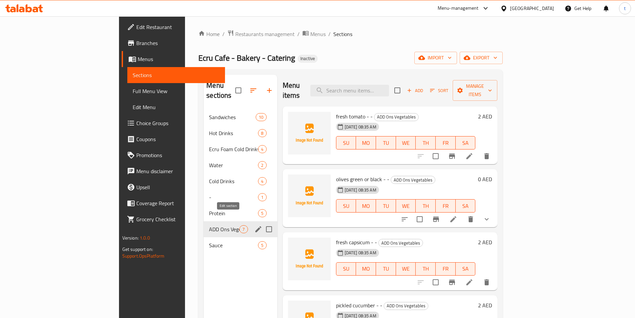
click at [255, 226] on icon "edit" at bounding box center [258, 229] width 6 height 6
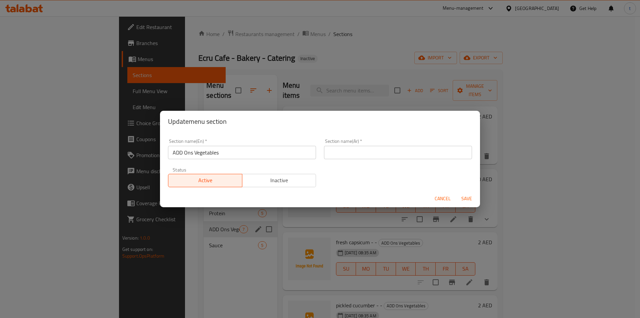
click at [341, 159] on input "text" at bounding box center [398, 152] width 148 height 13
paste input "إضافات الخضراوات"
type input "إضافات الخضراوات"
click at [465, 198] on span "Save" at bounding box center [467, 198] width 16 height 8
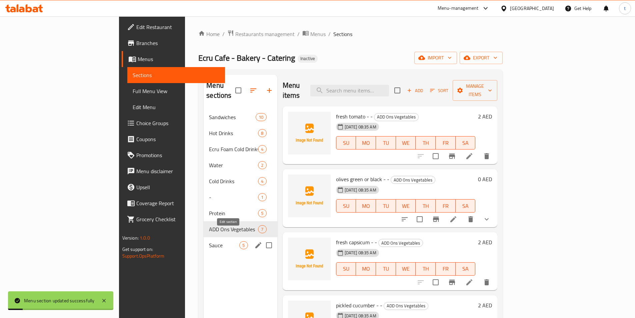
click at [254, 241] on icon "edit" at bounding box center [258, 245] width 8 height 8
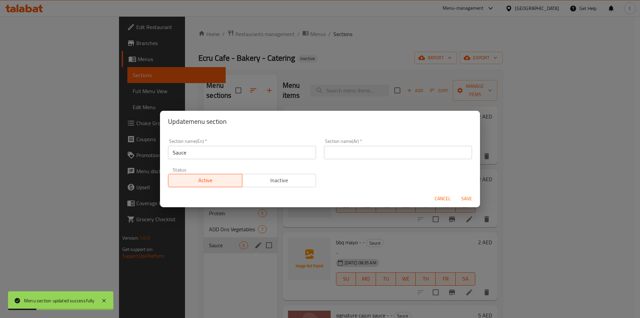
click at [354, 153] on input "text" at bounding box center [398, 152] width 148 height 13
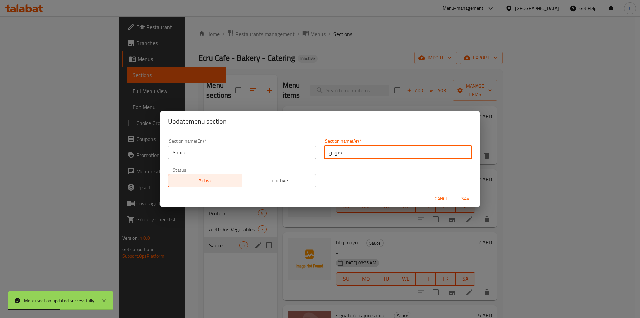
type input "صوص"
click at [468, 195] on span "Save" at bounding box center [467, 198] width 16 height 8
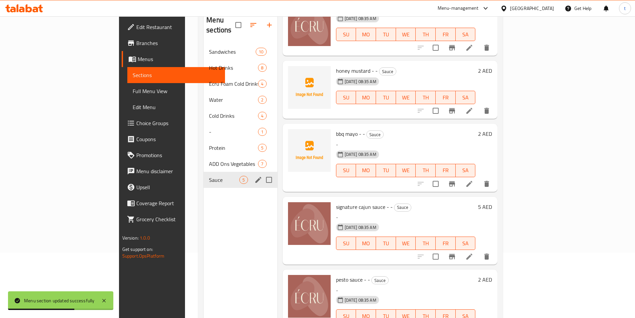
scroll to position [93, 0]
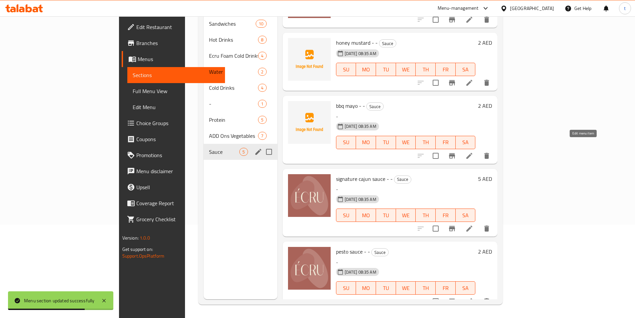
click at [473, 152] on icon at bounding box center [469, 156] width 8 height 8
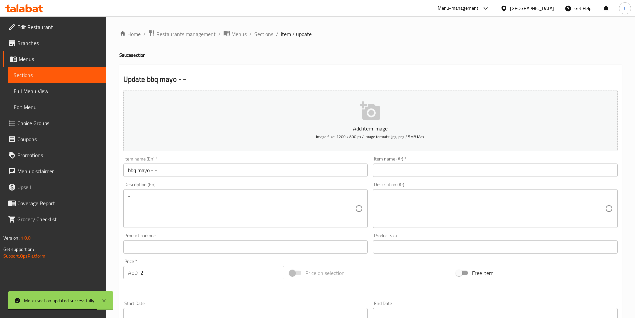
click at [168, 172] on input "bbq mayo - -" at bounding box center [245, 169] width 245 height 13
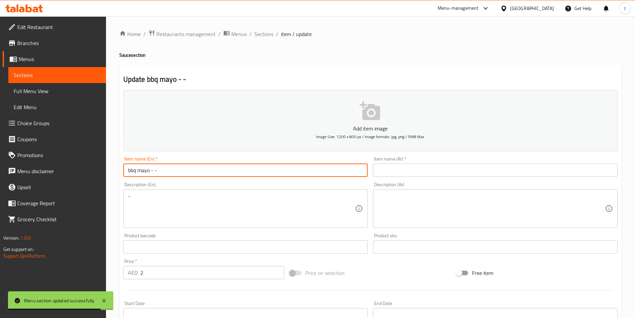
click at [168, 172] on input "bbq mayo - -" at bounding box center [245, 169] width 245 height 13
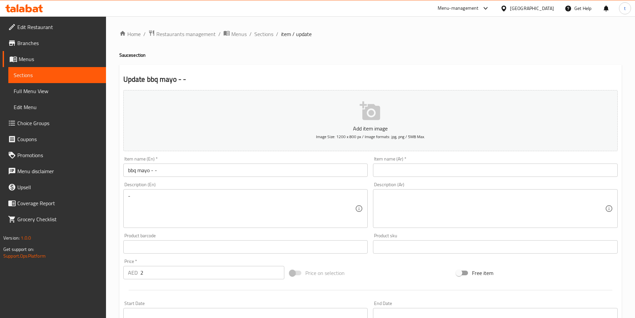
click at [132, 174] on input "bbq mayo - -" at bounding box center [245, 169] width 245 height 13
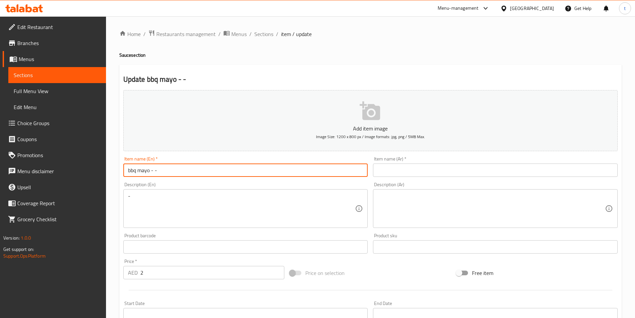
click at [132, 174] on input "bbq mayo - -" at bounding box center [245, 169] width 245 height 13
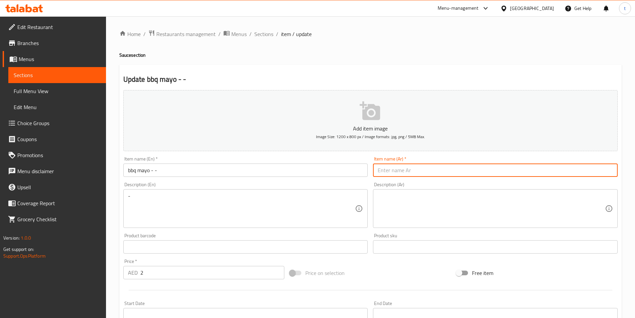
click at [392, 169] on input "text" at bounding box center [495, 169] width 245 height 13
paste input "باربيكيو"
click at [146, 171] on input "bbq mayo - -" at bounding box center [245, 169] width 245 height 13
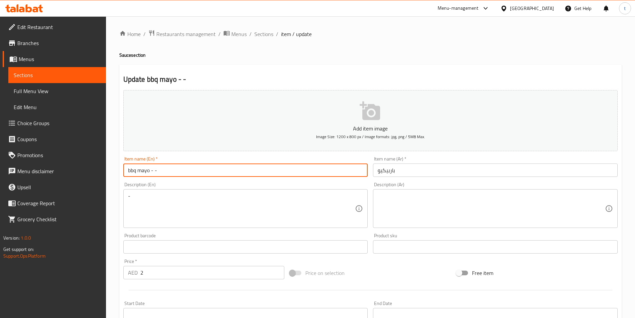
click at [146, 171] on input "bbq mayo - -" at bounding box center [245, 169] width 245 height 13
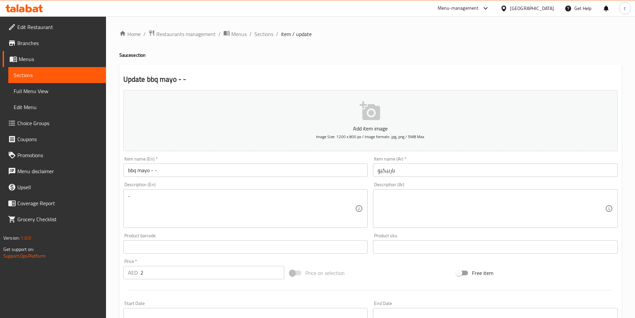
click at [445, 172] on input "باربيكيو" at bounding box center [495, 169] width 245 height 13
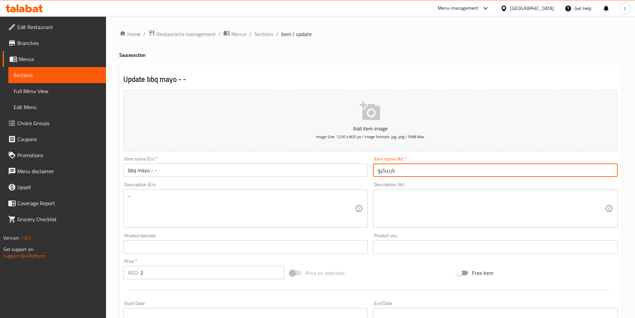
paste input "مايونيز"
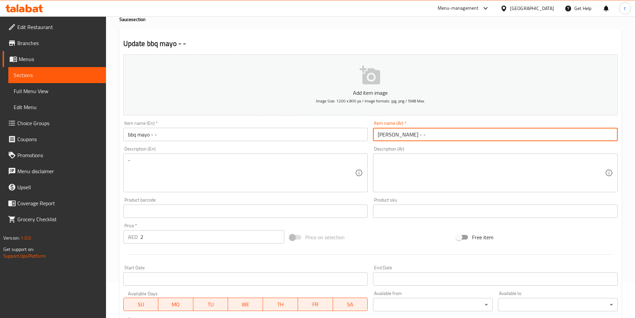
scroll to position [67, 0]
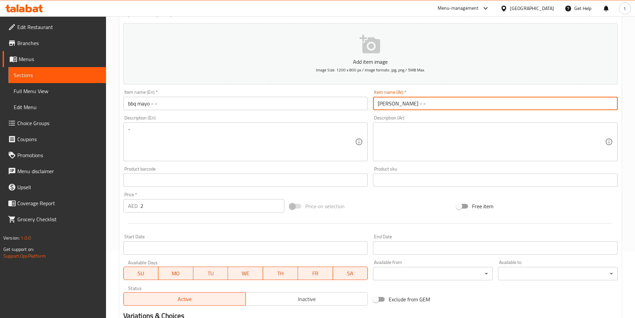
type input "[PERSON_NAME] - -"
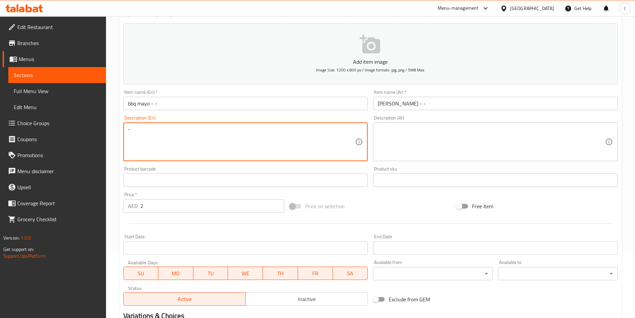
click at [143, 132] on textarea "-" at bounding box center [241, 142] width 227 height 32
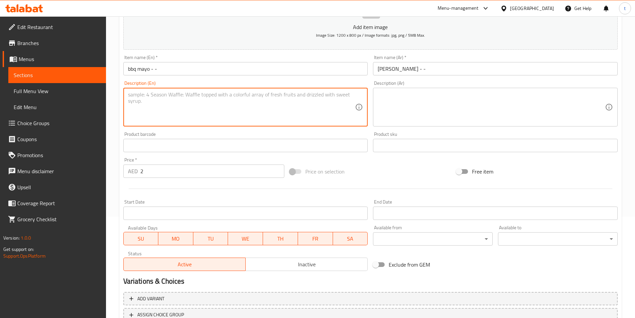
scroll to position [153, 0]
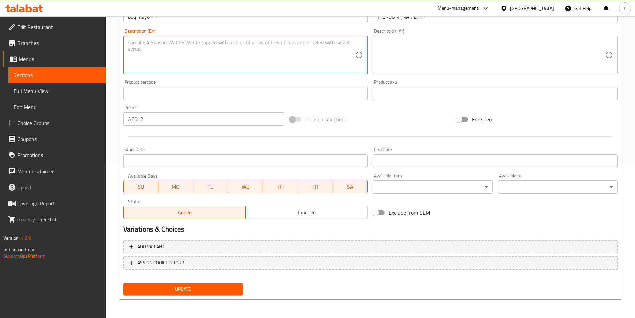
click at [163, 286] on span "Update" at bounding box center [183, 289] width 109 height 8
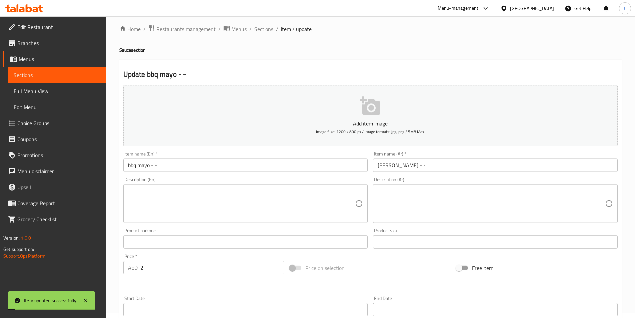
scroll to position [0, 0]
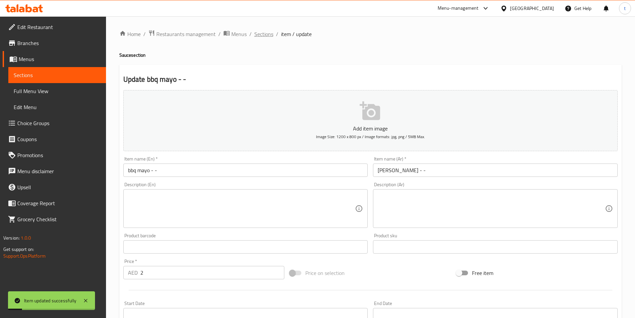
click at [267, 38] on span "Sections" at bounding box center [263, 34] width 19 height 8
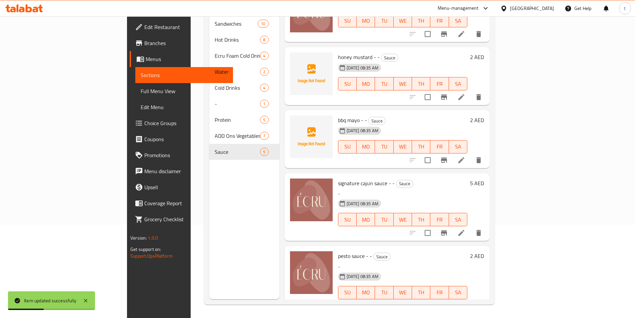
scroll to position [33, 0]
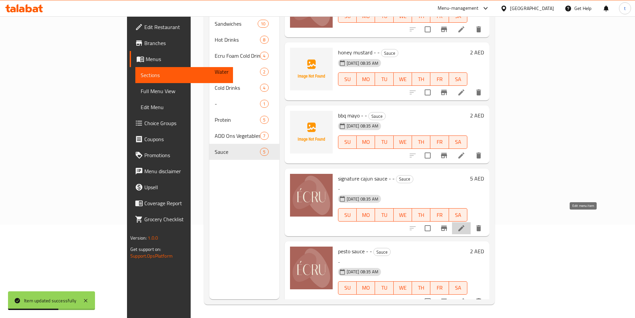
click at [465, 224] on icon at bounding box center [461, 228] width 8 height 8
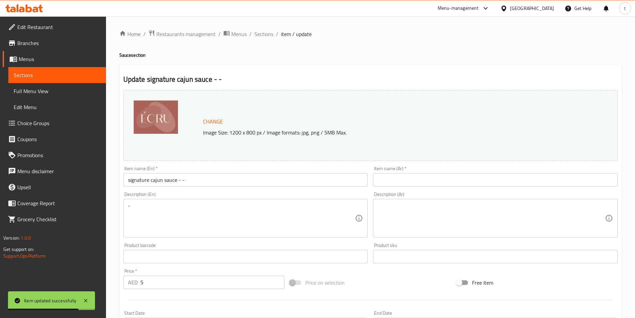
click at [155, 180] on input "signature cajun sauce - -" at bounding box center [245, 179] width 245 height 13
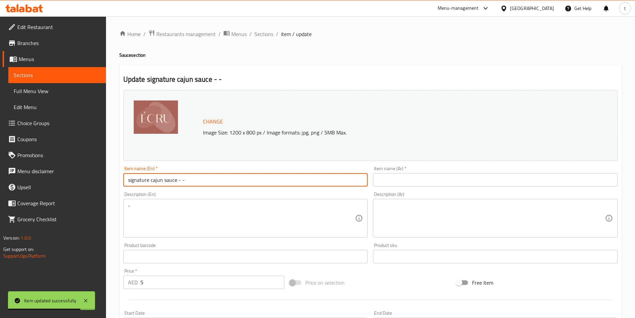
click at [155, 180] on input "signature cajun sauce - -" at bounding box center [245, 179] width 245 height 13
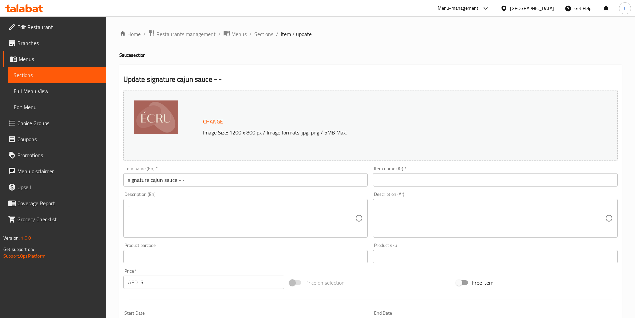
click at [383, 176] on input "text" at bounding box center [495, 179] width 245 height 13
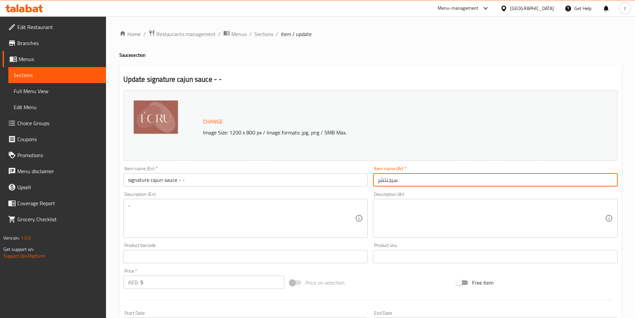
paste input "كاجون"
type input "سيجنتشر كاجون صوص"
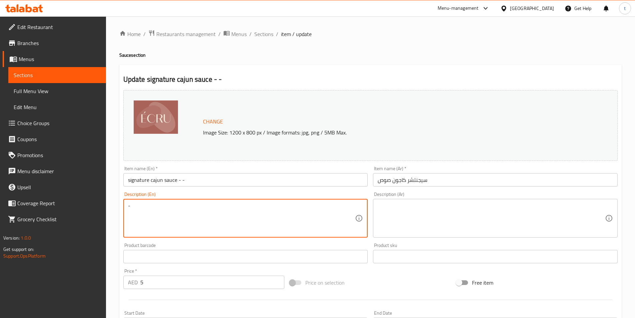
click at [150, 219] on textarea "-" at bounding box center [241, 218] width 227 height 32
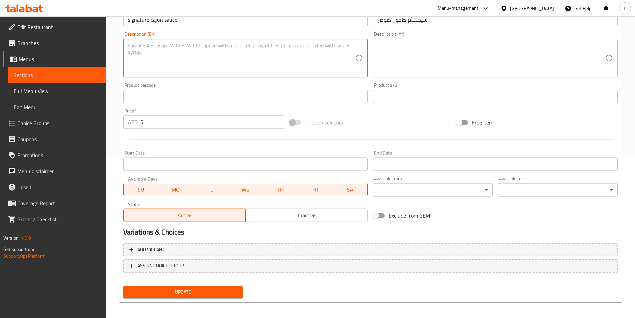
scroll to position [163, 0]
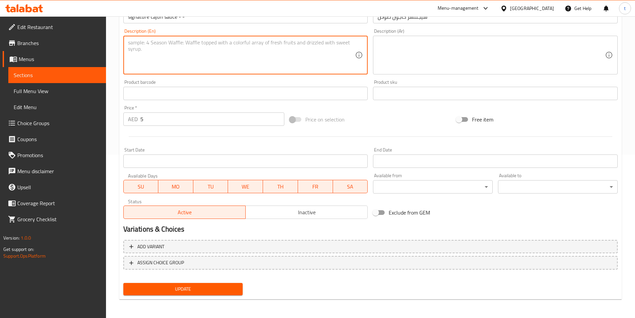
click at [175, 285] on span "Update" at bounding box center [183, 289] width 109 height 8
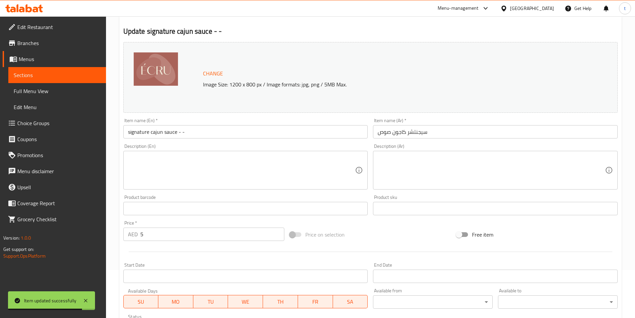
scroll to position [0, 0]
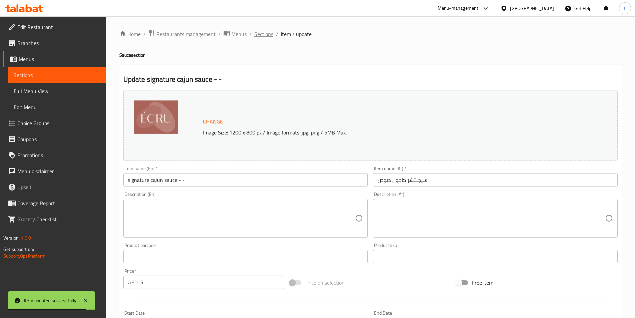
click at [257, 34] on span "Sections" at bounding box center [263, 34] width 19 height 8
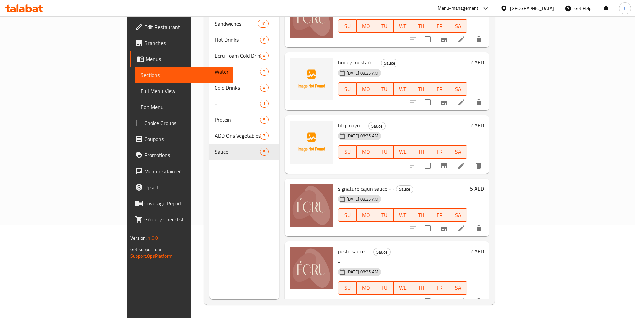
scroll to position [93, 0]
click at [465, 297] on icon at bounding box center [461, 301] width 8 height 8
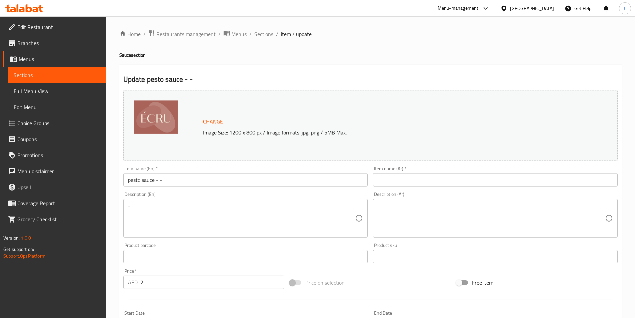
click at [193, 179] on input "pesto sauce - -" at bounding box center [245, 179] width 245 height 13
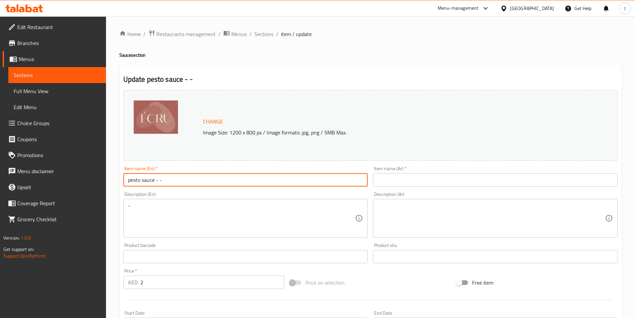
click at [193, 179] on input "pesto sauce - -" at bounding box center [245, 179] width 245 height 13
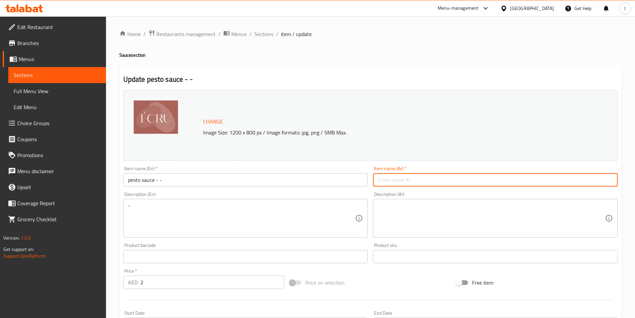
click at [415, 186] on input "text" at bounding box center [495, 179] width 245 height 13
paste input "صلصة البيستو - -"
click at [403, 179] on input "صلصة البيستو - -" at bounding box center [495, 179] width 245 height 13
type input "صوص البيستو - -"
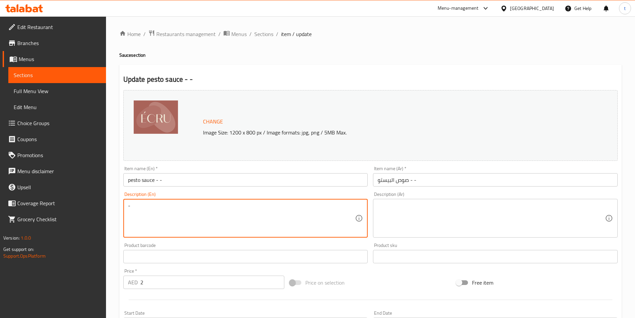
click at [209, 225] on textarea "-" at bounding box center [241, 218] width 227 height 32
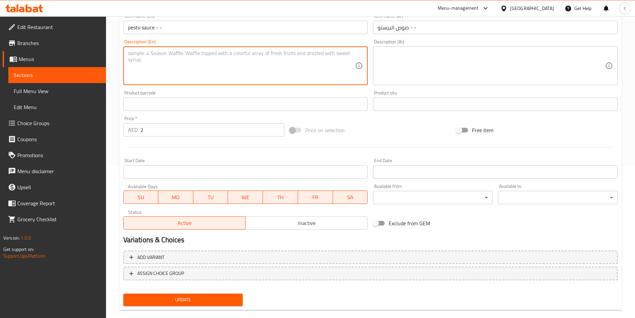
scroll to position [163, 0]
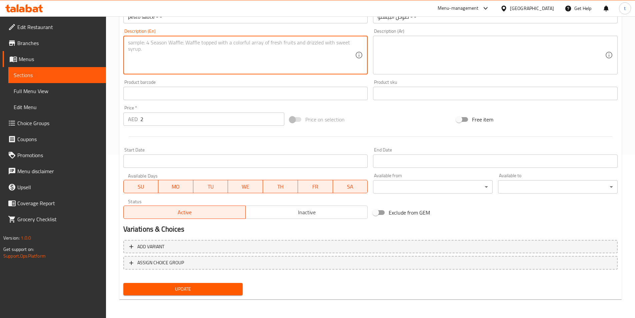
click at [172, 293] on span "Update" at bounding box center [183, 289] width 109 height 8
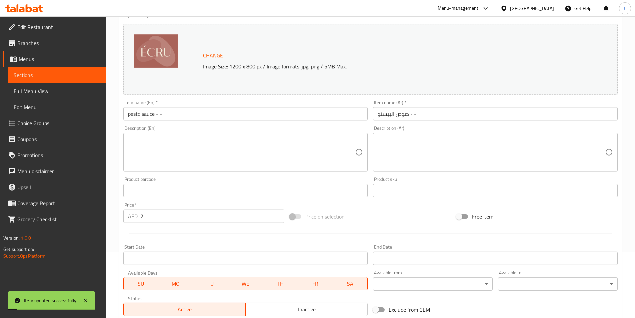
scroll to position [63, 0]
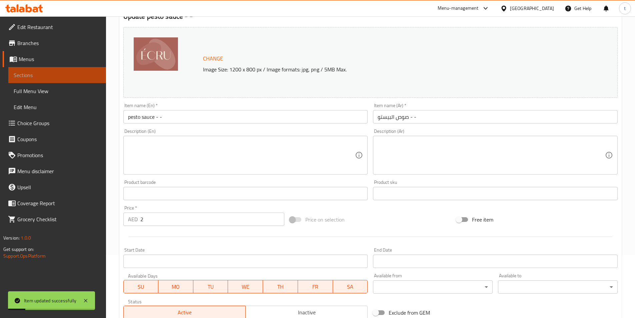
click at [62, 80] on link "Sections" at bounding box center [57, 75] width 98 height 16
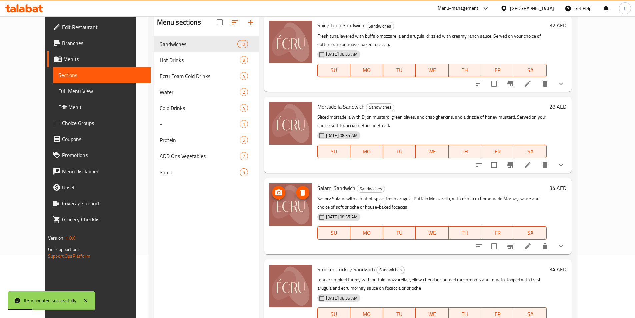
scroll to position [100, 0]
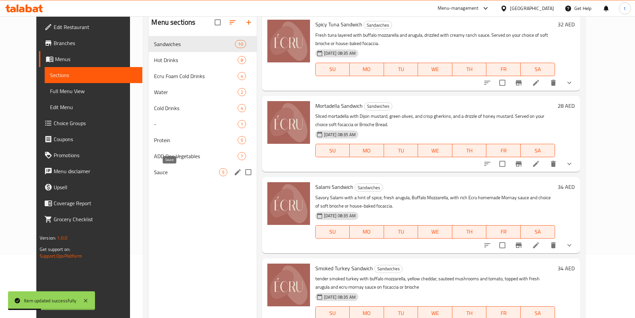
click at [154, 170] on span "Sauce" at bounding box center [186, 172] width 65 height 8
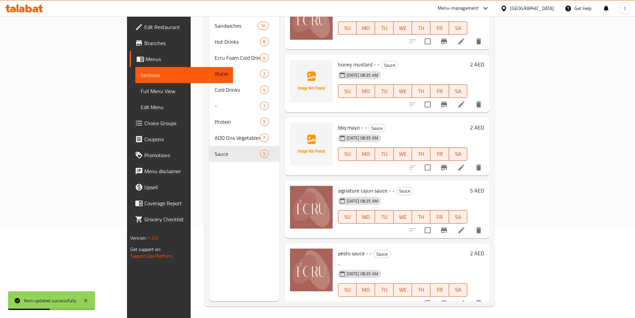
scroll to position [93, 0]
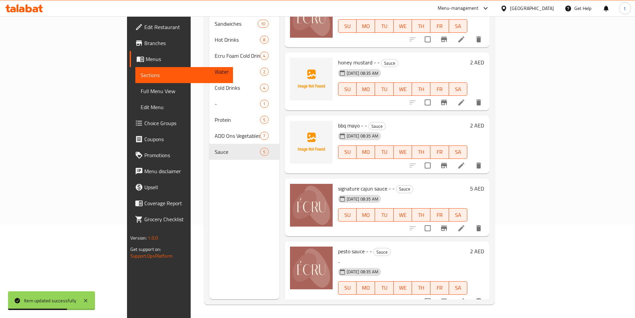
click at [465, 297] on icon at bounding box center [461, 301] width 8 height 8
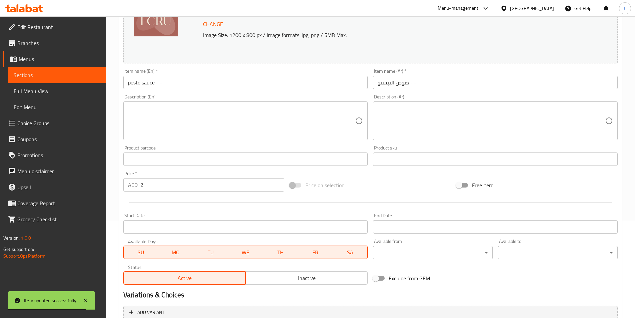
scroll to position [100, 0]
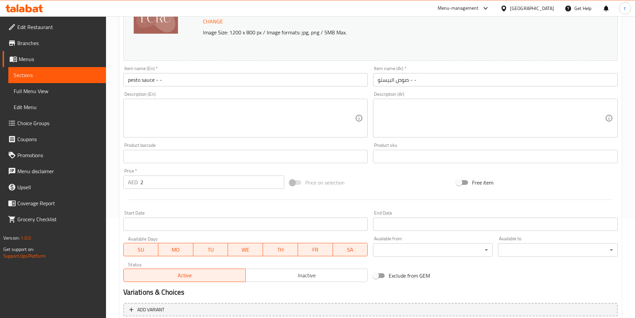
click at [22, 89] on span "Full Menu View" at bounding box center [57, 91] width 87 height 8
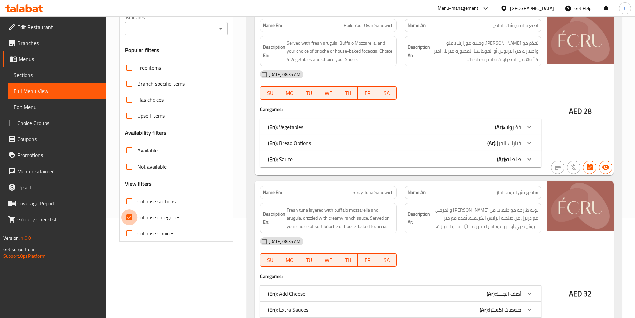
click at [132, 217] on input "Collapse categories" at bounding box center [129, 217] width 16 height 16
checkbox input "false"
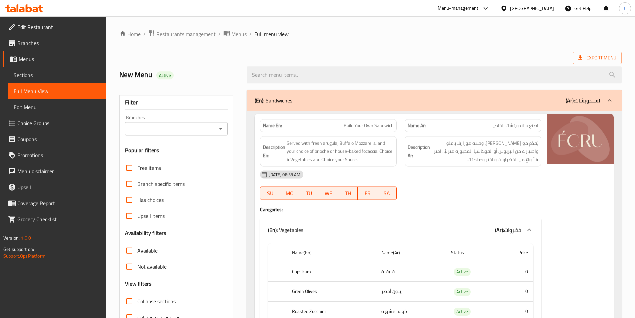
click at [616, 102] on div at bounding box center [609, 100] width 16 height 16
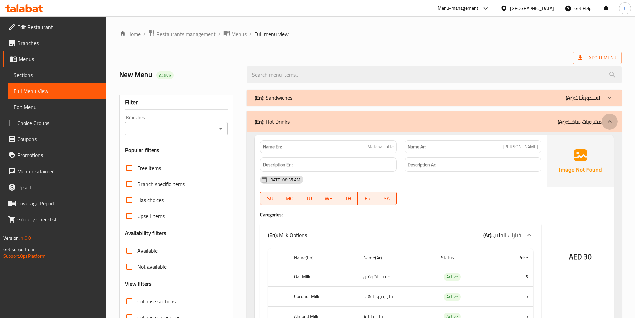
click at [611, 124] on icon at bounding box center [609, 122] width 8 height 8
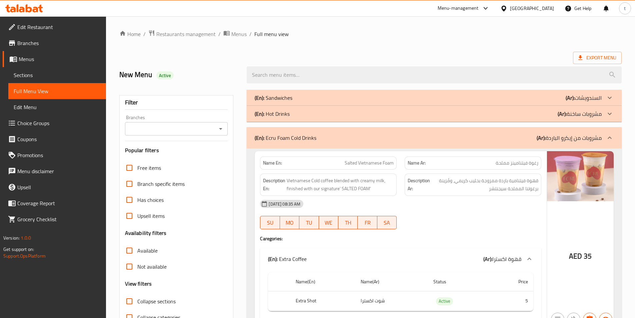
click at [608, 134] on icon at bounding box center [609, 138] width 8 height 8
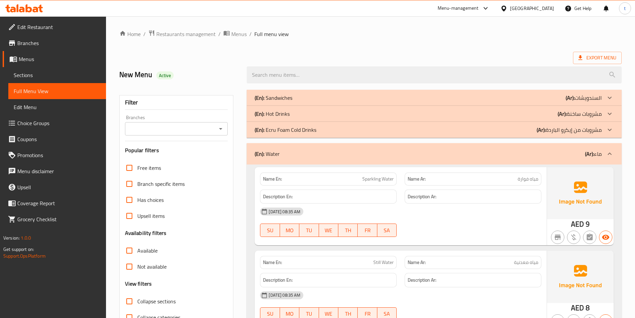
click at [609, 151] on icon at bounding box center [609, 154] width 8 height 8
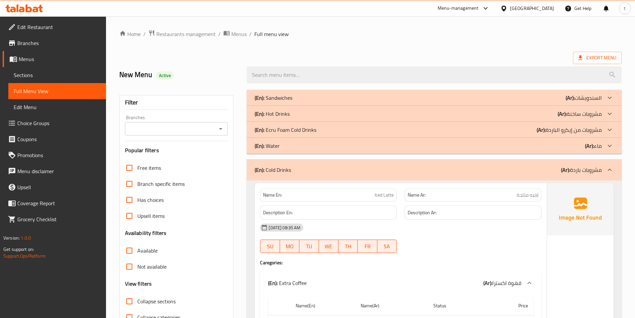
click at [611, 166] on icon at bounding box center [609, 170] width 8 height 8
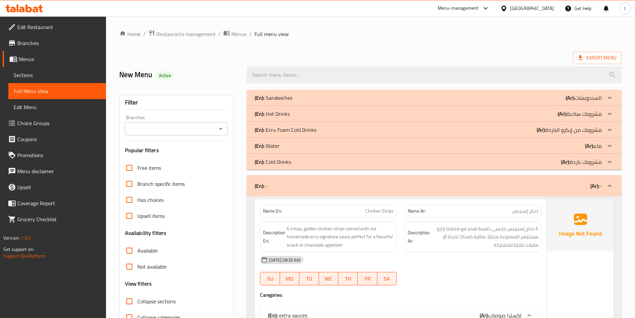
click at [609, 192] on div at bounding box center [609, 186] width 16 height 16
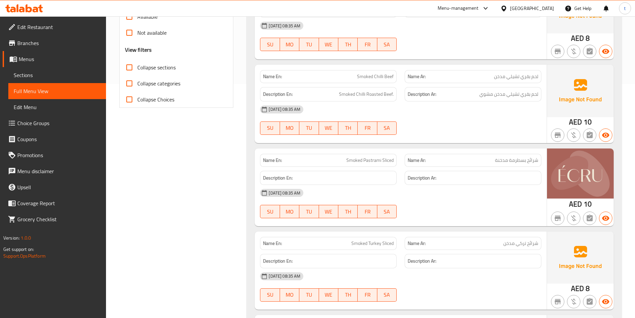
scroll to position [153, 0]
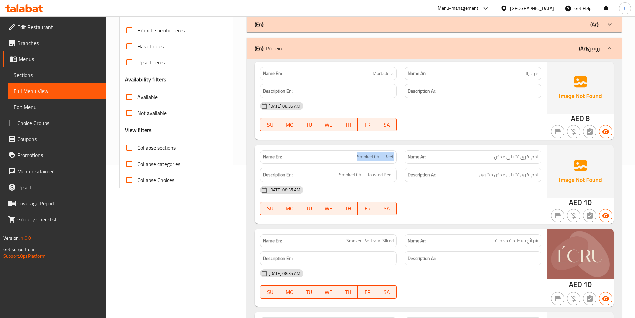
drag, startPoint x: 358, startPoint y: 154, endPoint x: 394, endPoint y: 157, distance: 35.8
click at [394, 157] on div "Name En: Smoked Chilli Beef" at bounding box center [328, 156] width 137 height 13
drag, startPoint x: 535, startPoint y: 176, endPoint x: 503, endPoint y: 173, distance: 32.8
click at [510, 173] on span "لحم بقري تشيلي مدخن مشوي" at bounding box center [508, 174] width 59 height 8
drag, startPoint x: 485, startPoint y: 173, endPoint x: 479, endPoint y: 173, distance: 6.0
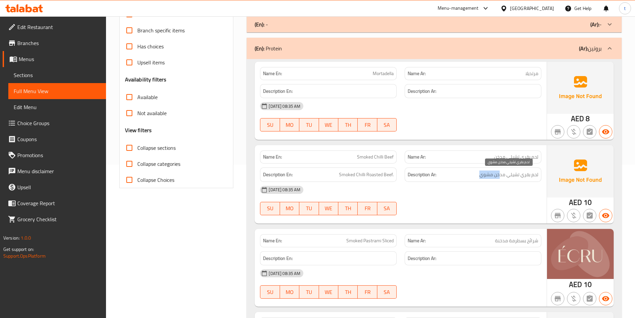
click at [479, 173] on span "لحم بقري تشيلي مدخن مشوي" at bounding box center [508, 174] width 59 height 8
drag, startPoint x: 339, startPoint y: 176, endPoint x: 389, endPoint y: 175, distance: 49.7
click at [389, 175] on span "Smoked Chilli Roasted Beef." at bounding box center [366, 174] width 55 height 8
click at [372, 176] on span "Smoked Chilli Roasted Beef." at bounding box center [366, 174] width 55 height 8
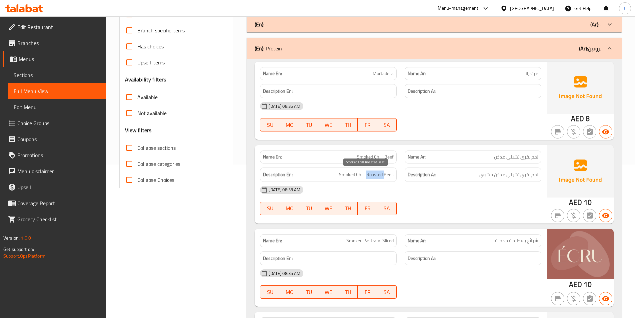
click at [372, 176] on span "Smoked Chilli Roasted Beef." at bounding box center [366, 174] width 55 height 8
copy span "Roasted"
click at [412, 181] on div "Description Ar: لحم بقري تشيلي مدخن مشوي" at bounding box center [473, 174] width 137 height 14
drag, startPoint x: 478, startPoint y: 173, endPoint x: 534, endPoint y: 171, distance: 56.3
click at [534, 171] on h6 "Description Ar: لحم بقري تشيلي مدخن مشوي" at bounding box center [473, 174] width 131 height 8
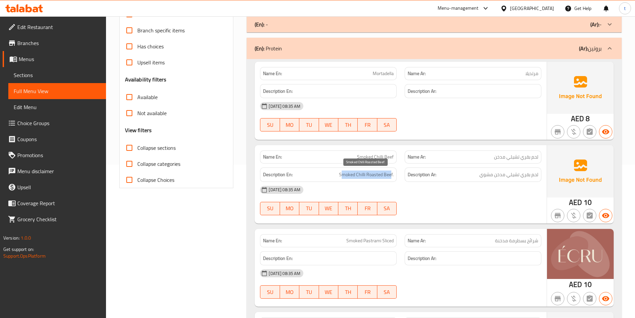
drag, startPoint x: 341, startPoint y: 172, endPoint x: 390, endPoint y: 172, distance: 49.6
click at [390, 172] on span "Smoked Chilli Roasted Beef." at bounding box center [366, 174] width 55 height 8
click at [362, 172] on span "Smoked Chilli Roasted Beef." at bounding box center [366, 174] width 55 height 8
click at [378, 172] on span "Smoked Chilli Roasted Beef." at bounding box center [366, 174] width 55 height 8
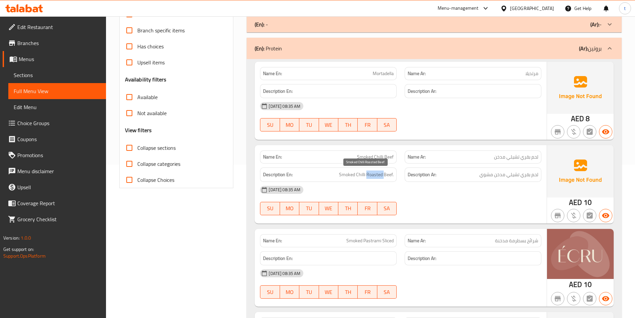
click at [378, 172] on span "Smoked Chilli Roasted Beef." at bounding box center [366, 174] width 55 height 8
drag, startPoint x: 427, startPoint y: 176, endPoint x: 545, endPoint y: 209, distance: 123.1
click at [431, 178] on strong "Description Ar:" at bounding box center [422, 174] width 29 height 8
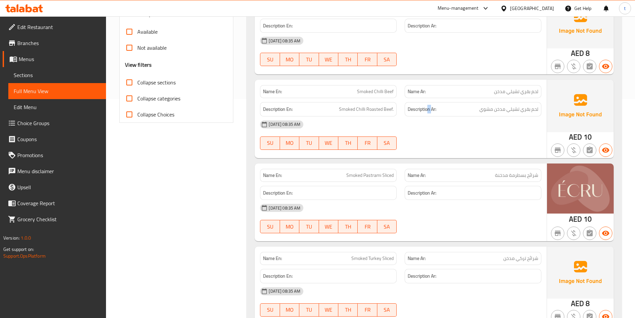
scroll to position [220, 0]
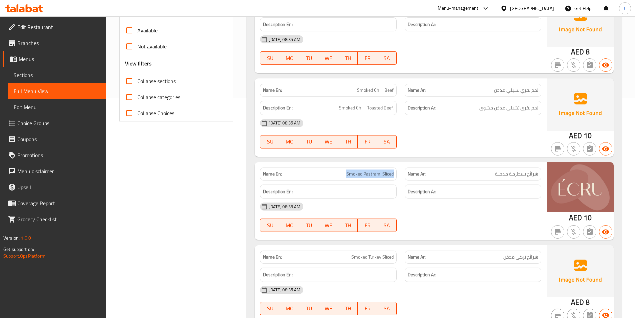
drag, startPoint x: 347, startPoint y: 172, endPoint x: 396, endPoint y: 173, distance: 49.0
click at [396, 173] on div "Name En: Smoked Pastrami Sliced" at bounding box center [328, 173] width 137 height 13
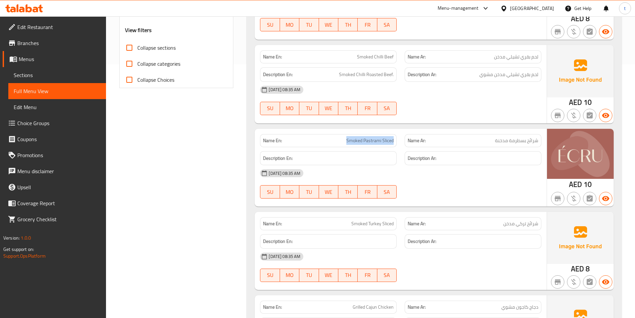
scroll to position [320, 0]
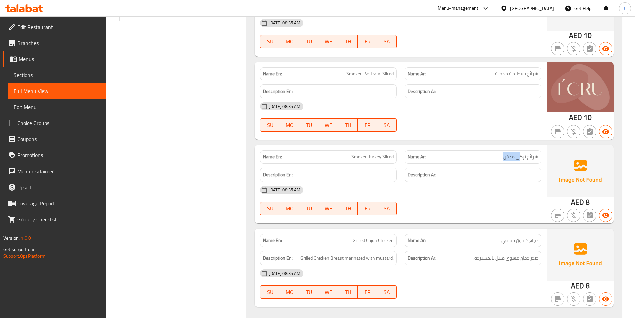
drag, startPoint x: 489, startPoint y: 158, endPoint x: 517, endPoint y: 156, distance: 28.8
click at [520, 156] on p "Name Ar: شرائح تركي مدخن" at bounding box center [473, 156] width 131 height 7
drag, startPoint x: 346, startPoint y: 153, endPoint x: 490, endPoint y: 188, distance: 147.3
click at [397, 150] on div "Name En: Smoked Turkey Sliced" at bounding box center [328, 156] width 145 height 21
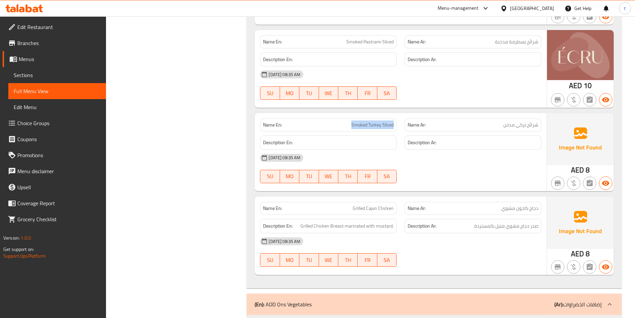
scroll to position [353, 0]
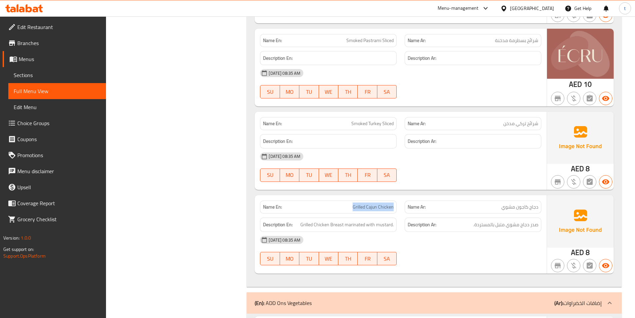
drag, startPoint x: 349, startPoint y: 207, endPoint x: 396, endPoint y: 205, distance: 47.4
click at [396, 205] on div "Name En: Grilled Cajun Chicken" at bounding box center [328, 206] width 137 height 13
drag, startPoint x: 302, startPoint y: 224, endPoint x: 343, endPoint y: 227, distance: 41.5
click at [343, 227] on span "Grilled Chicken Breast marinated with mustard." at bounding box center [346, 224] width 93 height 8
drag, startPoint x: 539, startPoint y: 225, endPoint x: 503, endPoint y: 224, distance: 36.3
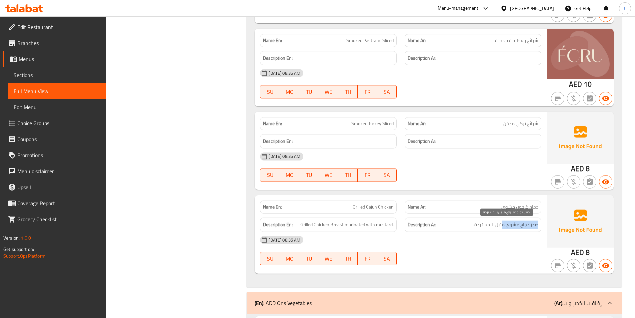
click at [503, 224] on div "Description Ar: صدر دجاج مشوي متبل بالمستردة." at bounding box center [473, 224] width 137 height 14
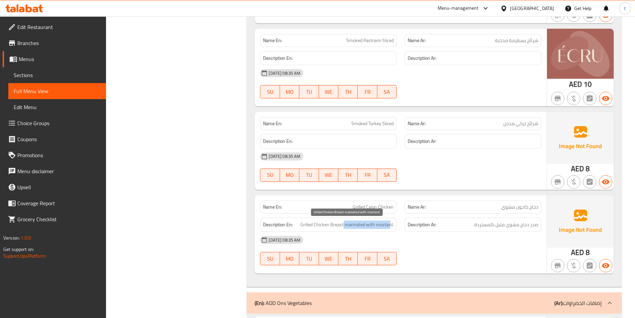
drag, startPoint x: 345, startPoint y: 225, endPoint x: 390, endPoint y: 225, distance: 45.0
click at [390, 225] on span "Grilled Chicken Breast marinated with mustard." at bounding box center [346, 224] width 93 height 8
click at [482, 246] on div "[DATE] 08:35 AM" at bounding box center [400, 240] width 289 height 16
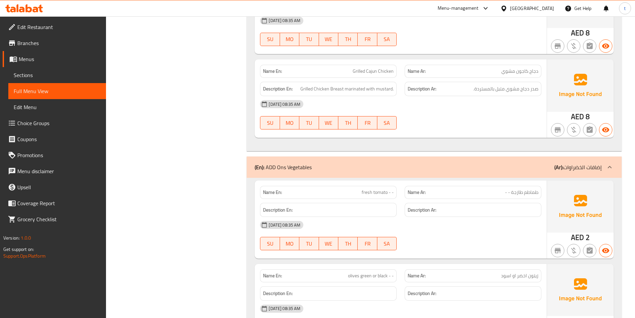
scroll to position [520, 0]
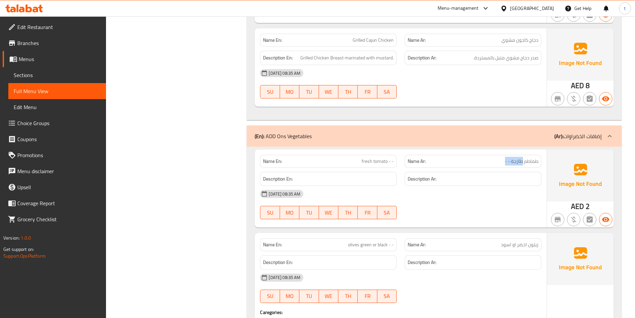
drag, startPoint x: 493, startPoint y: 162, endPoint x: 523, endPoint y: 157, distance: 30.5
click at [523, 158] on p "Name Ar: طماطم طازجة - -" at bounding box center [473, 161] width 131 height 7
drag, startPoint x: 365, startPoint y: 162, endPoint x: 392, endPoint y: 162, distance: 27.3
click at [392, 162] on span "fresh tomato - -" at bounding box center [378, 161] width 32 height 7
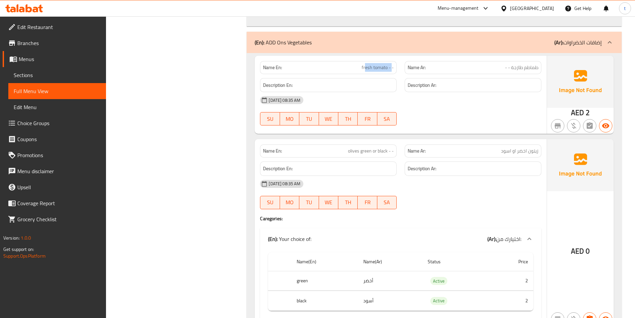
scroll to position [620, 0]
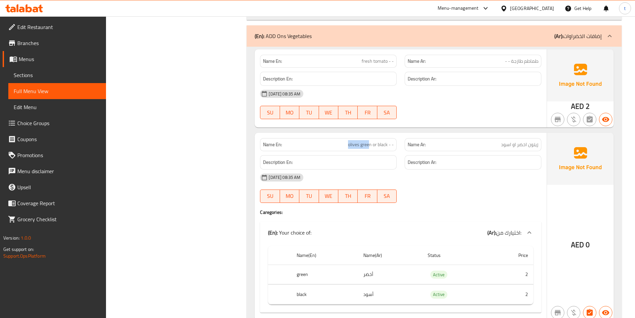
drag, startPoint x: 357, startPoint y: 144, endPoint x: 391, endPoint y: 148, distance: 34.8
click at [375, 146] on p "Name En: olives green or black - -" at bounding box center [328, 144] width 131 height 7
drag, startPoint x: 391, startPoint y: 148, endPoint x: 425, endPoint y: 157, distance: 34.5
click at [402, 150] on div "Name En: olives green or black - - Name Ar: زيتون اخضر او اسود" at bounding box center [400, 144] width 289 height 21
drag, startPoint x: 492, startPoint y: 145, endPoint x: 529, endPoint y: 141, distance: 37.2
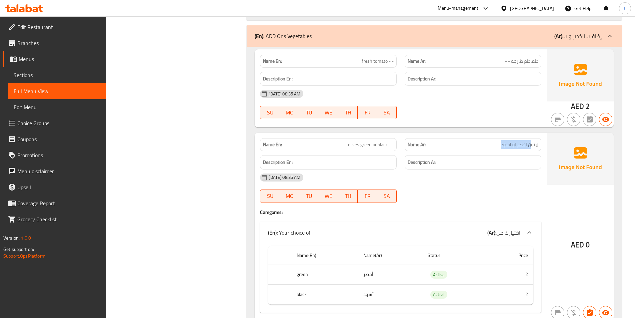
click at [529, 141] on p "Name Ar: زيتون اخضر او اسود" at bounding box center [473, 144] width 131 height 7
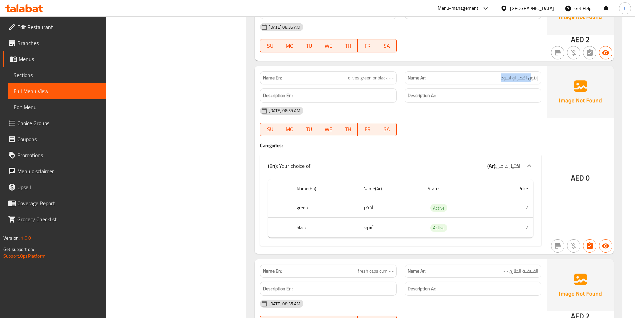
scroll to position [853, 0]
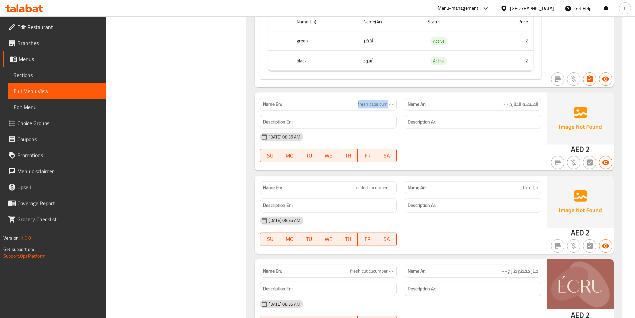
drag, startPoint x: 357, startPoint y: 104, endPoint x: 388, endPoint y: 98, distance: 31.6
click at [388, 98] on div "Name En: fresh capsicum - -" at bounding box center [328, 104] width 137 height 13
drag, startPoint x: 482, startPoint y: 104, endPoint x: 540, endPoint y: 102, distance: 58.7
click at [540, 102] on div "Name Ar: الفليفلة الطازج - -" at bounding box center [473, 104] width 137 height 13
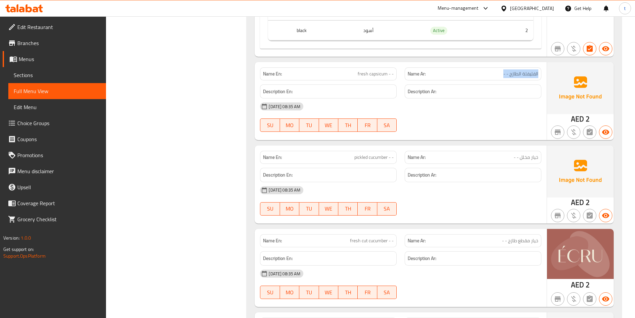
scroll to position [920, 0]
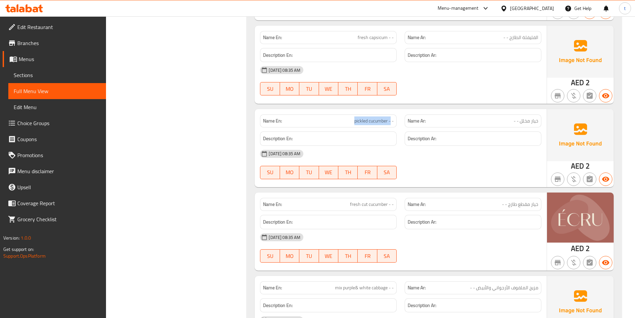
drag, startPoint x: 351, startPoint y: 121, endPoint x: 391, endPoint y: 118, distance: 40.4
click at [391, 118] on p "Name En: pickled cucumber - -" at bounding box center [328, 120] width 131 height 7
drag, startPoint x: 509, startPoint y: 124, endPoint x: 539, endPoint y: 119, distance: 30.1
click at [539, 119] on div "Name Ar: خيار مخلل - -" at bounding box center [473, 120] width 137 height 13
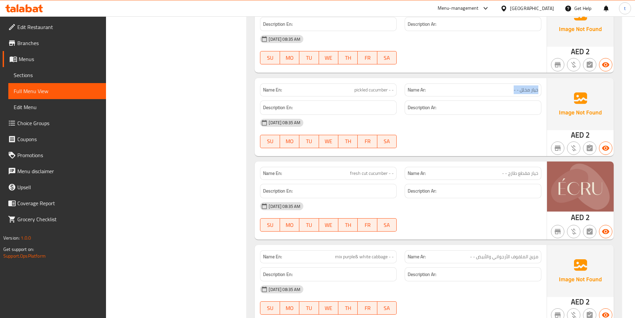
scroll to position [986, 0]
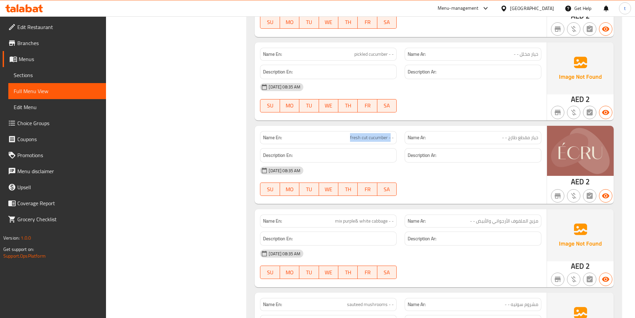
drag, startPoint x: 349, startPoint y: 139, endPoint x: 392, endPoint y: 141, distance: 42.7
click at [392, 141] on p "Name En: fresh cut cucumber - -" at bounding box center [328, 137] width 131 height 7
drag, startPoint x: 500, startPoint y: 140, endPoint x: 536, endPoint y: 135, distance: 36.3
click at [536, 135] on p "Name Ar: خيار مقطع طازج - -" at bounding box center [473, 137] width 131 height 7
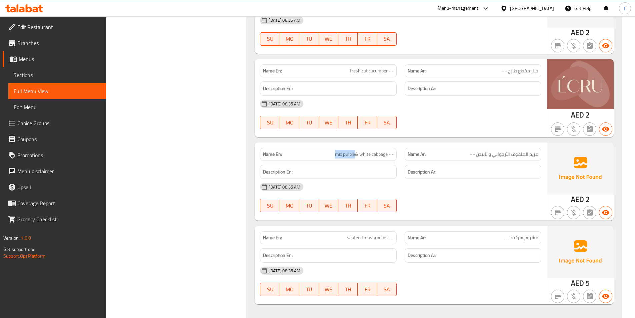
drag, startPoint x: 335, startPoint y: 158, endPoint x: 356, endPoint y: 152, distance: 22.3
click at [356, 152] on span "mix purple& white cabbage - -" at bounding box center [364, 154] width 59 height 7
click at [338, 154] on span "mix purple& white cabbage - -" at bounding box center [364, 154] width 59 height 7
click at [380, 152] on span "mix purple& white cabbage - -" at bounding box center [364, 154] width 59 height 7
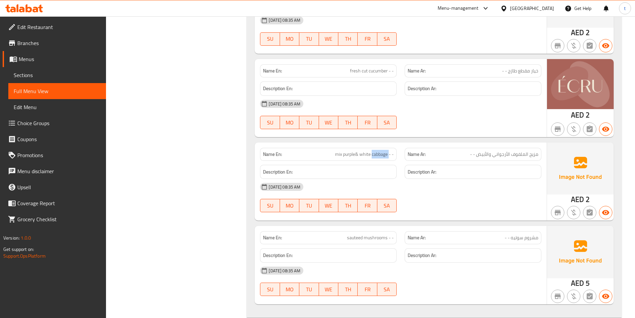
click at [380, 152] on span "mix purple& white cabbage - -" at bounding box center [364, 154] width 59 height 7
click at [376, 153] on span "mix purple& white cabbage - -" at bounding box center [364, 154] width 59 height 7
click at [514, 153] on span "مزيج الملفوف الأرجواني والأبيض - -" at bounding box center [504, 154] width 68 height 7
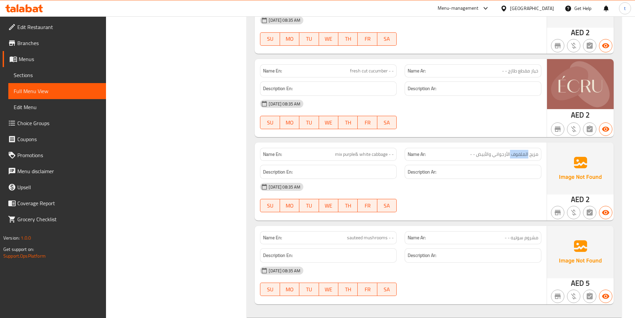
click at [514, 153] on span "مزيج الملفوف الأرجواني والأبيض - -" at bounding box center [504, 154] width 68 height 7
click at [376, 152] on span "mix purple& white cabbage - -" at bounding box center [364, 154] width 59 height 7
copy span "cabbage"
click at [349, 155] on span "mix purple& white cabbage - -" at bounding box center [364, 154] width 59 height 7
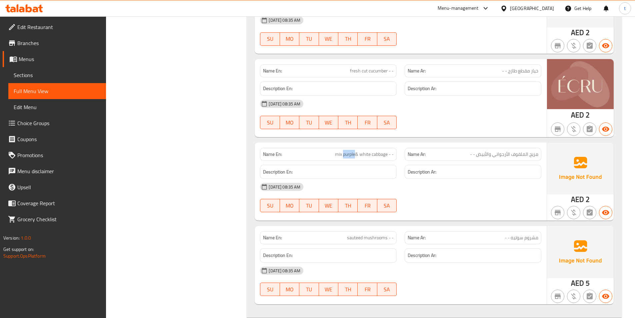
click at [349, 155] on span "mix purple& white cabbage - -" at bounding box center [364, 154] width 59 height 7
click at [498, 151] on span "مزيج الملفوف الأرجواني والأبيض - -" at bounding box center [504, 154] width 68 height 7
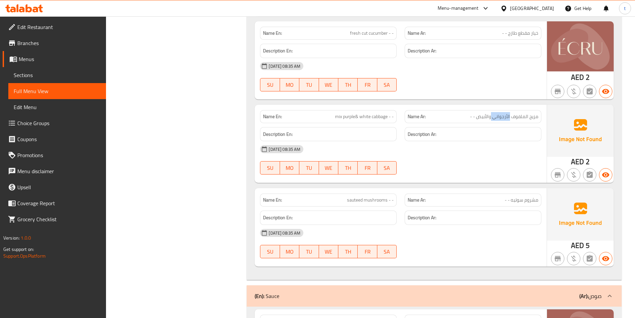
scroll to position [1153, 0]
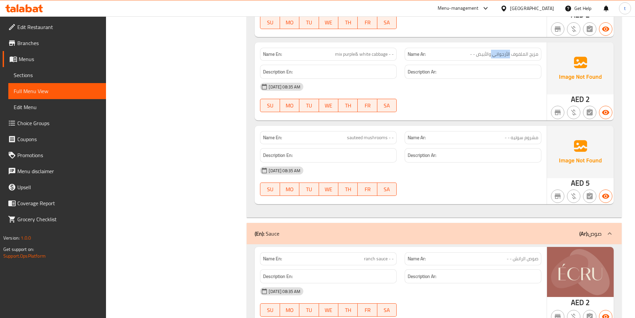
click at [530, 138] on span "مشروم سوتيه - -" at bounding box center [521, 137] width 34 height 7
click at [352, 138] on span "sauteed mushrooms - -" at bounding box center [370, 137] width 47 height 7
click at [371, 135] on span "sauteed mushrooms - -" at bounding box center [370, 137] width 47 height 7
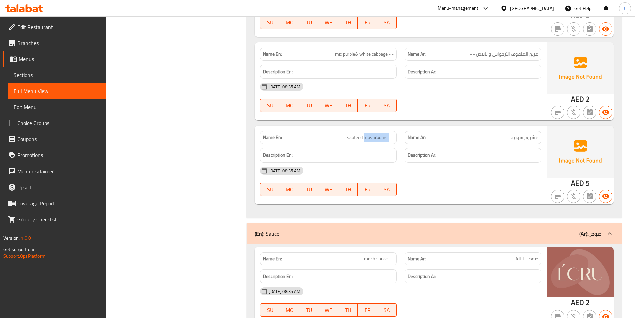
click at [371, 135] on span "sauteed mushrooms - -" at bounding box center [370, 137] width 47 height 7
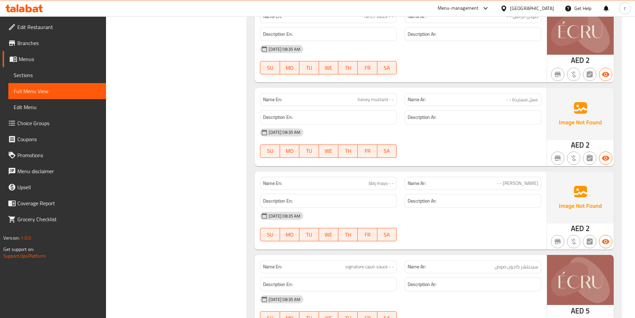
scroll to position [1386, 0]
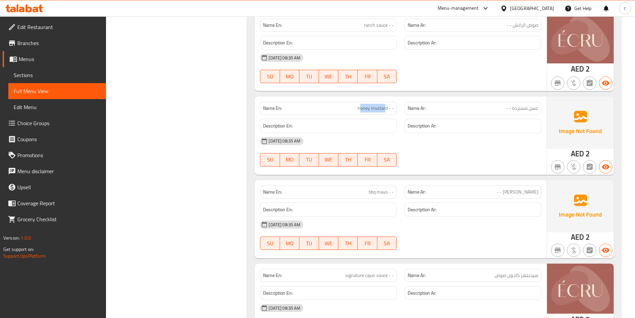
drag, startPoint x: 360, startPoint y: 110, endPoint x: 407, endPoint y: 111, distance: 47.0
click at [387, 111] on span "honey mustard - -" at bounding box center [376, 108] width 36 height 7
drag, startPoint x: 510, startPoint y: 109, endPoint x: 536, endPoint y: 107, distance: 26.0
click at [536, 107] on span "عسل مستردة - -" at bounding box center [522, 108] width 32 height 7
drag, startPoint x: 498, startPoint y: 193, endPoint x: 533, endPoint y: 192, distance: 35.3
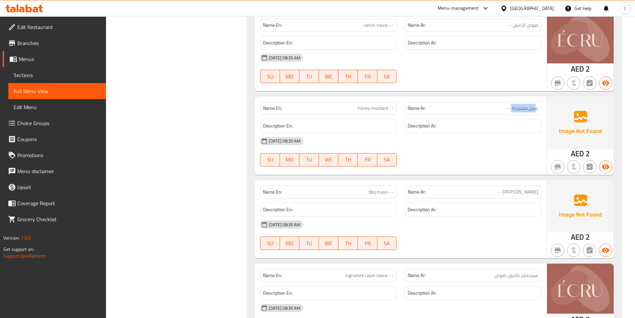
click at [536, 192] on p "Name Ar: [PERSON_NAME] - -" at bounding box center [473, 191] width 131 height 7
drag, startPoint x: 367, startPoint y: 192, endPoint x: 424, endPoint y: 186, distance: 57.3
click at [415, 186] on div "Name En: bbq mayo - - Name Ar: [PERSON_NAME] - -" at bounding box center [400, 191] width 289 height 21
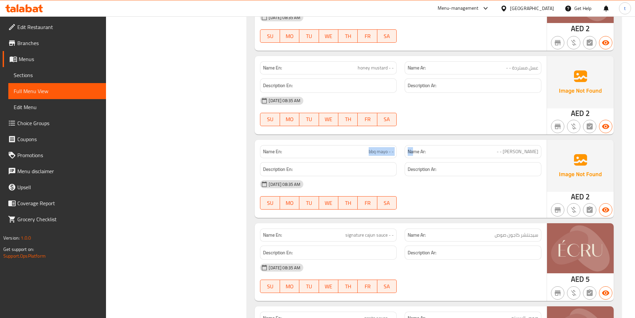
scroll to position [1486, 0]
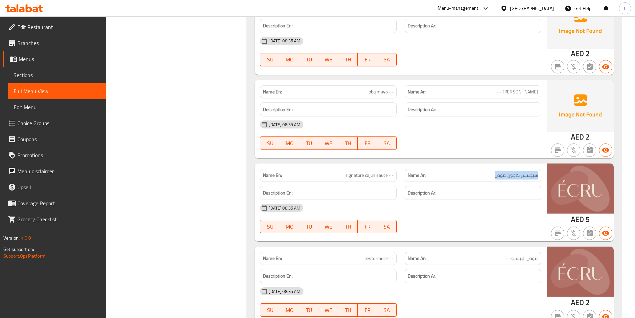
drag, startPoint x: 486, startPoint y: 173, endPoint x: 541, endPoint y: 177, distance: 55.4
click at [541, 177] on div "Name Ar: [PERSON_NAME] صوص" at bounding box center [473, 175] width 137 height 13
drag, startPoint x: 330, startPoint y: 172, endPoint x: 396, endPoint y: 177, distance: 65.5
click at [396, 177] on div "Name En: signature cajun sauce - -" at bounding box center [328, 175] width 137 height 13
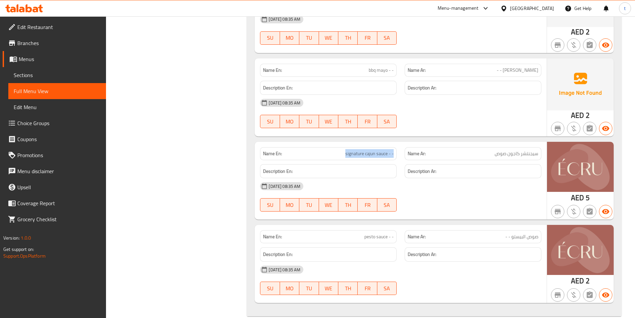
scroll to position [1519, 0]
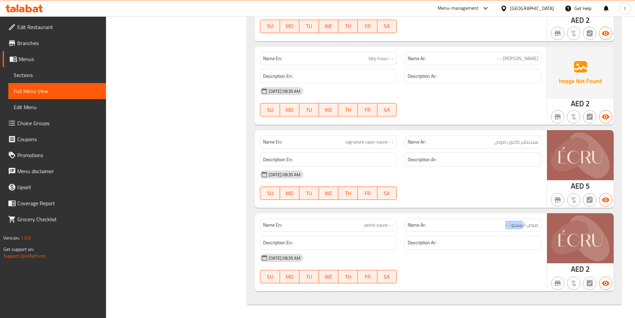
drag, startPoint x: 511, startPoint y: 224, endPoint x: 459, endPoint y: 214, distance: 53.6
click at [525, 223] on p "Name Ar: صوص البيستو - -" at bounding box center [473, 224] width 131 height 7
drag, startPoint x: 343, startPoint y: 223, endPoint x: 398, endPoint y: 231, distance: 55.6
click at [398, 231] on div "Name En: pesto sauce - - Name Ar: صوص البيستو - - Description En: Description A…" at bounding box center [401, 252] width 292 height 78
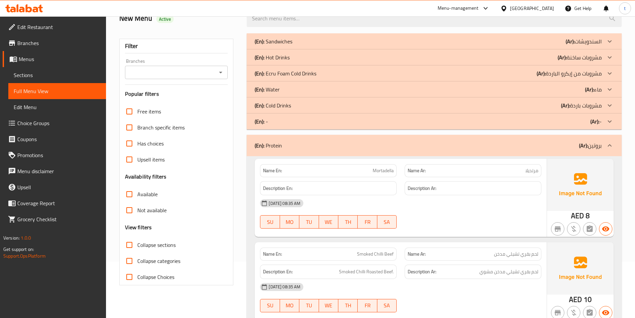
scroll to position [53, 0]
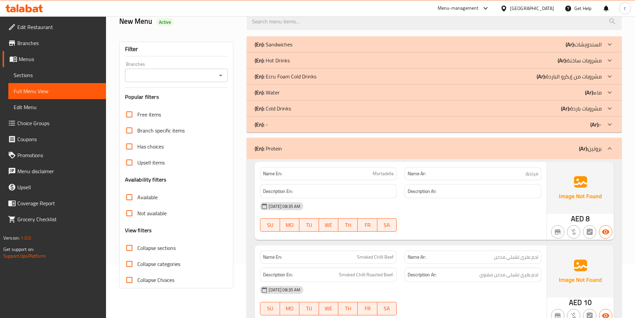
click at [503, 175] on p "Name Ar: مرتديلا" at bounding box center [473, 173] width 131 height 7
click at [527, 176] on span "مرتديلا" at bounding box center [531, 173] width 13 height 7
click at [381, 170] on span "Mortadella" at bounding box center [383, 173] width 21 height 7
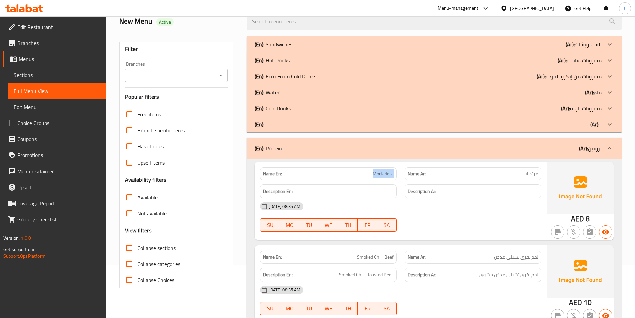
click at [380, 170] on span "Mortadella" at bounding box center [383, 173] width 21 height 7
click at [380, 173] on span "Mortadella" at bounding box center [383, 173] width 21 height 7
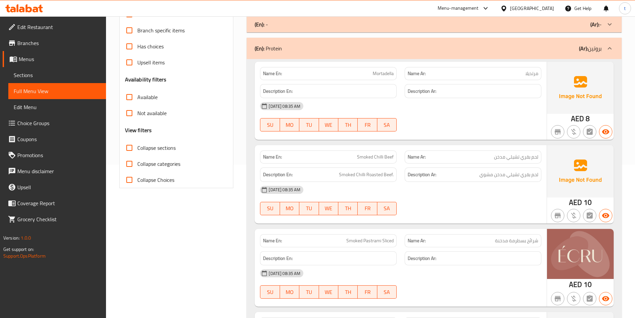
click at [534, 156] on span "لحم بقري تشيلي مدخن" at bounding box center [516, 156] width 44 height 7
click at [386, 158] on span "Smoked Chilli Beef" at bounding box center [375, 156] width 37 height 7
click at [516, 153] on span "لحم بقري تشيلي مدخن" at bounding box center [516, 156] width 44 height 7
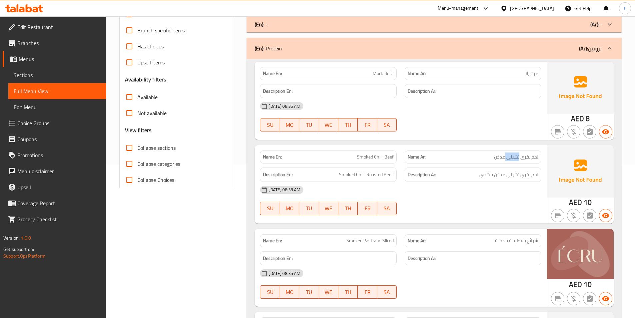
click at [516, 153] on span "لحم بقري تشيلي مدخن" at bounding box center [516, 156] width 44 height 7
click at [374, 157] on span "Smoked Chilli Beef" at bounding box center [375, 156] width 37 height 7
click at [495, 155] on span "لحم بقري تشيلي مدخن" at bounding box center [516, 156] width 44 height 7
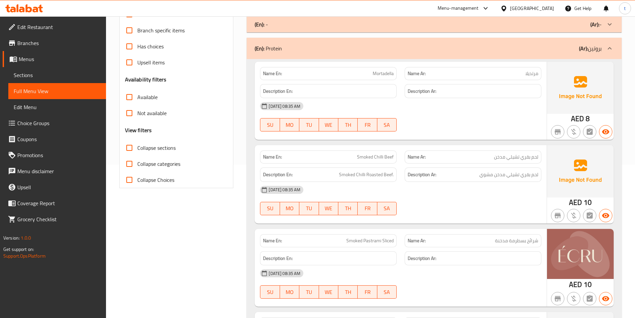
click at [358, 155] on span "Smoked Chilli Beef" at bounding box center [375, 156] width 37 height 7
click at [362, 158] on span "Smoked Chilli Beef" at bounding box center [375, 156] width 37 height 7
click at [538, 173] on div "Description Ar: لحم بقري تشيلي مدخن مشوي" at bounding box center [473, 174] width 137 height 14
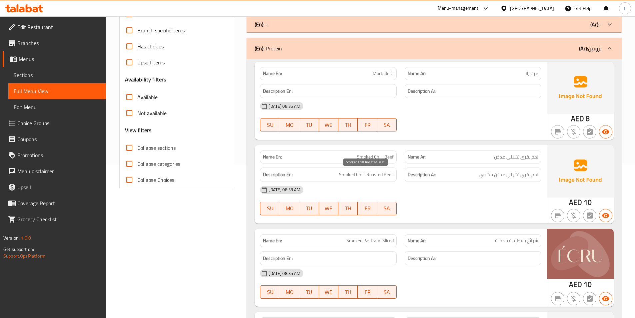
click at [394, 177] on span "Smoked Chilli Roasted Beef." at bounding box center [366, 174] width 55 height 8
click at [513, 179] on div "Description Ar: لحم بقري تشيلي مدخن مشوي" at bounding box center [473, 174] width 137 height 14
click at [513, 176] on span "لحم بقري تشيلي مدخن مشوي" at bounding box center [508, 174] width 59 height 8
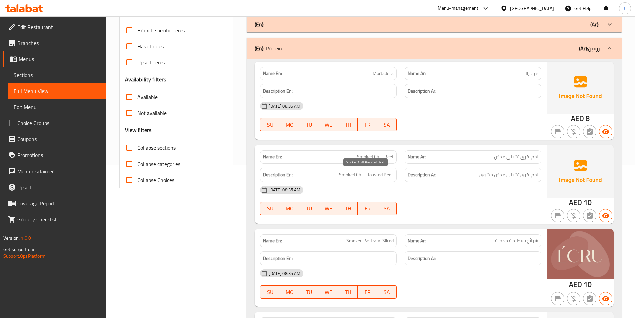
click at [360, 174] on span "Smoked Chilli Roasted Beef." at bounding box center [366, 174] width 55 height 8
click at [482, 172] on span "لحم بقري تشيلي مدخن مشوي" at bounding box center [508, 174] width 59 height 8
click at [372, 172] on span "Smoked Chilli Roasted Beef." at bounding box center [366, 174] width 55 height 8
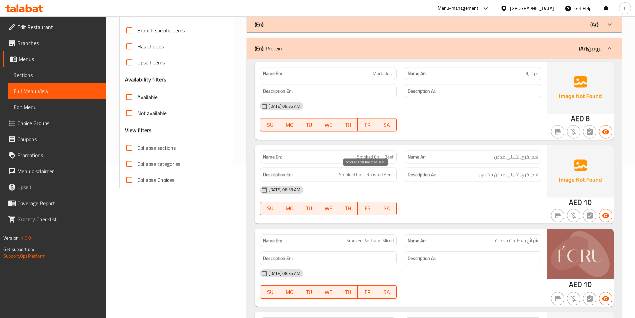
click at [372, 172] on span "Smoked Chilli Roasted Beef." at bounding box center [366, 174] width 55 height 8
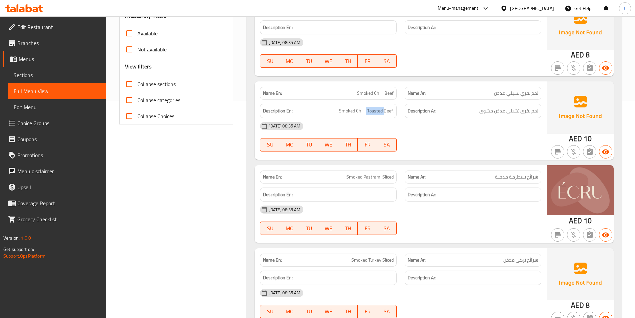
scroll to position [220, 0]
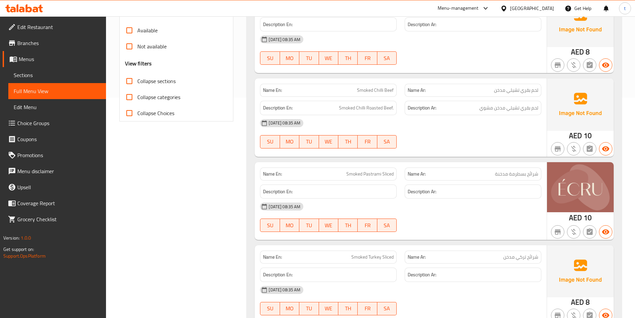
click at [352, 175] on span "Smoked Pastrami Sliced" at bounding box center [369, 173] width 47 height 7
click at [502, 172] on span "شرائح بسطرمة مدخنة" at bounding box center [516, 173] width 43 height 7
click at [366, 174] on span "Smoked Pastrami Sliced" at bounding box center [369, 173] width 47 height 7
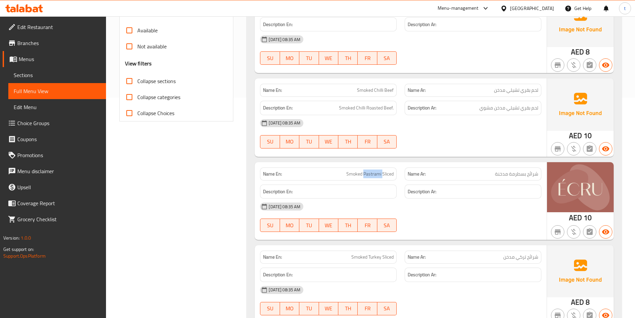
click at [366, 174] on span "Smoked Pastrami Sliced" at bounding box center [369, 173] width 47 height 7
click at [514, 174] on span "شرائح بسطرمة مدخنة" at bounding box center [516, 173] width 43 height 7
click at [391, 176] on span "Smoked Pastrami Sliced" at bounding box center [369, 173] width 47 height 7
drag, startPoint x: 391, startPoint y: 176, endPoint x: 461, endPoint y: 176, distance: 69.3
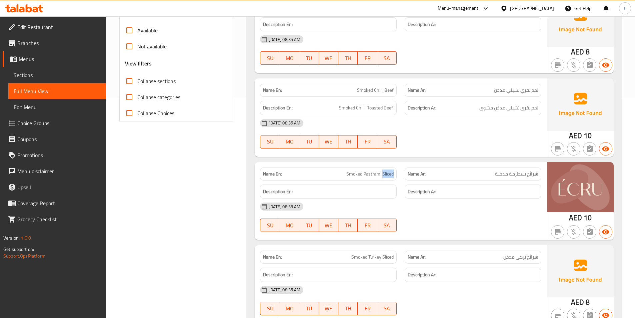
click at [393, 176] on span "Smoked Pastrami Sliced" at bounding box center [369, 173] width 47 height 7
click at [530, 174] on span "شرائح بسطرمة مدخنة" at bounding box center [516, 173] width 43 height 7
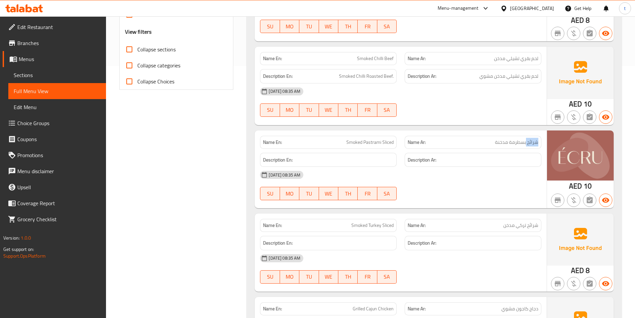
scroll to position [287, 0]
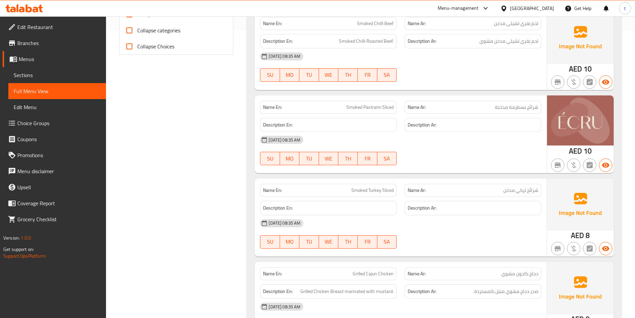
click at [357, 190] on span "Smoked Turkey Sliced" at bounding box center [372, 190] width 42 height 7
click at [503, 190] on span "شرائح تركي مدخن" at bounding box center [520, 190] width 35 height 7
click at [505, 190] on span "شرائح تركي مدخن" at bounding box center [520, 190] width 35 height 7
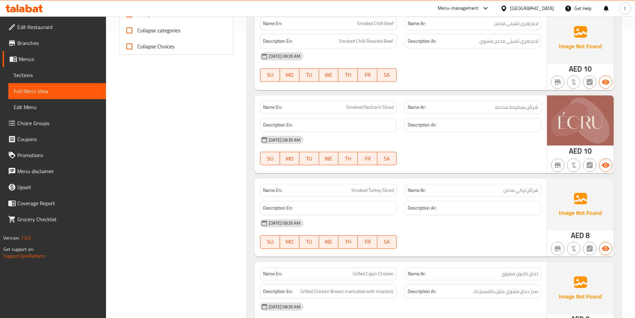
click at [375, 188] on span "Smoked Turkey Sliced" at bounding box center [372, 190] width 42 height 7
click at [522, 188] on span "شرائح تركي مدخن" at bounding box center [520, 190] width 35 height 7
click at [385, 193] on span "Smoked Turkey Sliced" at bounding box center [372, 190] width 42 height 7
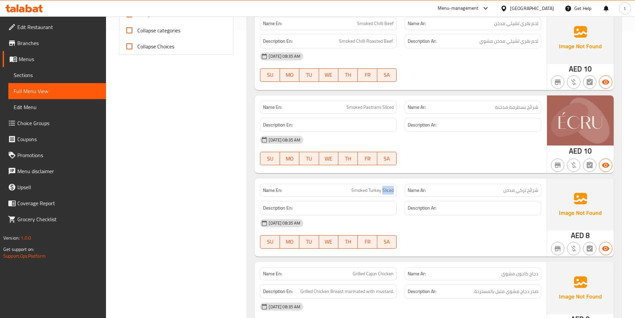
click at [385, 193] on span "Smoked Turkey Sliced" at bounding box center [372, 190] width 42 height 7
click at [530, 193] on span "شرائح تركي مدخن" at bounding box center [520, 190] width 35 height 7
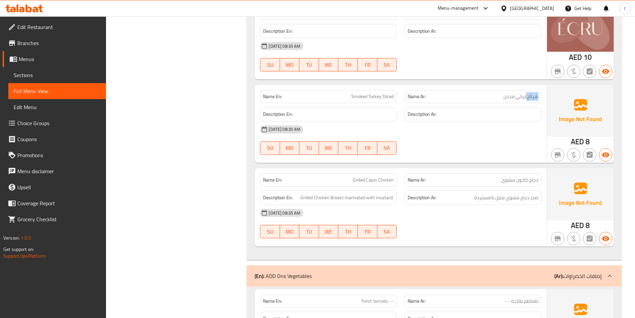
scroll to position [387, 0]
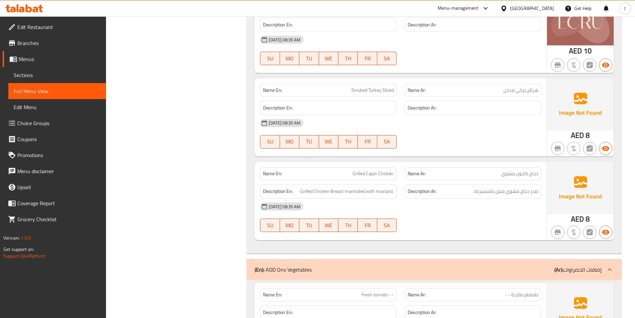
click at [356, 175] on span "Grilled Cajun Chicken" at bounding box center [373, 173] width 41 height 7
drag, startPoint x: 356, startPoint y: 175, endPoint x: 502, endPoint y: 190, distance: 146.4
click at [358, 174] on span "Grilled Cajun Chicken" at bounding box center [373, 173] width 41 height 7
click at [511, 175] on span "دجاج كاجون مشوي" at bounding box center [519, 173] width 37 height 7
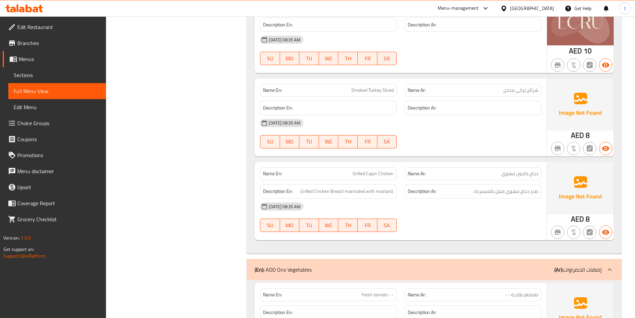
click at [371, 172] on span "Grilled Cajun Chicken" at bounding box center [373, 173] width 41 height 7
click at [525, 176] on span "دجاج كاجون مشوي" at bounding box center [519, 173] width 37 height 7
click at [389, 176] on span "Grilled Cajun Chicken" at bounding box center [373, 173] width 41 height 7
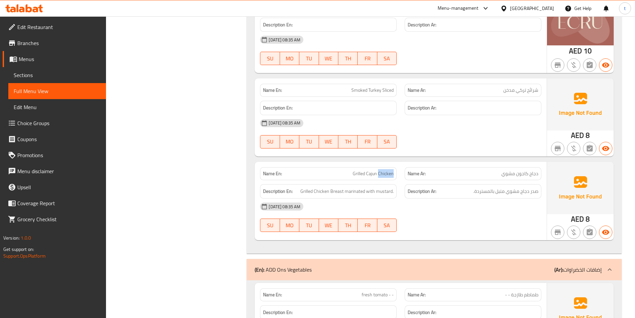
click at [389, 176] on span "Grilled Cajun Chicken" at bounding box center [373, 173] width 41 height 7
click at [532, 172] on span "دجاج كاجون مشوي" at bounding box center [519, 173] width 37 height 7
click at [532, 192] on span "صدر دجاج مشوي متبل بالمستردة." at bounding box center [505, 191] width 65 height 8
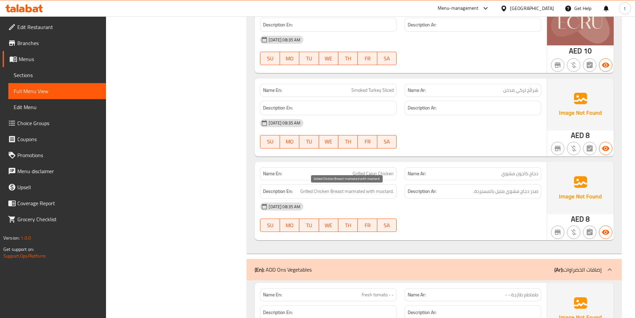
click at [337, 192] on span "Grilled Chicken Breast marinated with mustard." at bounding box center [346, 191] width 93 height 8
click at [524, 188] on span "صدر دجاج مشوي متبل بالمستردة." at bounding box center [505, 191] width 65 height 8
click at [316, 192] on span "Grilled Chicken Breast marinated with mustard." at bounding box center [346, 191] width 93 height 8
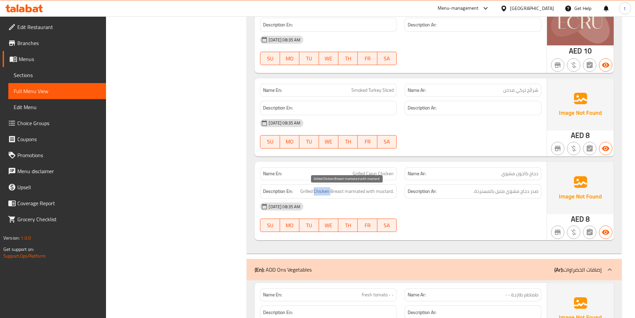
click at [316, 192] on span "Grilled Chicken Breast marinated with mustard." at bounding box center [346, 191] width 93 height 8
click at [510, 192] on span "صدر دجاج مشوي متبل بالمستردة." at bounding box center [505, 191] width 65 height 8
click at [309, 192] on span "Grilled Chicken Breast marinated with mustard." at bounding box center [346, 191] width 93 height 8
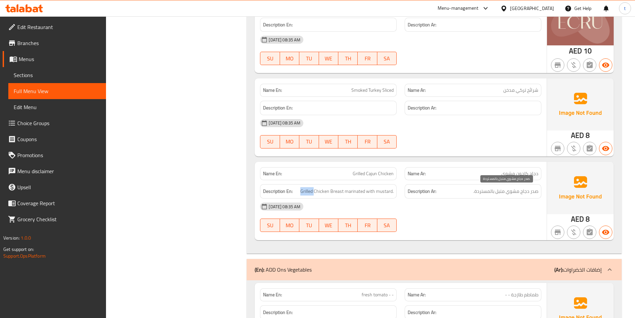
click at [499, 192] on span "صدر دجاج مشوي متبل بالمستردة." at bounding box center [505, 191] width 65 height 8
click at [351, 194] on span "Grilled Chicken Breast marinated with mustard." at bounding box center [346, 191] width 93 height 8
click at [307, 193] on span "Grilled Chicken Breast marinated with mustard." at bounding box center [346, 191] width 93 height 8
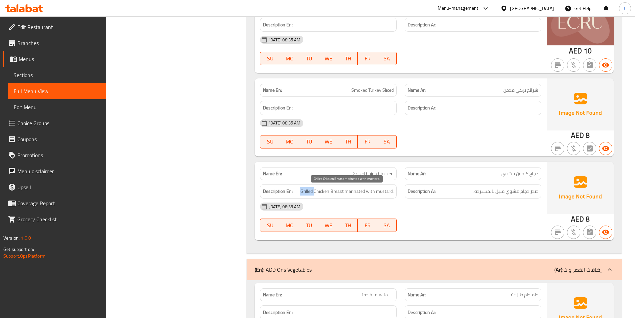
click at [307, 193] on span "Grilled Chicken Breast marinated with mustard." at bounding box center [346, 191] width 93 height 8
click at [512, 194] on span "صدر دجاج مشوي متبل بالمستردة." at bounding box center [505, 191] width 65 height 8
click at [326, 193] on span "Grilled Chicken Breast marinated with mustard." at bounding box center [346, 191] width 93 height 8
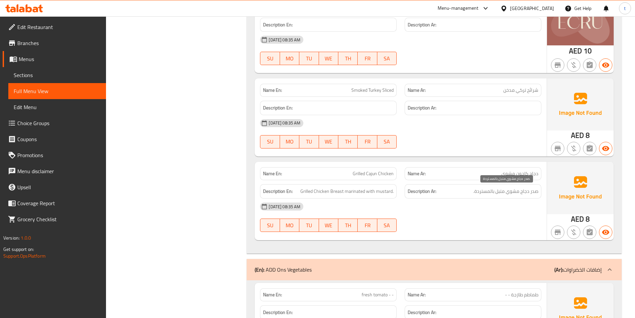
click at [523, 194] on span "صدر دجاج مشوي متبل بالمستردة." at bounding box center [505, 191] width 65 height 8
click at [338, 192] on span "Grilled Chicken Breast marinated with mustard." at bounding box center [346, 191] width 93 height 8
click at [533, 194] on span "صدر دجاج مشوي متبل بالمستردة." at bounding box center [505, 191] width 65 height 8
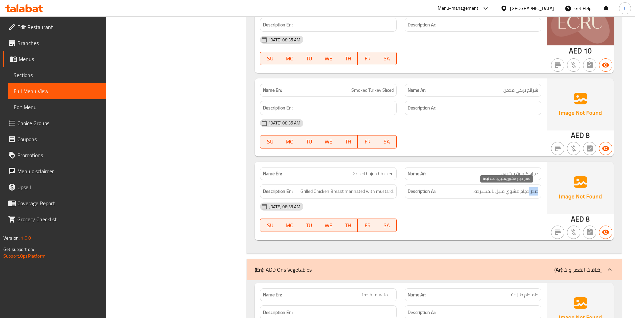
click at [533, 194] on span "صدر دجاج مشوي متبل بالمستردة." at bounding box center [505, 191] width 65 height 8
click at [359, 189] on span "Grilled Chicken Breast marinated with mustard." at bounding box center [346, 191] width 93 height 8
click at [503, 190] on span "صدر دجاج مشوي متبل بالمستردة." at bounding box center [505, 191] width 65 height 8
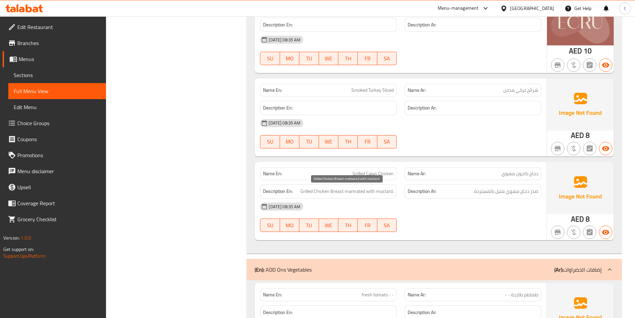
click at [368, 193] on span "Grilled Chicken Breast marinated with mustard." at bounding box center [346, 191] width 93 height 8
click at [383, 189] on span "Grilled Chicken Breast marinated with mustard." at bounding box center [346, 191] width 93 height 8
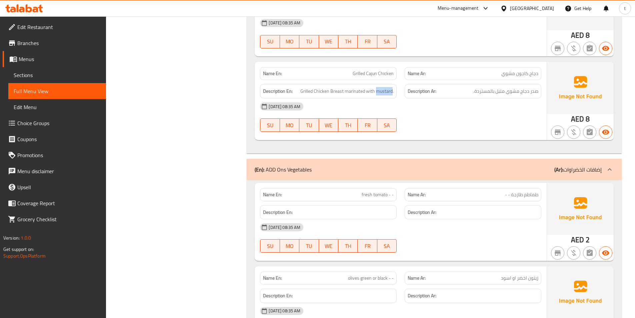
scroll to position [586, 0]
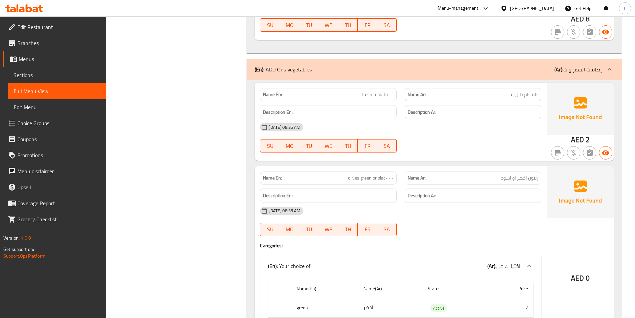
click at [532, 94] on span "طماطم طازجة - -" at bounding box center [521, 94] width 33 height 7
click at [384, 93] on span "fresh tomato - -" at bounding box center [378, 94] width 32 height 7
drag, startPoint x: 384, startPoint y: 93, endPoint x: 510, endPoint y: 104, distance: 126.7
click at [384, 94] on span "fresh tomato - -" at bounding box center [378, 94] width 32 height 7
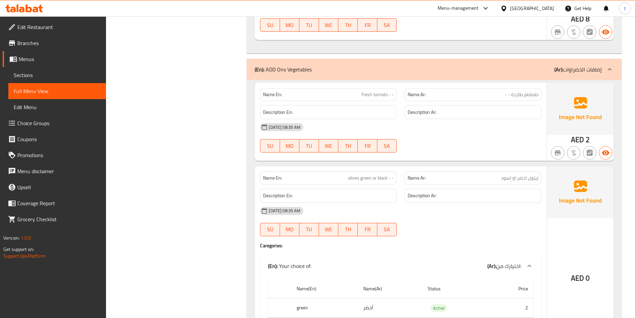
click at [522, 95] on span "طماطم طازجة - -" at bounding box center [521, 94] width 33 height 7
click at [367, 94] on span "fresh tomato - -" at bounding box center [378, 94] width 32 height 7
drag, startPoint x: 367, startPoint y: 94, endPoint x: 405, endPoint y: 115, distance: 43.1
click at [367, 94] on span "fresh tomato - -" at bounding box center [378, 94] width 32 height 7
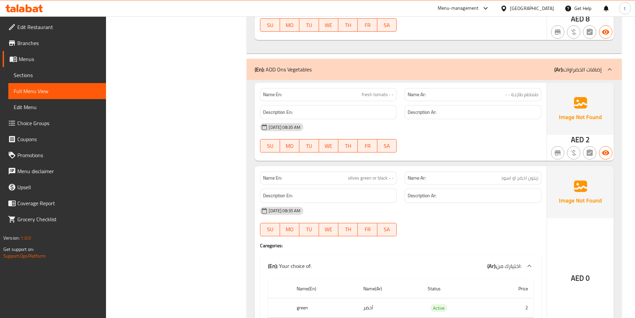
click at [534, 177] on span "زيتون اخضر او اسود" at bounding box center [519, 177] width 37 height 7
click at [360, 176] on span "olives green or black - -" at bounding box center [371, 177] width 46 height 7
click at [353, 178] on span "olives green or black - -" at bounding box center [371, 177] width 46 height 7
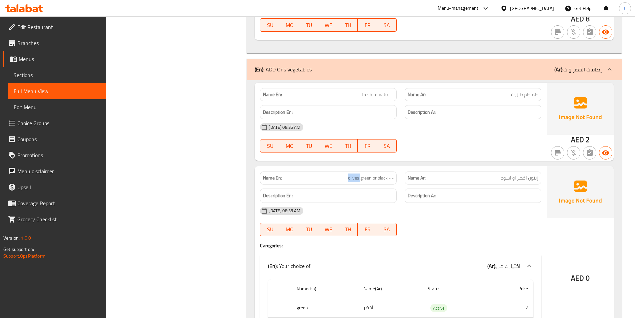
click at [353, 178] on span "olives green or black - -" at bounding box center [371, 177] width 46 height 7
click at [519, 177] on span "زيتون اخضر او اسود" at bounding box center [519, 177] width 37 height 7
click at [368, 179] on span "olives green or black - -" at bounding box center [371, 177] width 46 height 7
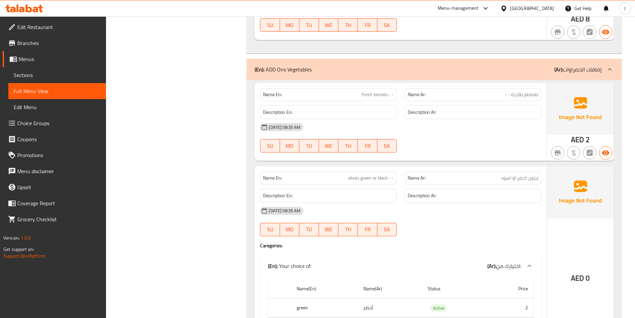
click at [510, 175] on span "زيتون اخضر او اسود" at bounding box center [519, 177] width 37 height 7
click at [381, 178] on span "olives green or black - -" at bounding box center [371, 177] width 46 height 7
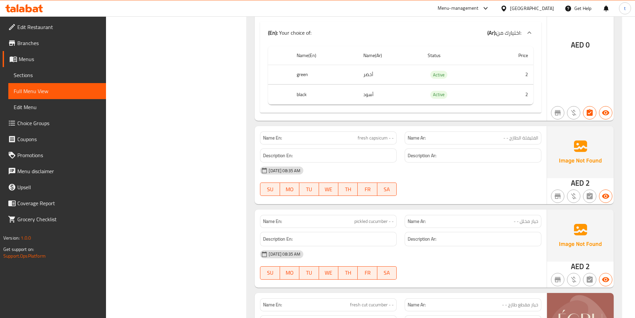
scroll to position [820, 0]
click at [365, 140] on span "fresh capsicum - -" at bounding box center [376, 137] width 36 height 7
click at [530, 139] on span "الفليفلة الطازج - -" at bounding box center [520, 137] width 35 height 7
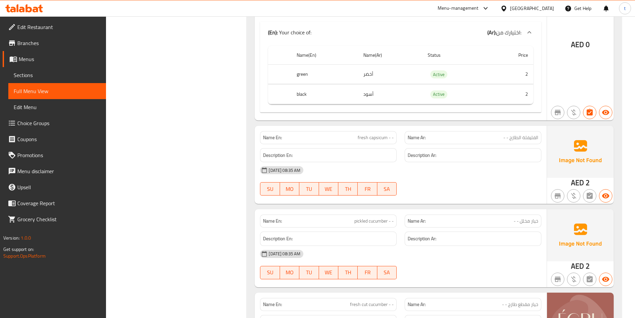
click at [383, 138] on span "fresh capsicum - -" at bounding box center [376, 137] width 36 height 7
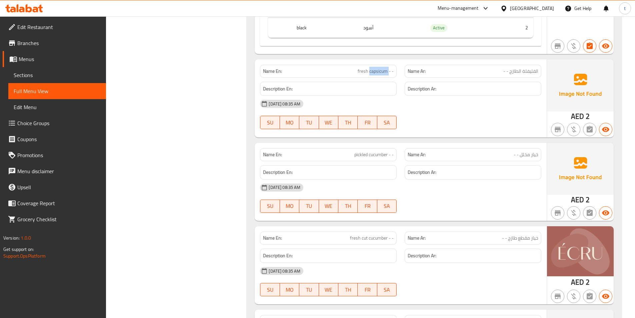
scroll to position [886, 0]
click at [531, 154] on span "خيار مخلل - -" at bounding box center [525, 154] width 25 height 7
click at [526, 154] on span "خيار مخلل - -" at bounding box center [525, 154] width 25 height 7
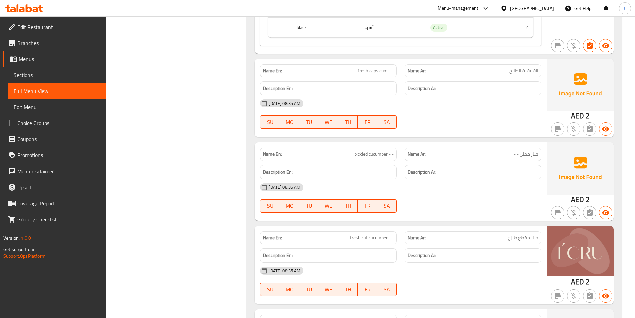
click at [535, 154] on span "خيار مخلل - -" at bounding box center [525, 154] width 25 height 7
click at [375, 154] on span "pickled cucumber - -" at bounding box center [373, 154] width 39 height 7
click at [361, 151] on span "pickled cucumber - -" at bounding box center [373, 154] width 39 height 7
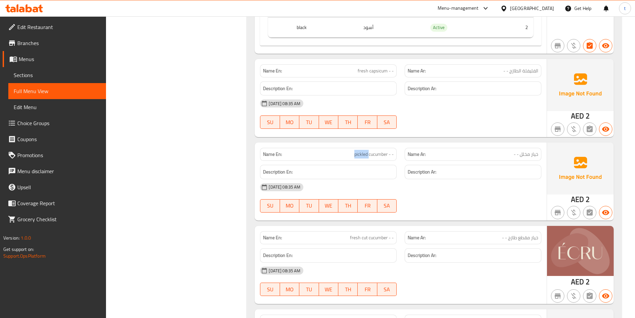
click at [361, 151] on span "pickled cucumber - -" at bounding box center [373, 154] width 39 height 7
click at [524, 151] on span "خيار مخلل - -" at bounding box center [525, 154] width 25 height 7
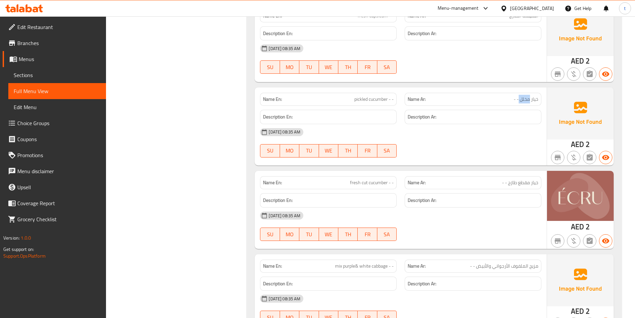
scroll to position [953, 0]
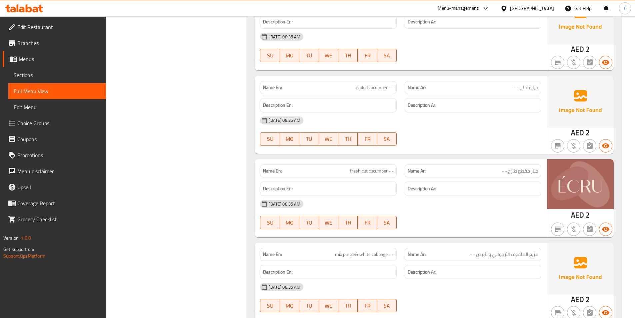
click at [535, 170] on span "خيار مقطع طازج - -" at bounding box center [520, 170] width 36 height 7
click at [380, 172] on span "fresh cut cucumber - -" at bounding box center [372, 170] width 44 height 7
click at [356, 168] on span "fresh cut cucumber - -" at bounding box center [372, 170] width 44 height 7
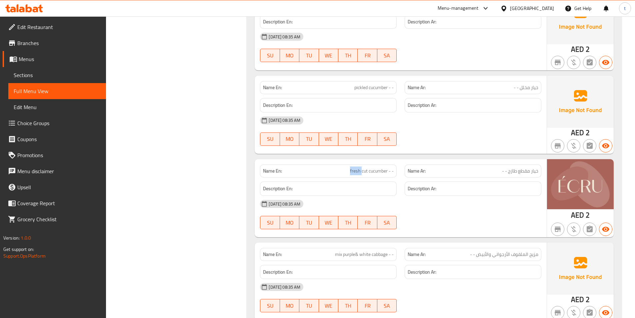
click at [356, 168] on span "fresh cut cucumber - -" at bounding box center [372, 170] width 44 height 7
click at [511, 171] on span "خيار مقطع طازج - -" at bounding box center [520, 170] width 36 height 7
click at [367, 170] on span "fresh cut cucumber - -" at bounding box center [372, 170] width 44 height 7
click at [364, 170] on span "fresh cut cucumber - -" at bounding box center [372, 170] width 44 height 7
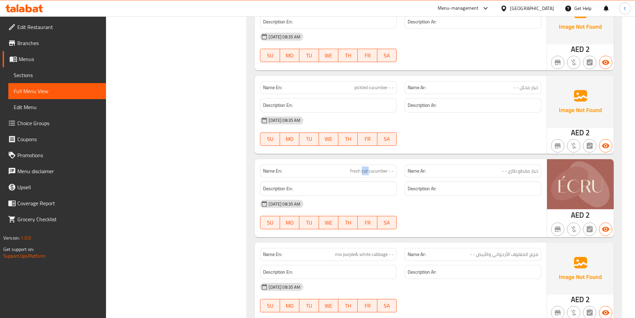
click at [364, 170] on span "fresh cut cucumber - -" at bounding box center [372, 170] width 44 height 7
click at [522, 169] on span "خيار مقطع طازج - -" at bounding box center [520, 170] width 36 height 7
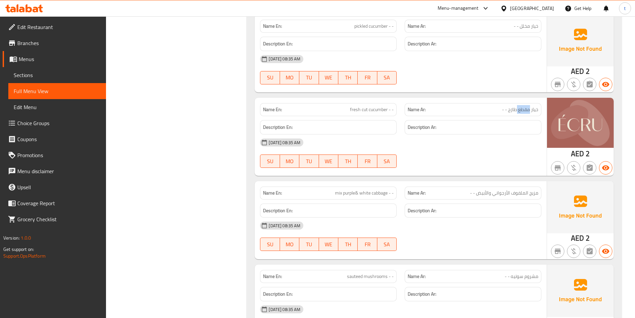
scroll to position [1053, 0]
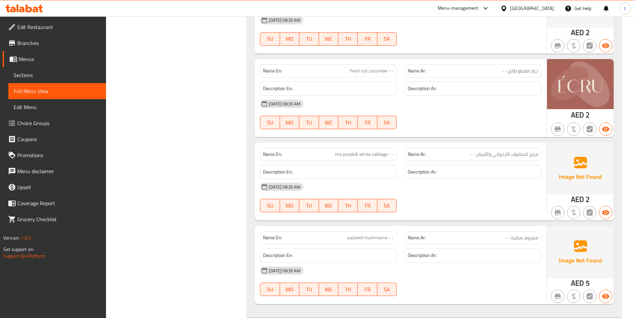
click at [535, 153] on span "مزيج الملفوف الأرجواني والأبيض - -" at bounding box center [504, 154] width 68 height 7
drag, startPoint x: 535, startPoint y: 153, endPoint x: 347, endPoint y: 177, distance: 189.1
click at [533, 153] on span "مزيج الملفوف الأرجواني والأبيض - -" at bounding box center [504, 154] width 68 height 7
click at [340, 152] on span "mix purple& white cabbage - -" at bounding box center [364, 154] width 59 height 7
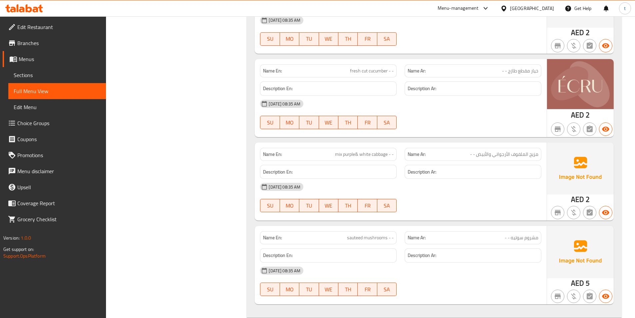
click at [520, 153] on span "مزيج الملفوف الأرجواني والأبيض - -" at bounding box center [504, 154] width 68 height 7
click at [378, 154] on span "mix purple& white cabbage - -" at bounding box center [364, 154] width 59 height 7
click at [349, 154] on span "mix purple& white cabbage - -" at bounding box center [364, 154] width 59 height 7
drag, startPoint x: 349, startPoint y: 154, endPoint x: 490, endPoint y: 155, distance: 140.3
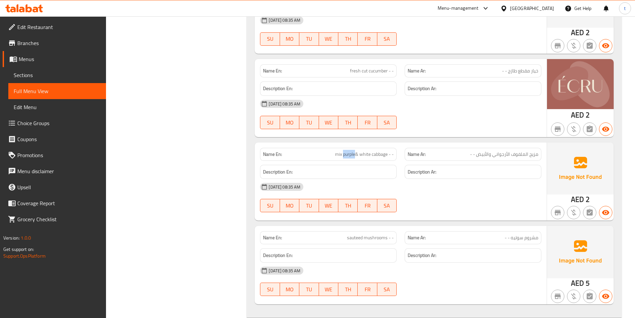
click at [360, 154] on span "mix purple& white cabbage - -" at bounding box center [364, 154] width 59 height 7
click at [499, 154] on span "مزيج الملفوف الأرجواني والأبيض - -" at bounding box center [504, 154] width 68 height 7
click at [363, 152] on span "mix purple& white cabbage - -" at bounding box center [364, 154] width 59 height 7
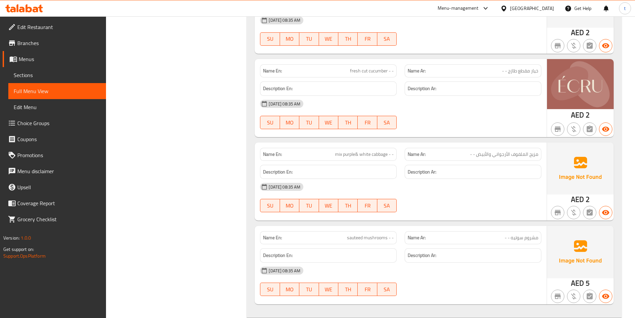
click at [483, 154] on span "مزيج الملفوف الأرجواني والأبيض - -" at bounding box center [504, 154] width 68 height 7
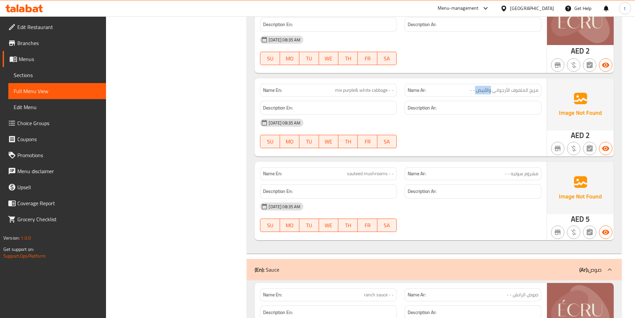
scroll to position [1120, 0]
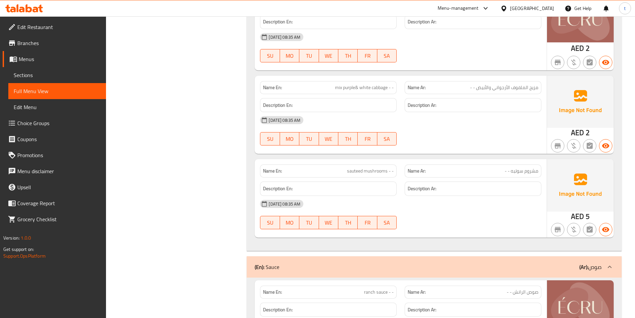
click at [359, 173] on span "sauteed mushrooms - -" at bounding box center [370, 170] width 47 height 7
drag, startPoint x: 359, startPoint y: 173, endPoint x: 530, endPoint y: 176, distance: 171.0
click at [361, 175] on div "Name En: sauteed mushrooms - -" at bounding box center [328, 170] width 137 height 13
click at [515, 170] on span "مشروم سوتيه - -" at bounding box center [521, 170] width 34 height 7
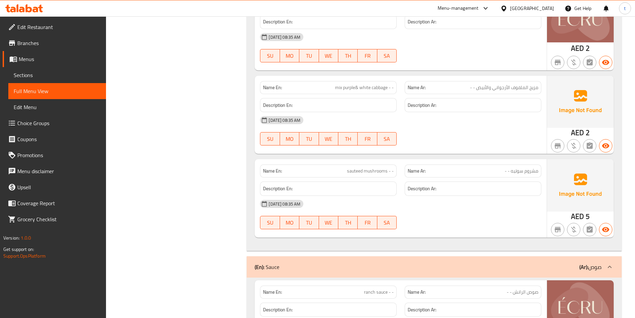
click at [371, 170] on span "sauteed mushrooms - -" at bounding box center [370, 170] width 47 height 7
drag, startPoint x: 371, startPoint y: 170, endPoint x: 440, endPoint y: 167, distance: 68.7
click at [373, 170] on span "sauteed mushrooms - -" at bounding box center [370, 170] width 47 height 7
click at [532, 169] on span "مشروم سوتيه - -" at bounding box center [521, 170] width 34 height 7
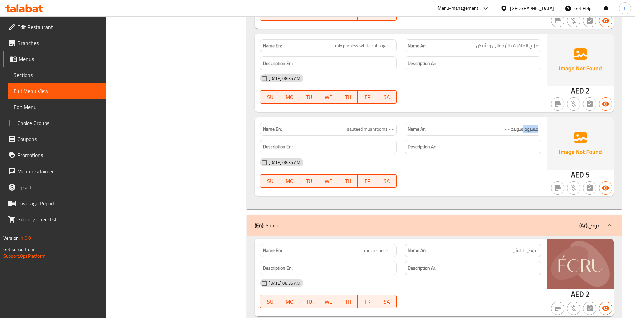
scroll to position [1220, 0]
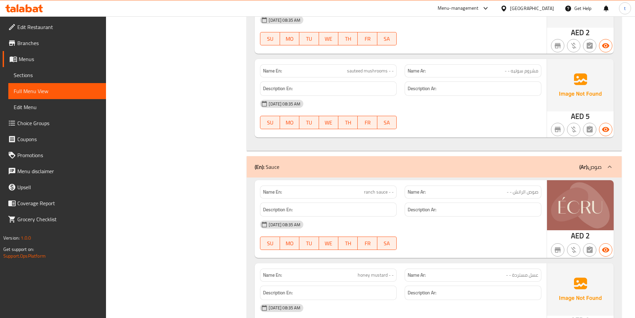
click at [368, 192] on span "ranch sauce - -" at bounding box center [379, 191] width 30 height 7
click at [518, 191] on span "صوص الرانش - -" at bounding box center [522, 191] width 32 height 7
click at [516, 191] on span "صوص الرانش - -" at bounding box center [522, 191] width 32 height 7
click at [384, 192] on span "ranch sauce - -" at bounding box center [379, 191] width 30 height 7
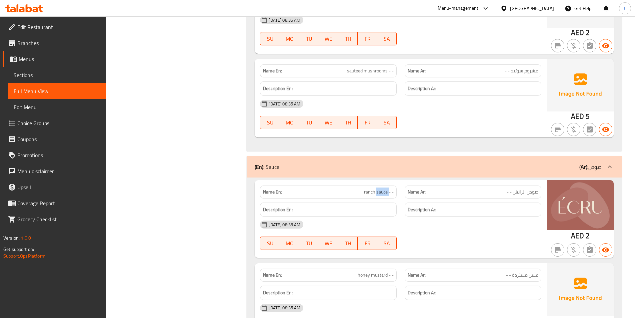
click at [384, 192] on span "ranch sauce - -" at bounding box center [379, 191] width 30 height 7
click at [529, 193] on span "صوص الرانش - -" at bounding box center [522, 191] width 32 height 7
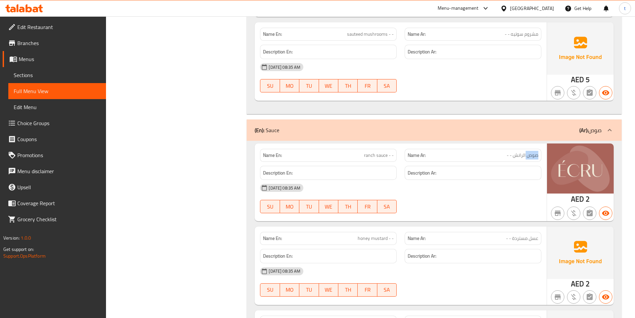
scroll to position [1320, 0]
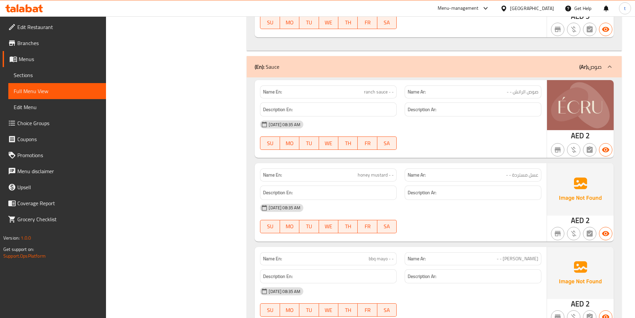
click at [363, 173] on span "honey mustard - -" at bounding box center [376, 174] width 36 height 7
click at [529, 172] on span "عسل مستردة - -" at bounding box center [522, 174] width 32 height 7
click at [378, 175] on span "honey mustard - -" at bounding box center [376, 174] width 36 height 7
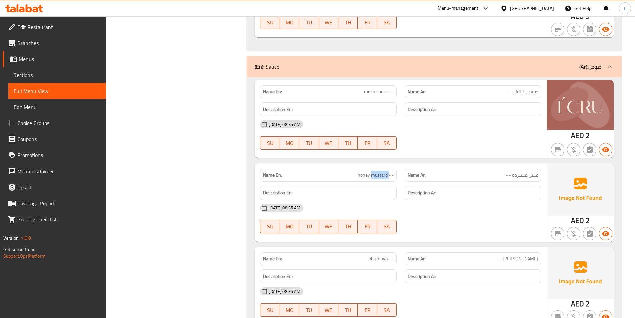
click at [378, 175] on span "honey mustard - -" at bounding box center [376, 174] width 36 height 7
click at [520, 172] on span "عسل مستردة - -" at bounding box center [522, 174] width 32 height 7
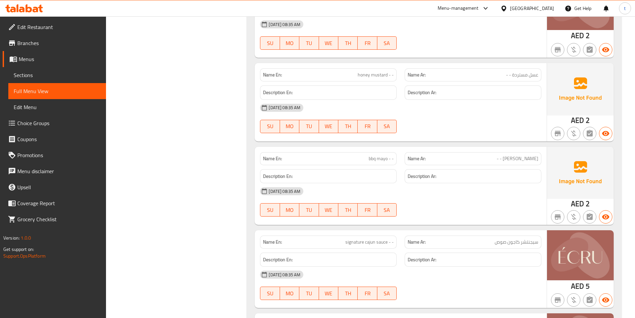
click at [372, 157] on span "bbq mayo - -" at bounding box center [381, 158] width 25 height 7
click at [533, 161] on span "[PERSON_NAME] - -" at bounding box center [517, 158] width 42 height 7
click at [385, 161] on span "bbq mayo - -" at bounding box center [381, 158] width 25 height 7
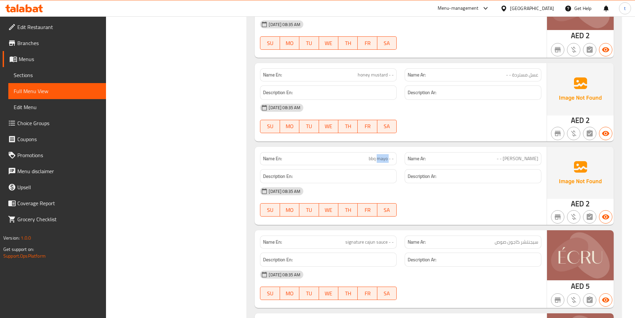
drag, startPoint x: 385, startPoint y: 161, endPoint x: 492, endPoint y: 164, distance: 107.0
click at [391, 161] on span "bbq mayo - -" at bounding box center [381, 158] width 25 height 7
click at [511, 160] on span "[PERSON_NAME] - -" at bounding box center [517, 158] width 42 height 7
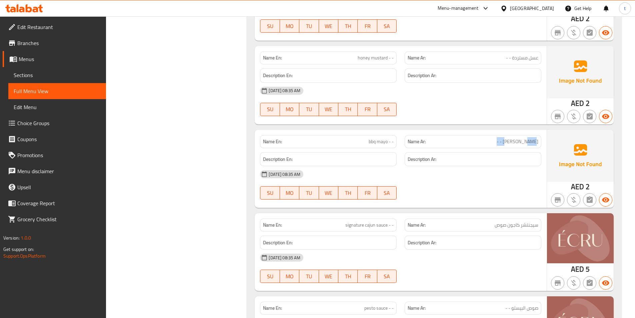
scroll to position [1453, 0]
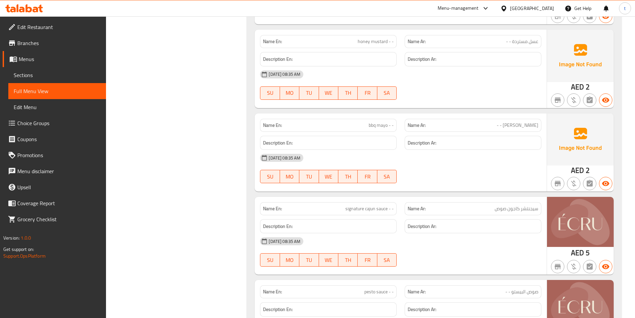
click at [355, 205] on span "signature cajun sauce - -" at bounding box center [369, 208] width 48 height 7
click at [353, 205] on span "signature cajun sauce - -" at bounding box center [369, 208] width 48 height 7
click at [537, 208] on span "سيجنتشر كاجون صوص" at bounding box center [516, 208] width 44 height 7
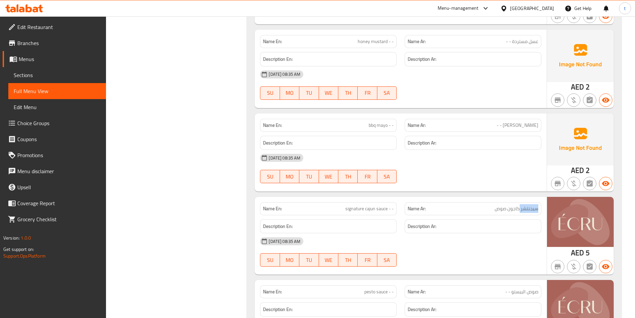
click at [537, 208] on span "سيجنتشر كاجون صوص" at bounding box center [516, 208] width 44 height 7
click at [368, 210] on span "signature cajun sauce - -" at bounding box center [369, 208] width 48 height 7
click at [512, 210] on span "سيجنتشر كاجون صوص" at bounding box center [516, 208] width 44 height 7
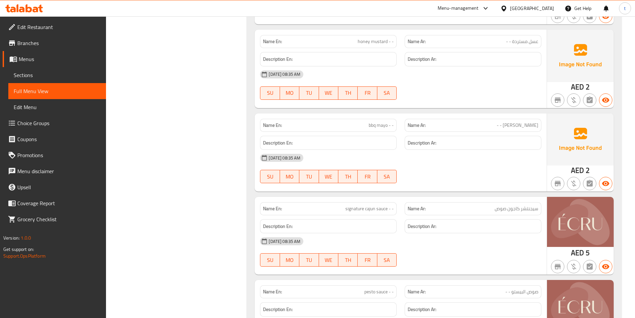
click at [379, 208] on span "signature cajun sauce - -" at bounding box center [369, 208] width 48 height 7
click at [499, 210] on span "سيجنتشر كاجون صوص" at bounding box center [516, 208] width 44 height 7
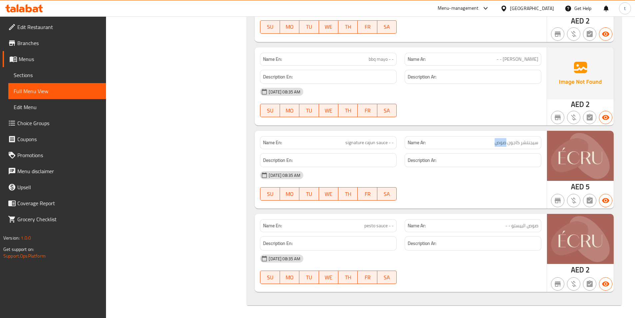
scroll to position [1519, 0]
click at [366, 226] on span "pesto sauce - -" at bounding box center [378, 224] width 29 height 7
click at [531, 223] on span "صوص البيستو - -" at bounding box center [521, 224] width 33 height 7
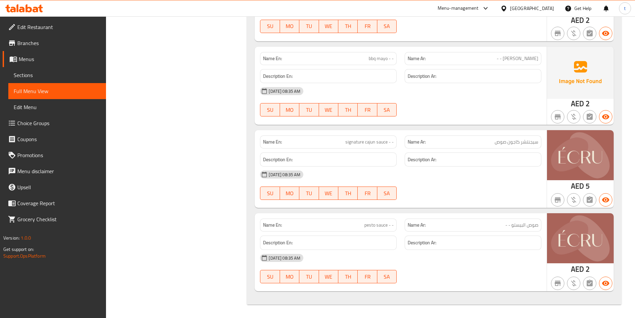
click at [384, 224] on span "pesto sauce - -" at bounding box center [378, 224] width 29 height 7
click at [527, 223] on span "صوص البيستو - -" at bounding box center [521, 224] width 33 height 7
click at [530, 224] on span "صوص البيستو - -" at bounding box center [521, 224] width 33 height 7
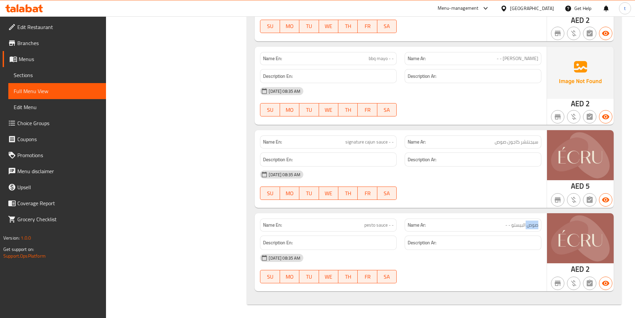
click at [530, 224] on span "صوص البيستو - -" at bounding box center [521, 224] width 33 height 7
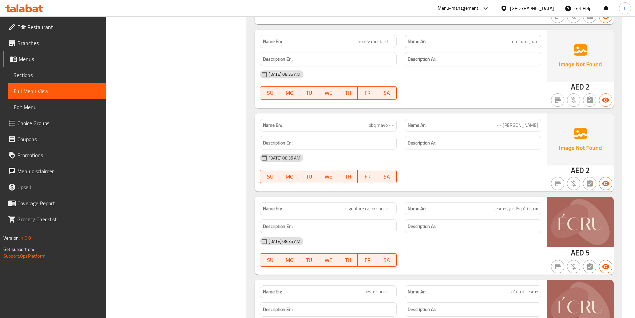
click at [489, 245] on div "[DATE] 08:35 AM" at bounding box center [400, 241] width 289 height 16
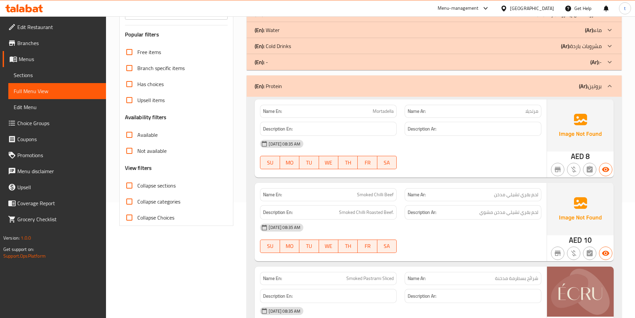
scroll to position [0, 0]
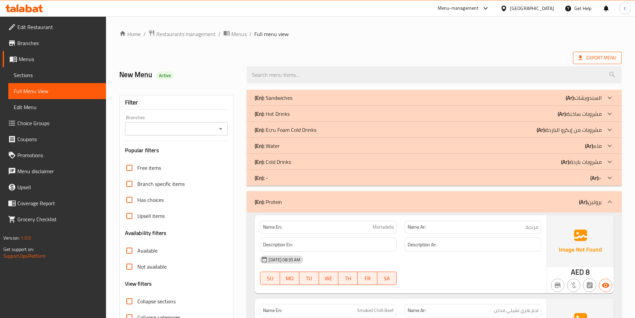
click at [589, 56] on span "Export Menu" at bounding box center [597, 58] width 38 height 8
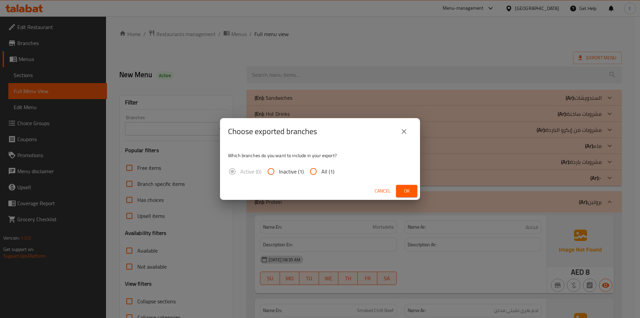
click at [316, 168] on input "All (1)" at bounding box center [313, 171] width 16 height 16
radio input "true"
click at [409, 188] on span "Ok" at bounding box center [406, 191] width 11 height 8
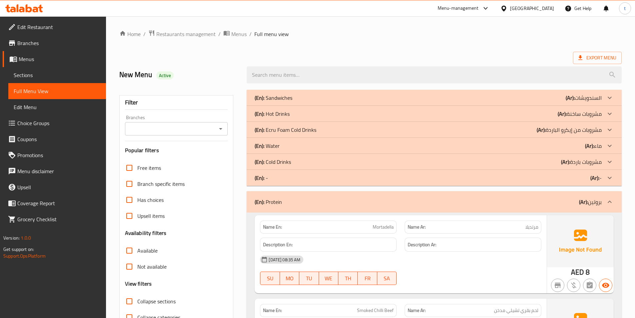
click at [603, 95] on div at bounding box center [609, 98] width 16 height 16
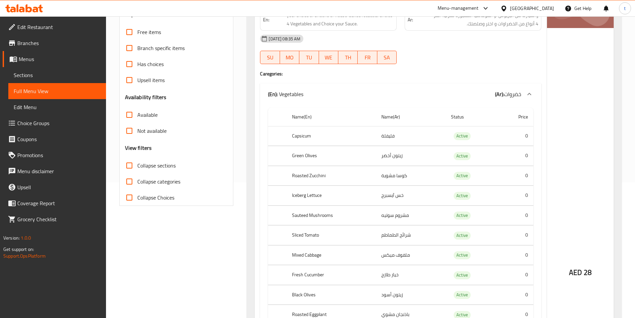
scroll to position [133, 0]
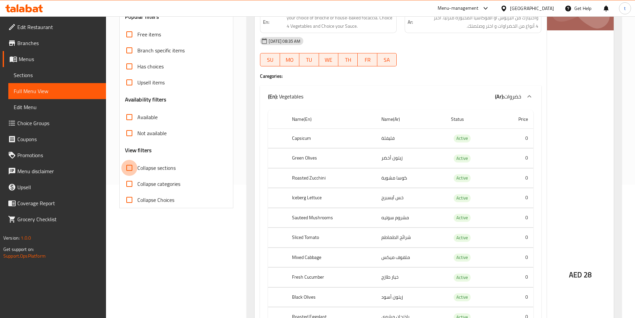
click at [126, 165] on input "Collapse sections" at bounding box center [129, 168] width 16 height 16
checkbox input "true"
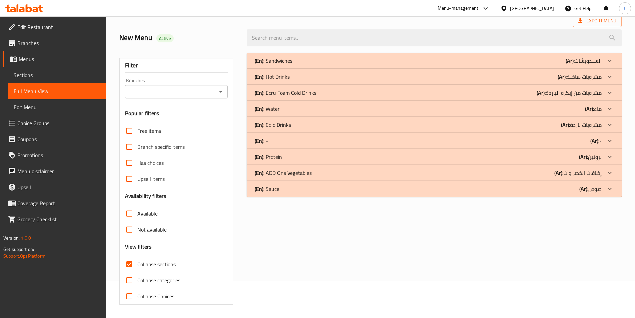
scroll to position [37, 0]
click at [126, 164] on input "Has choices" at bounding box center [129, 163] width 16 height 16
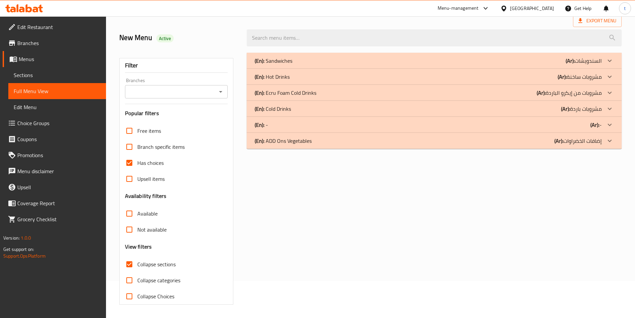
click at [126, 164] on input "Has choices" at bounding box center [129, 163] width 16 height 16
checkbox input "false"
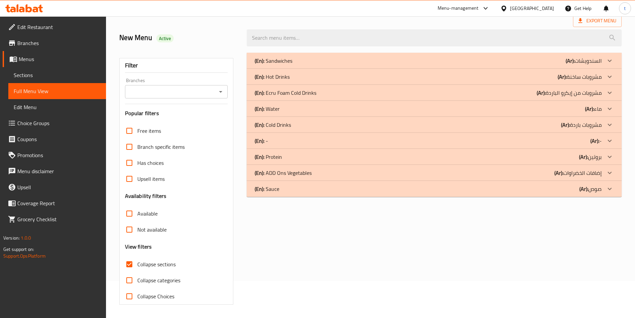
click at [130, 265] on input "Collapse sections" at bounding box center [129, 264] width 16 height 16
checkbox input "false"
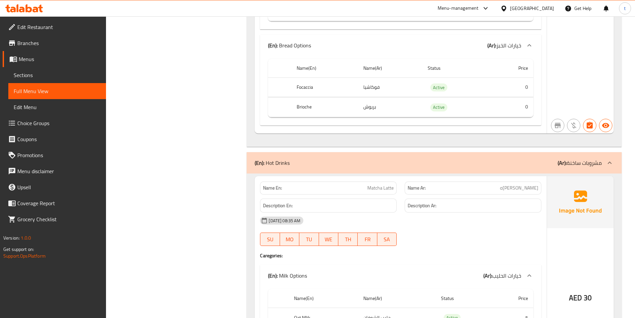
scroll to position [8501, 0]
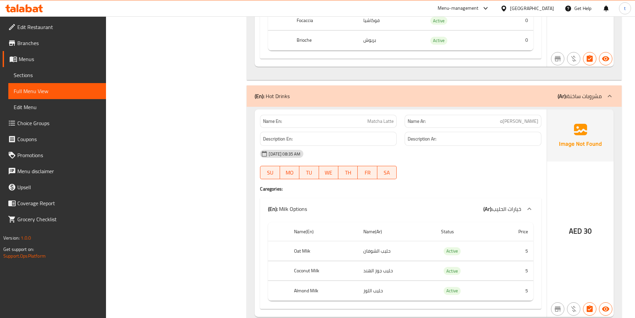
click at [529, 125] on span "[PERSON_NAME]ه" at bounding box center [519, 121] width 38 height 7
copy span "[PERSON_NAME]ه"
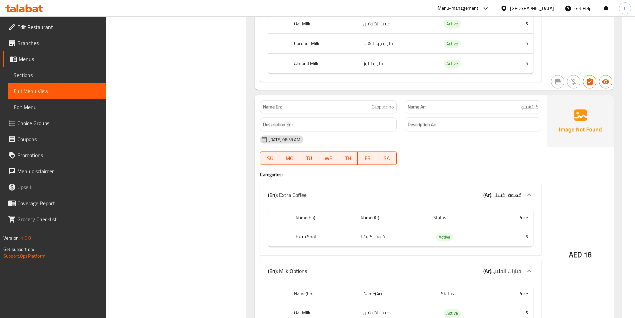
scroll to position [8734, 0]
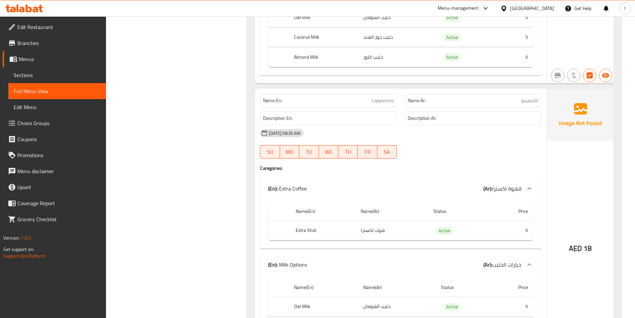
click at [530, 104] on span "كابتشينو" at bounding box center [529, 100] width 17 height 7
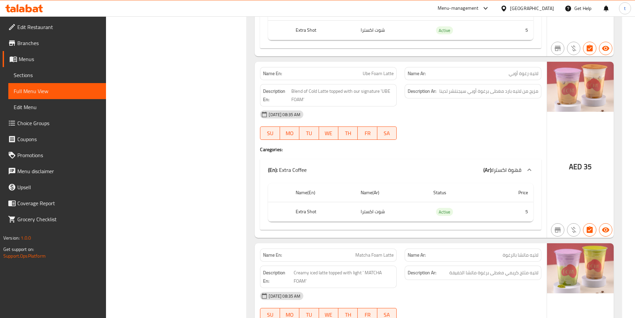
scroll to position [10770, 0]
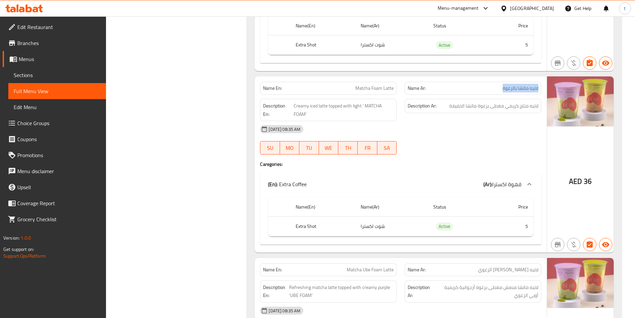
drag, startPoint x: 503, startPoint y: 95, endPoint x: 542, endPoint y: 99, distance: 38.5
click at [542, 99] on div "Name Ar: لاتيه ماتشا بالرغوة" at bounding box center [473, 88] width 145 height 21
click at [438, 92] on p "Name Ar: لاتيه ماتشا بالرغوة" at bounding box center [473, 88] width 131 height 7
click at [475, 147] on div "[DATE] 08:35 AM SU MO TU WE TH FR SA" at bounding box center [400, 139] width 289 height 37
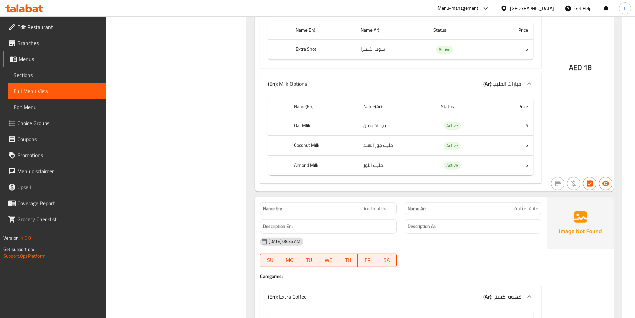
scroll to position [11537, 0]
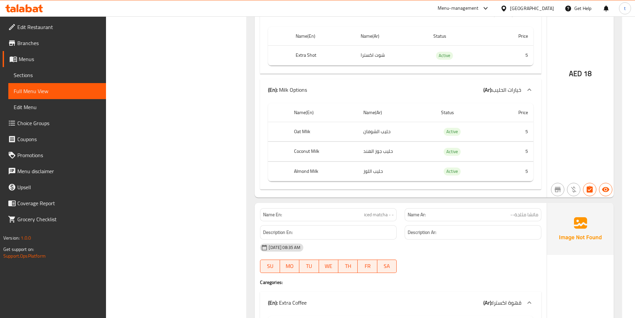
click at [524, 218] on span "ماتشا مثلجة--" at bounding box center [524, 214] width 28 height 7
copy span "ماتشا مثلجة--"
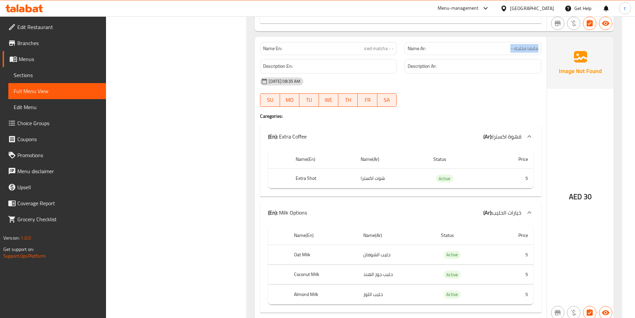
scroll to position [11770, 0]
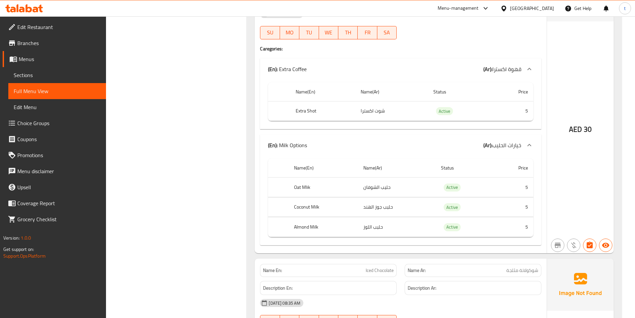
click at [492, 274] on p "Name Ar: شوكولاتة مثلجة" at bounding box center [473, 270] width 131 height 7
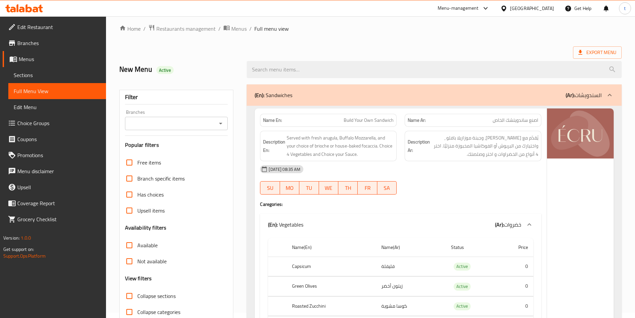
scroll to position [0, 0]
